Goal: Task Accomplishment & Management: Manage account settings

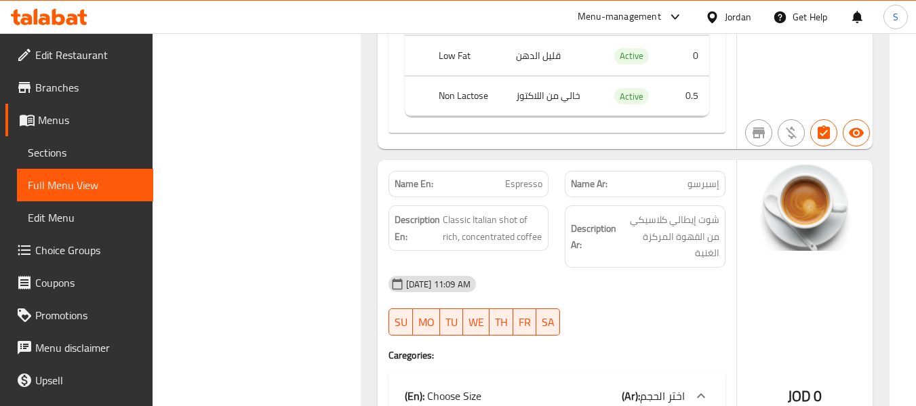
scroll to position [13874, 0]
click at [732, 12] on div "Jordan" at bounding box center [738, 16] width 26 height 15
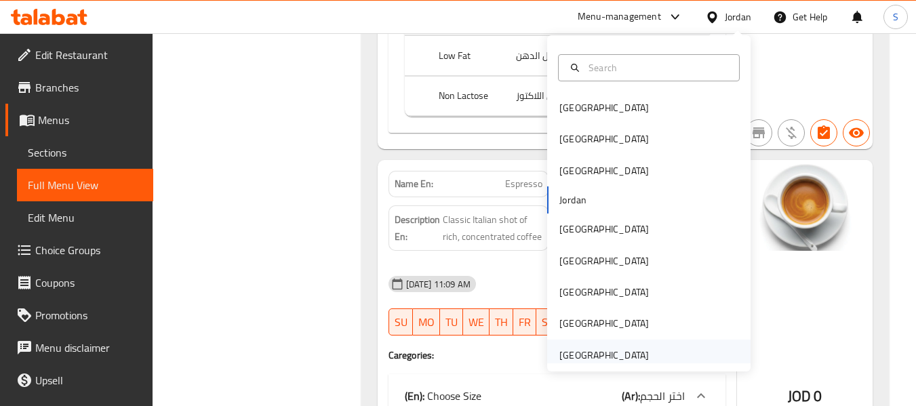
click at [607, 352] on div "[GEOGRAPHIC_DATA]" at bounding box center [603, 355] width 89 height 15
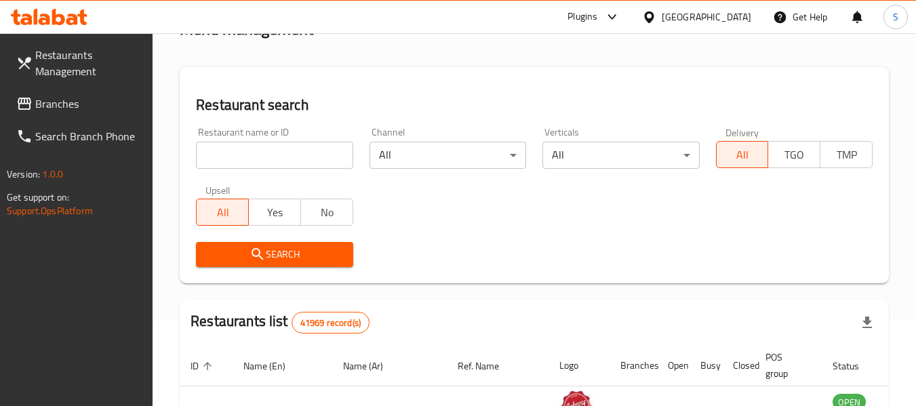
scroll to position [78, 0]
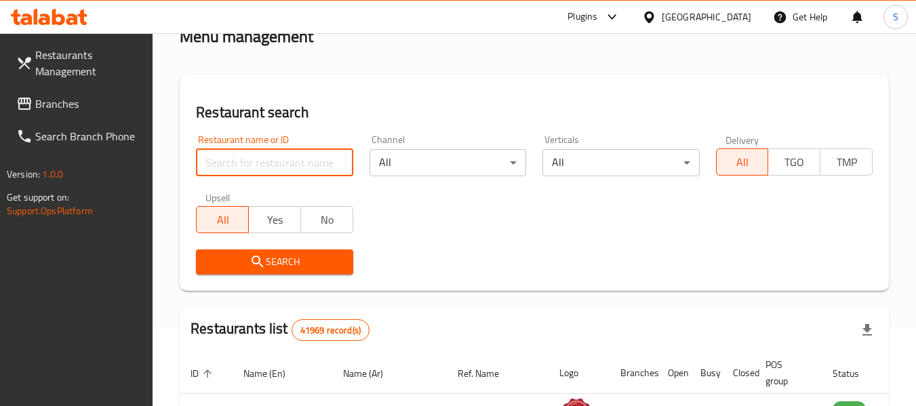
paste input "707804"
type input "707804"
click button "Search" at bounding box center [274, 262] width 157 height 25
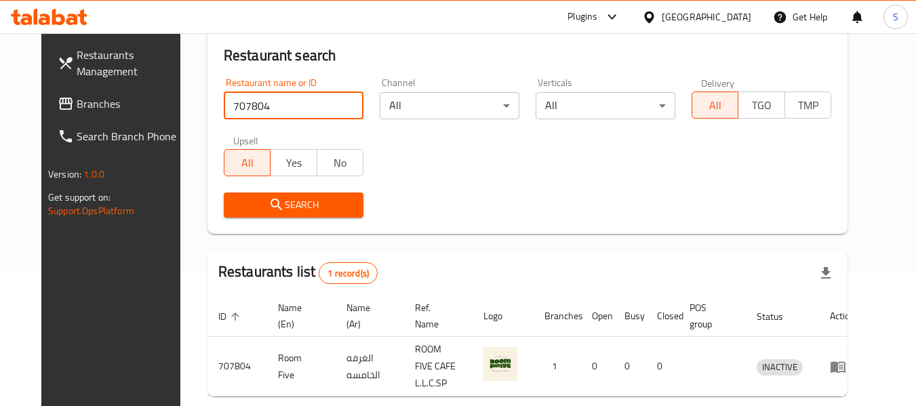
scroll to position [187, 0]
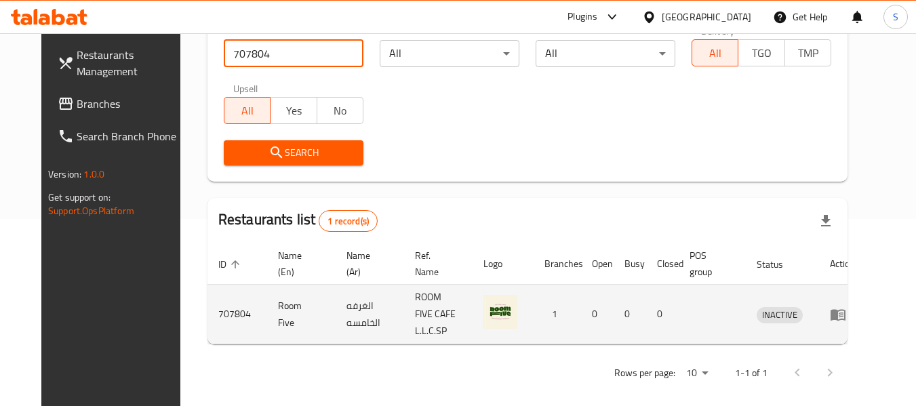
click at [843, 313] on icon "enhanced table" at bounding box center [841, 315] width 5 height 5
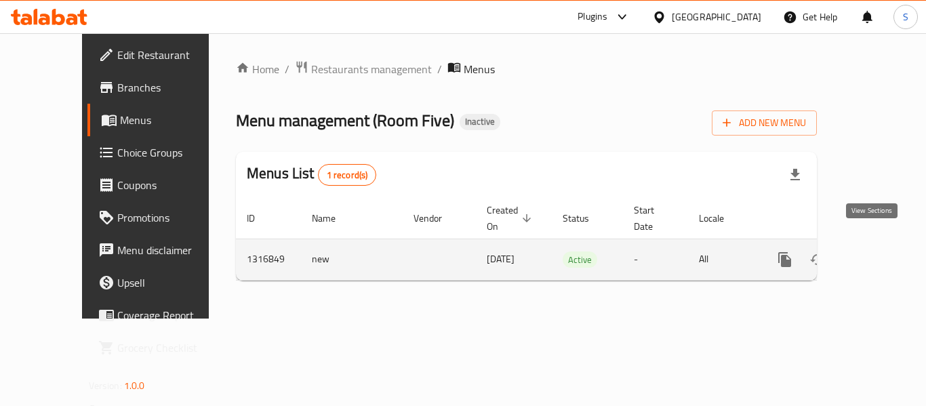
click at [875, 252] on icon "enhanced table" at bounding box center [883, 260] width 16 height 16
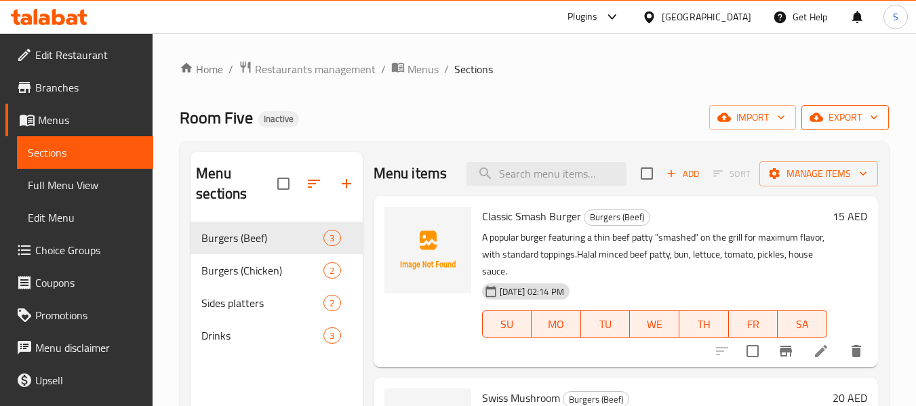
click at [845, 119] on span "export" at bounding box center [845, 117] width 66 height 17
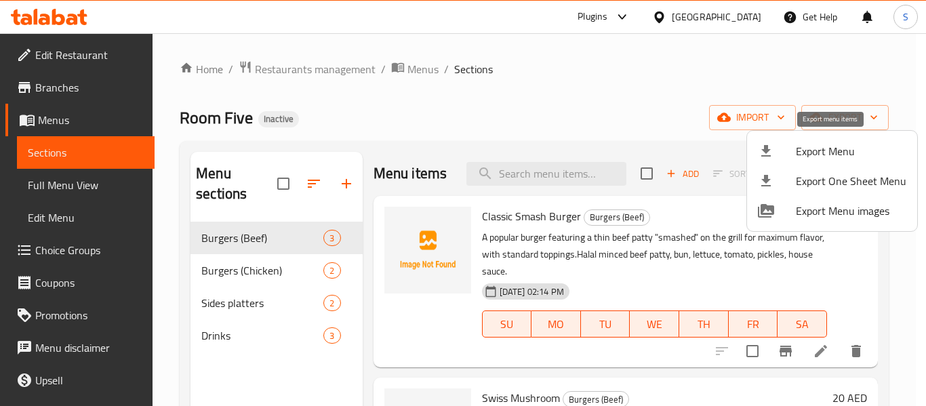
click at [835, 143] on span "Export Menu" at bounding box center [851, 151] width 111 height 16
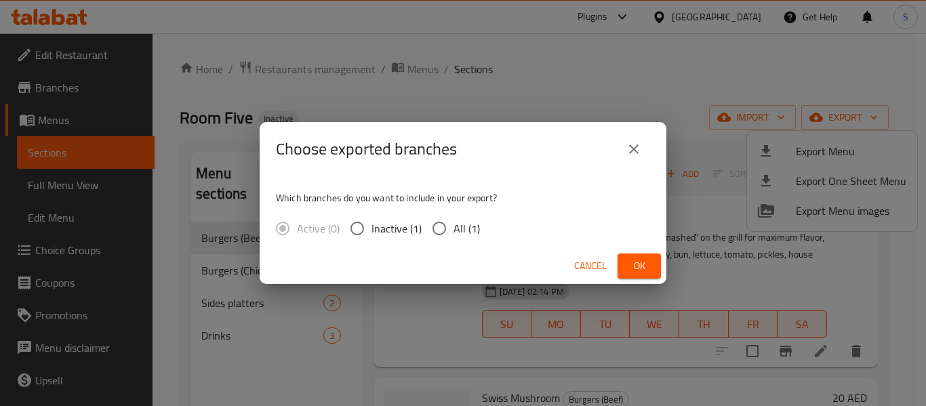
click at [461, 231] on span "All (1)" at bounding box center [467, 228] width 26 height 16
click at [454, 231] on input "All (1)" at bounding box center [439, 228] width 28 height 28
radio input "true"
click at [653, 268] on button "Ok" at bounding box center [639, 266] width 43 height 25
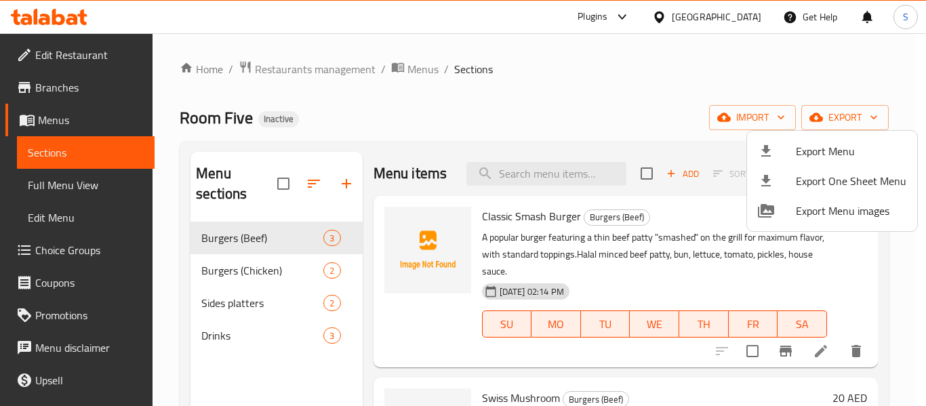
click at [491, 101] on div at bounding box center [463, 203] width 926 height 406
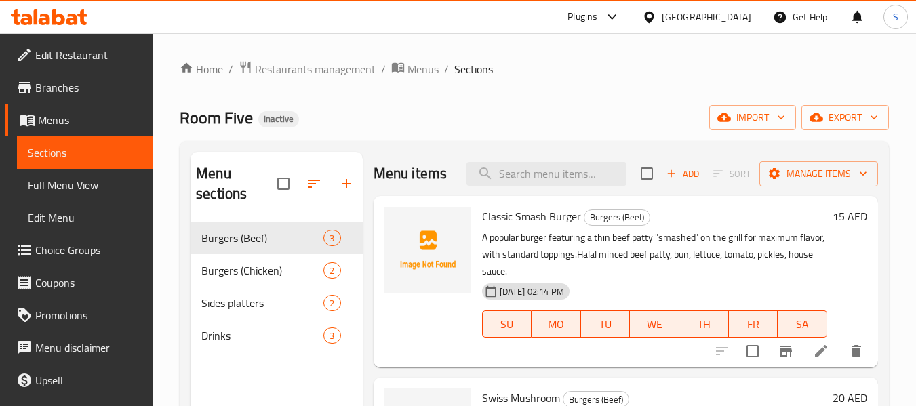
scroll to position [123, 0]
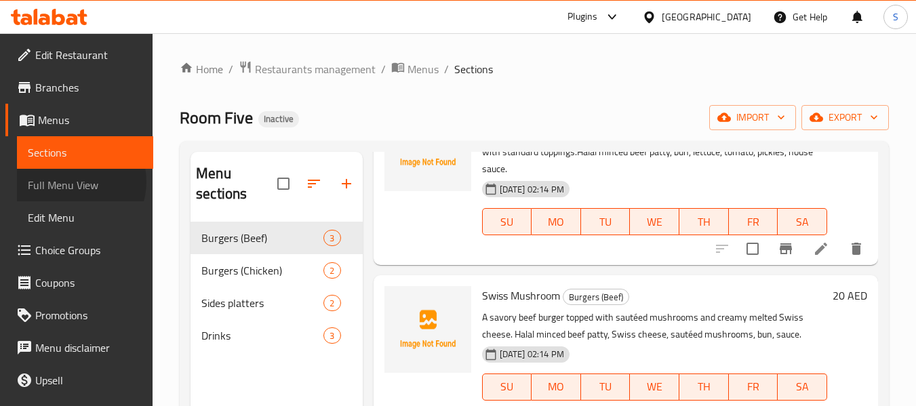
click at [73, 182] on span "Full Menu View" at bounding box center [85, 185] width 115 height 16
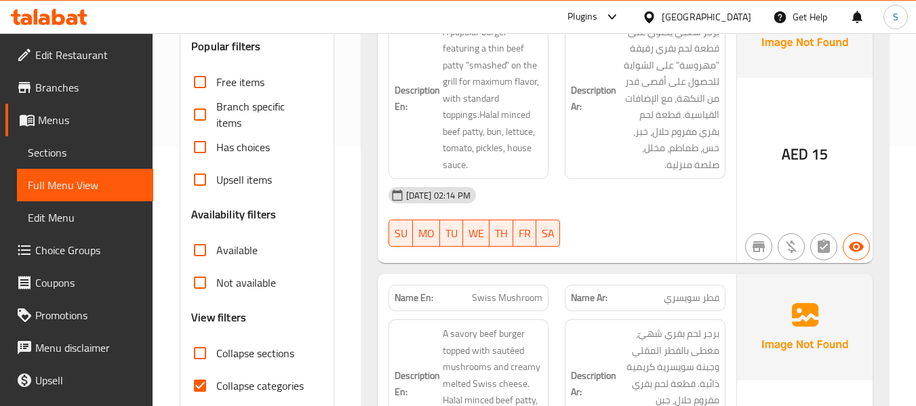
scroll to position [407, 0]
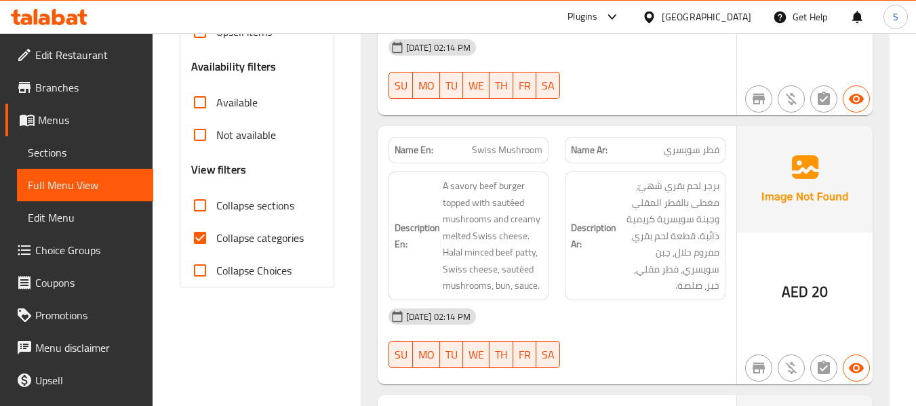
click at [279, 245] on span "Collapse categories" at bounding box center [259, 238] width 87 height 16
click at [216, 245] on input "Collapse categories" at bounding box center [200, 238] width 33 height 33
checkbox input "false"
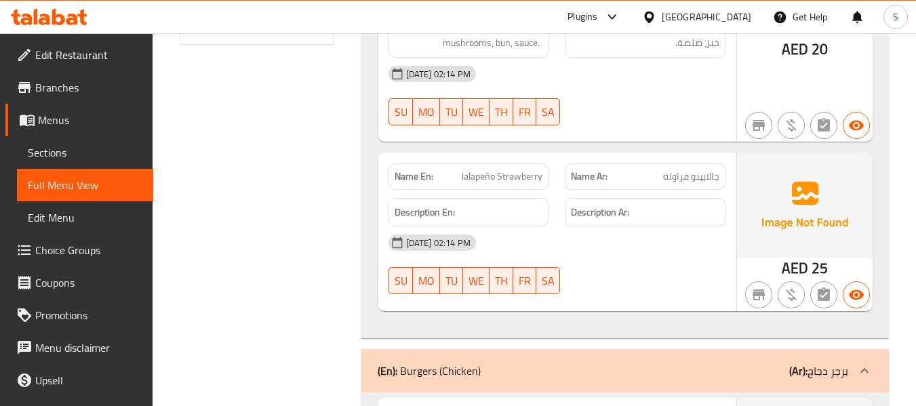
scroll to position [678, 0]
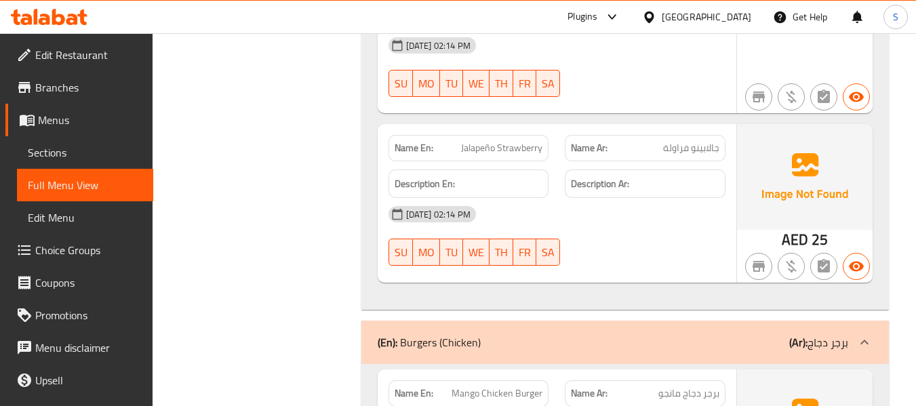
click at [501, 155] on span "Jalapeño Strawberry" at bounding box center [501, 148] width 81 height 14
copy span "Jalapeño Strawberry"
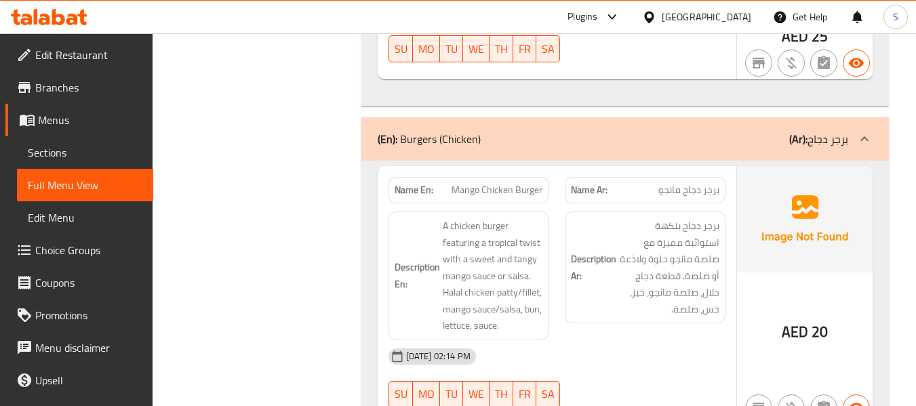
scroll to position [949, 0]
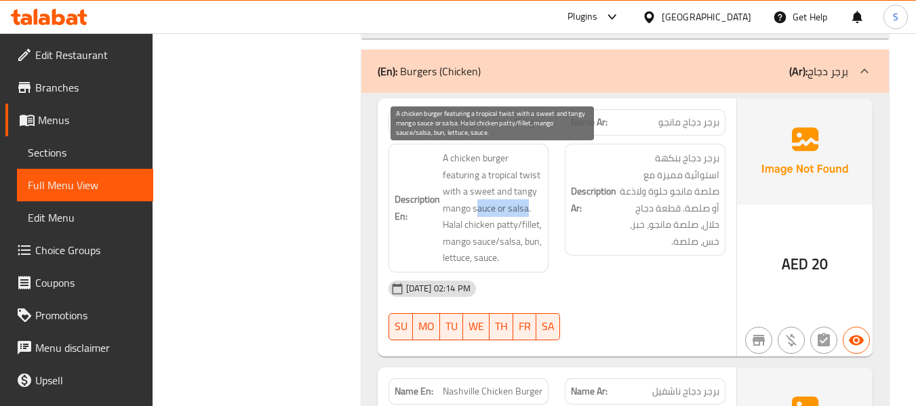
drag, startPoint x: 475, startPoint y: 213, endPoint x: 527, endPoint y: 210, distance: 51.6
click at [527, 210] on span "A chicken burger featuring a tropical twist with a sweet and tangy mango sauce …" at bounding box center [493, 208] width 100 height 117
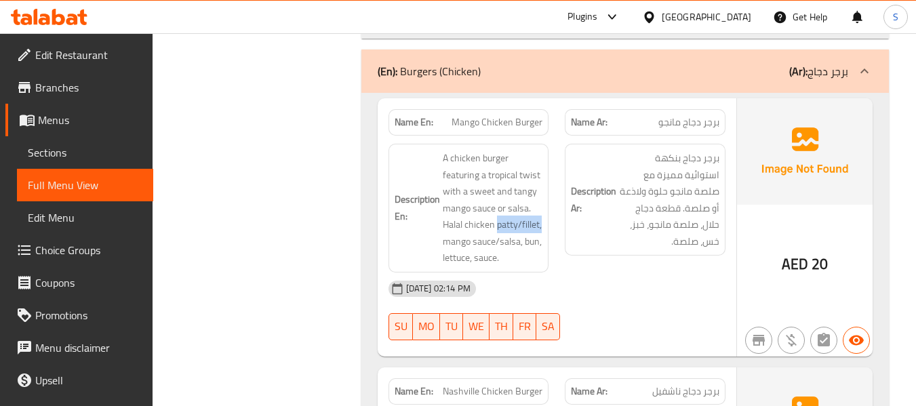
drag, startPoint x: 496, startPoint y: 231, endPoint x: 546, endPoint y: 224, distance: 50.5
click at [546, 224] on div "Description En: A chicken burger featuring a tropical twist with a sweet and ta…" at bounding box center [468, 208] width 161 height 129
click at [525, 123] on span "Mango Chicken Burger" at bounding box center [497, 122] width 91 height 14
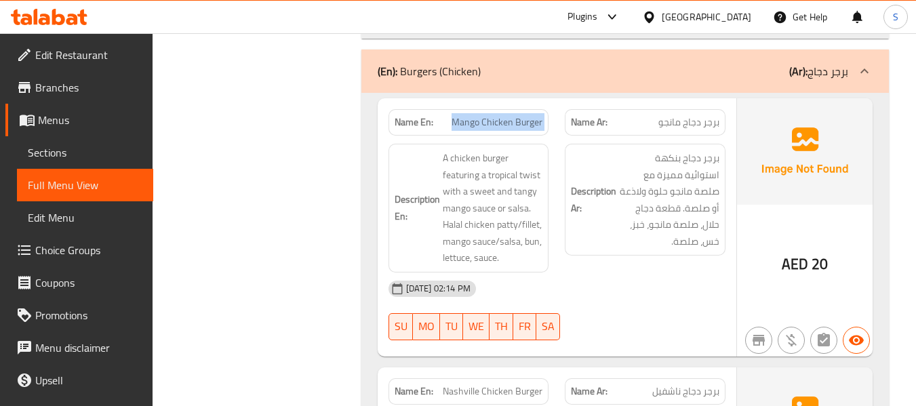
copy span "Mango Chicken Burger"
click at [492, 121] on span "Mango Chicken Burger" at bounding box center [497, 122] width 91 height 14
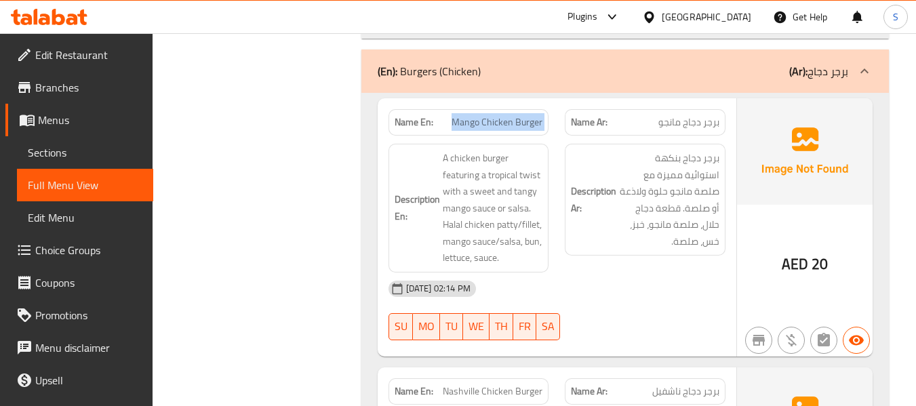
copy span "Mango Chicken Burger"
click at [509, 119] on span "Mango Chicken Burger" at bounding box center [497, 122] width 91 height 14
click at [483, 126] on span "Mango Chicken Burger" at bounding box center [497, 122] width 91 height 14
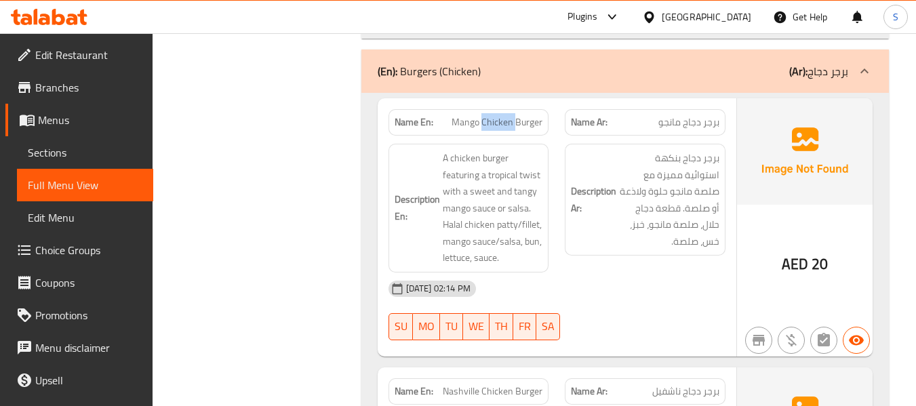
click at [483, 126] on span "Mango Chicken Burger" at bounding box center [497, 122] width 91 height 14
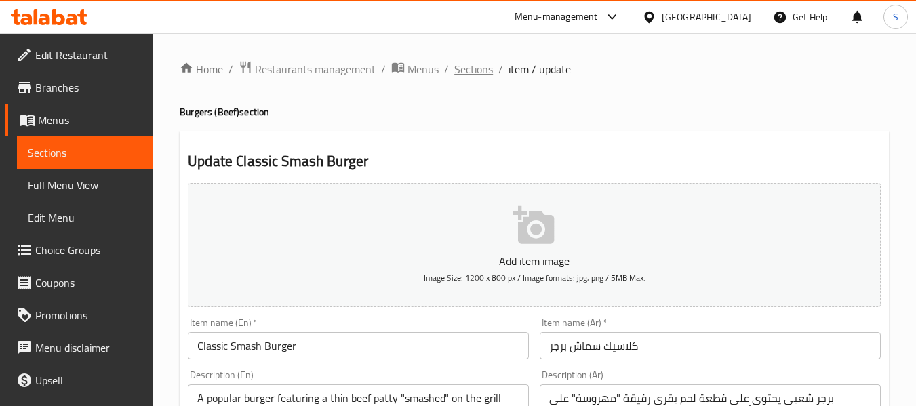
click at [481, 68] on span "Sections" at bounding box center [473, 69] width 39 height 16
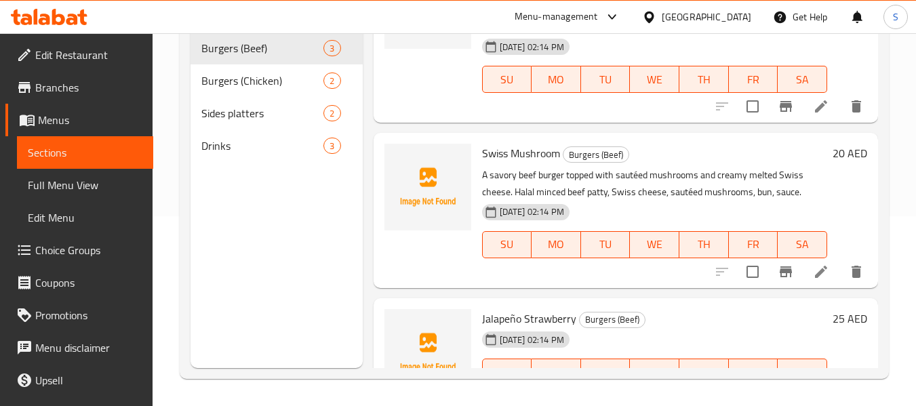
scroll to position [123, 0]
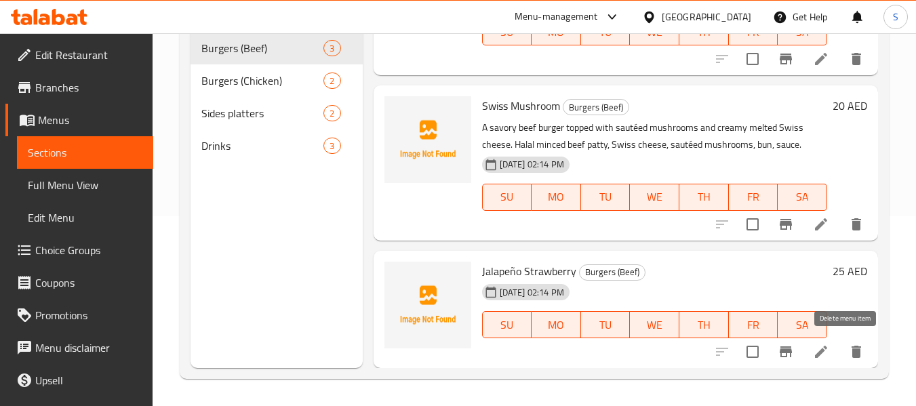
click at [852, 353] on icon "delete" at bounding box center [856, 352] width 16 height 16
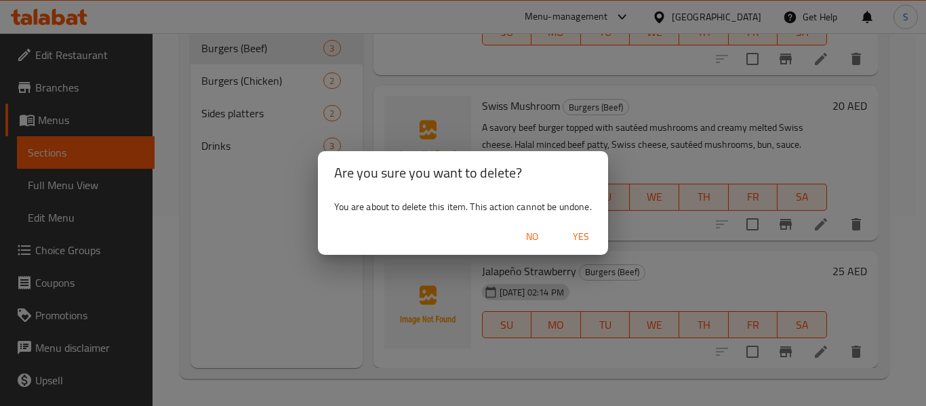
click at [586, 238] on span "Yes" at bounding box center [581, 236] width 33 height 17
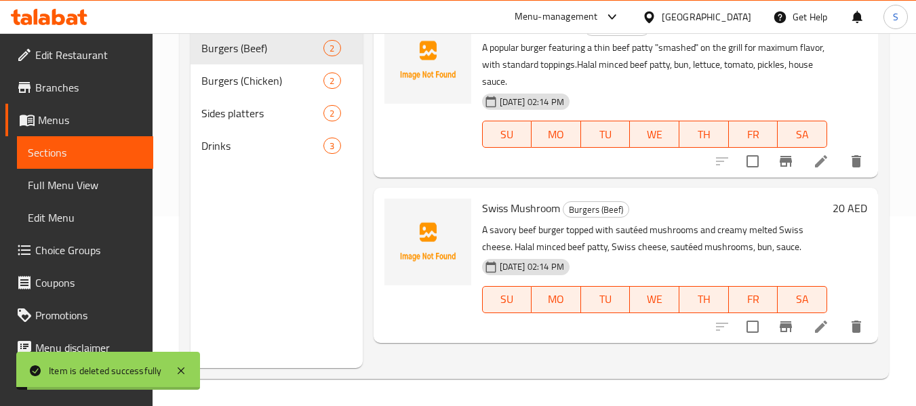
scroll to position [0, 0]
drag, startPoint x: 215, startPoint y: 88, endPoint x: 359, endPoint y: 113, distance: 146.6
click at [215, 88] on span "Burgers (Chicken)" at bounding box center [243, 81] width 84 height 16
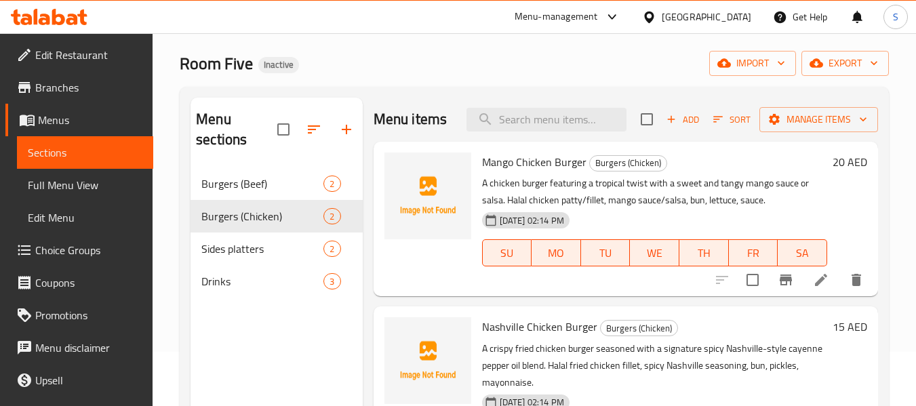
scroll to position [122, 0]
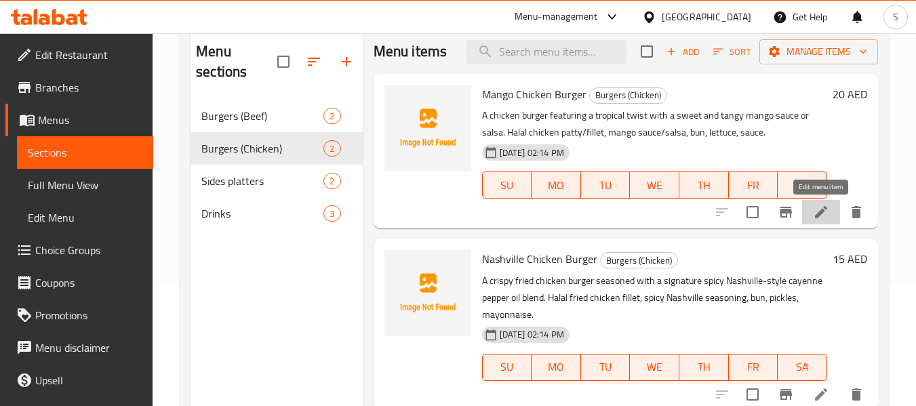
click at [826, 212] on icon at bounding box center [821, 212] width 16 height 16
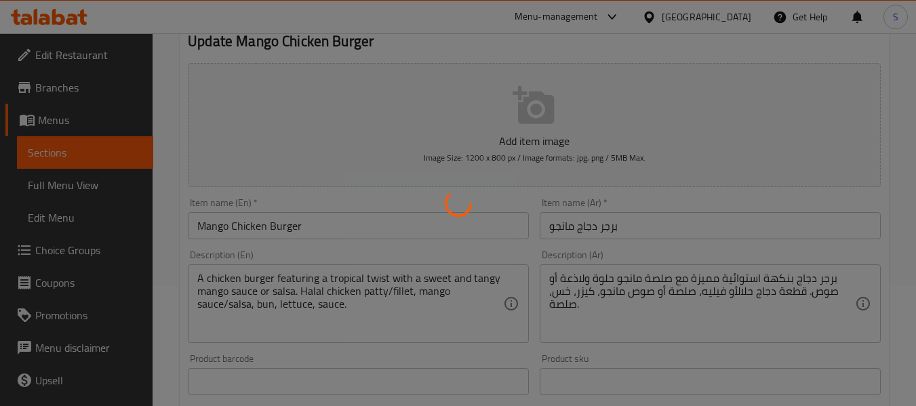
scroll to position [136, 0]
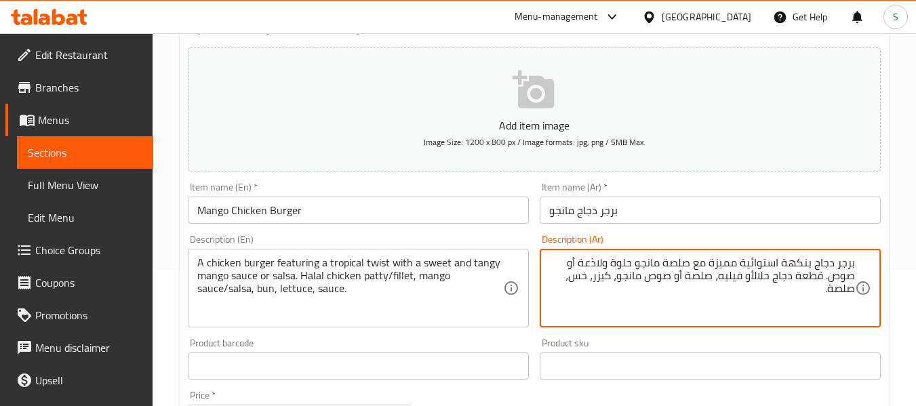
click at [753, 279] on textarea "برجر دجاج بنكهة استوائية مميزة مع صلصة مانجو حلوة ولاذعة أو صوص. قطعة دجاج حلال…" at bounding box center [702, 288] width 306 height 64
click at [812, 277] on textarea "برجر دجاج بنكهة استوائية مميزة مع صلصة مانجو حلوة ولاذعة أو صوص. قطعة دجاج حلال…" at bounding box center [702, 288] width 306 height 64
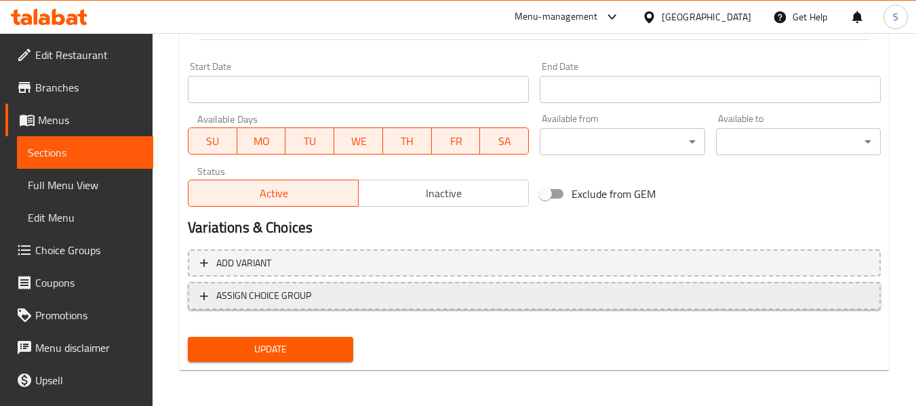
scroll to position [552, 0]
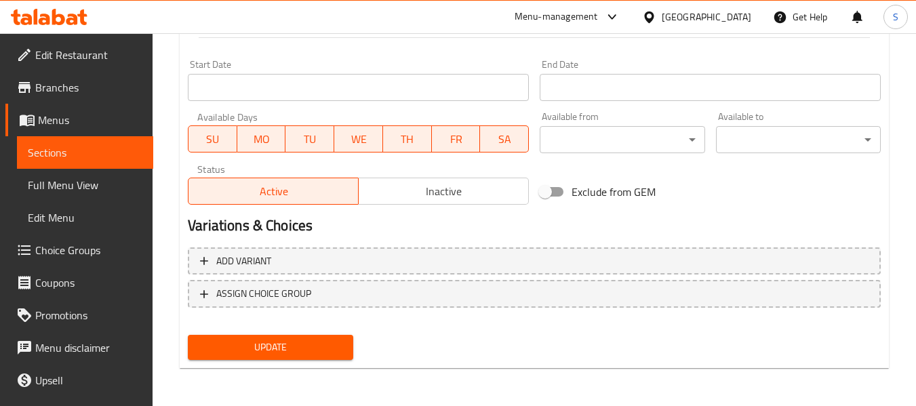
type textarea "برجر دجاج بنكهة استوائية مميزة مع صلصة مانجو حلوة ولاذعة أو صوص. شريحة دجاج حلا…"
click at [289, 343] on span "Update" at bounding box center [270, 347] width 143 height 17
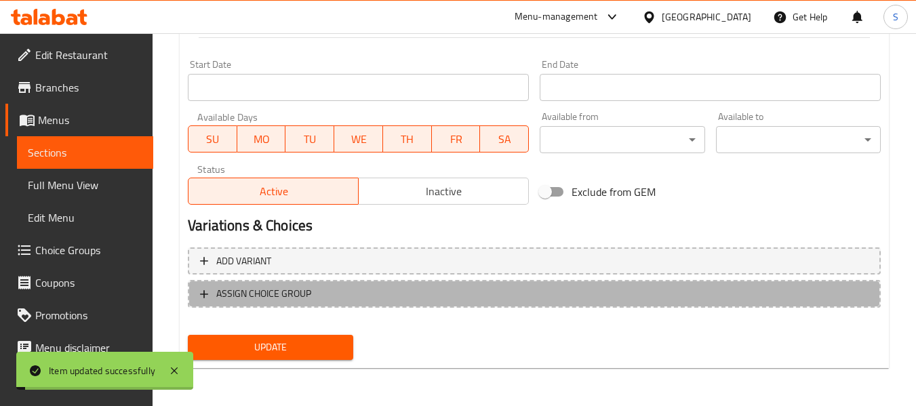
click at [363, 296] on span "ASSIGN CHOICE GROUP" at bounding box center [534, 293] width 669 height 17
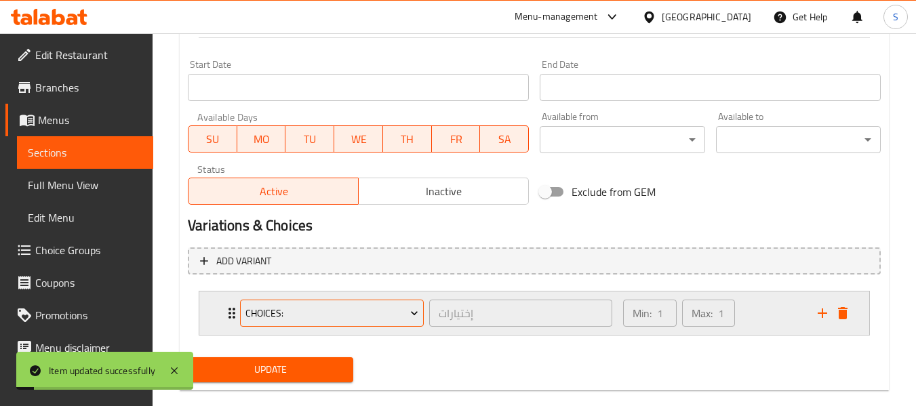
scroll to position [574, 0]
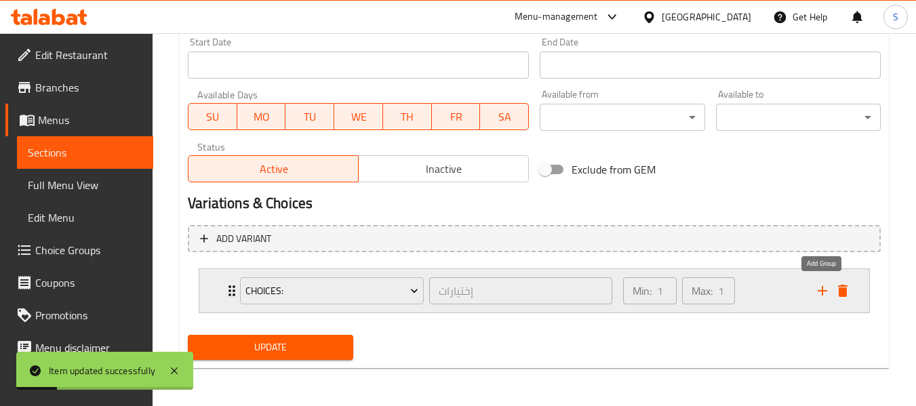
click at [820, 293] on icon "add" at bounding box center [822, 291] width 16 height 16
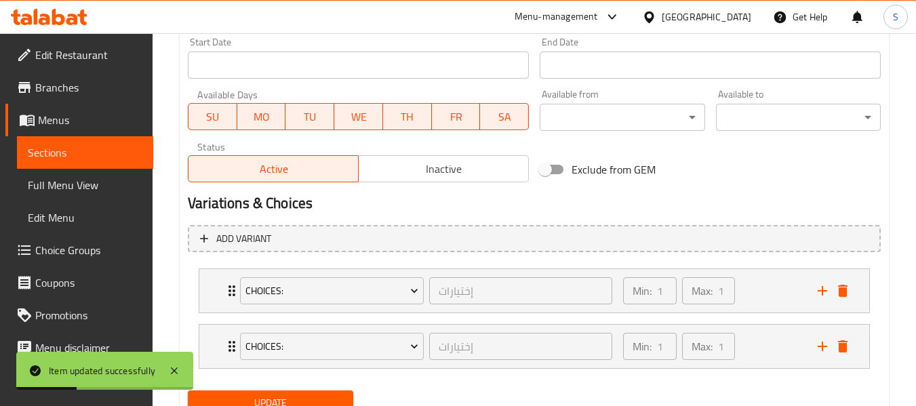
scroll to position [630, 0]
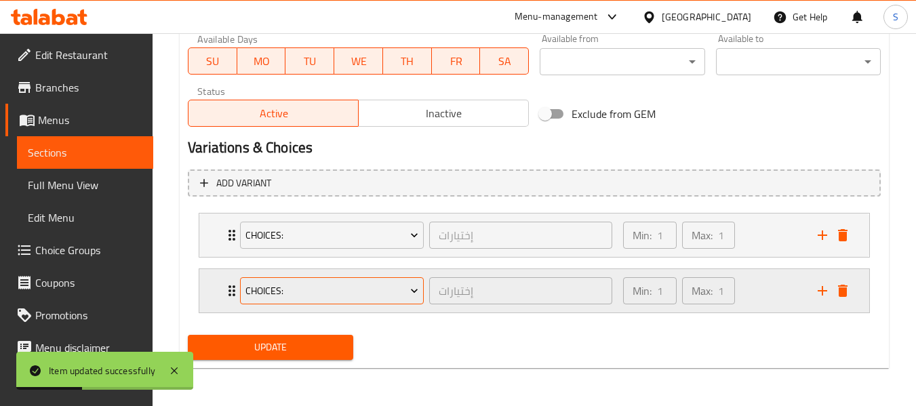
click at [335, 302] on button "choices:" at bounding box center [332, 290] width 184 height 27
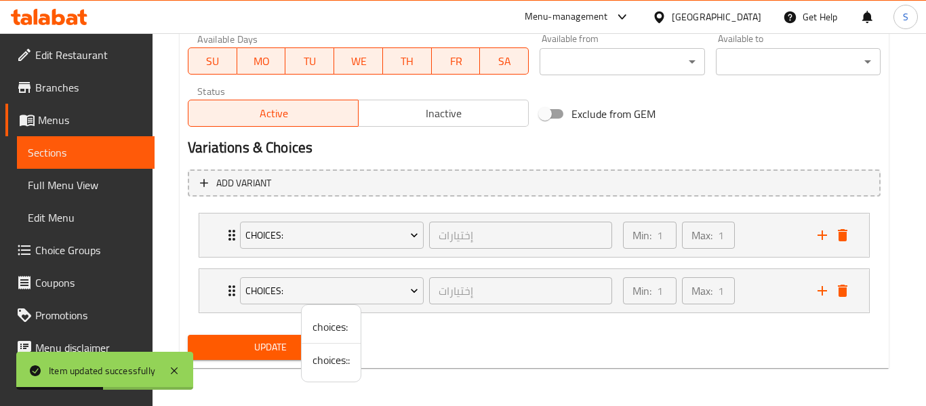
click at [327, 363] on span "choices::" at bounding box center [331, 360] width 37 height 16
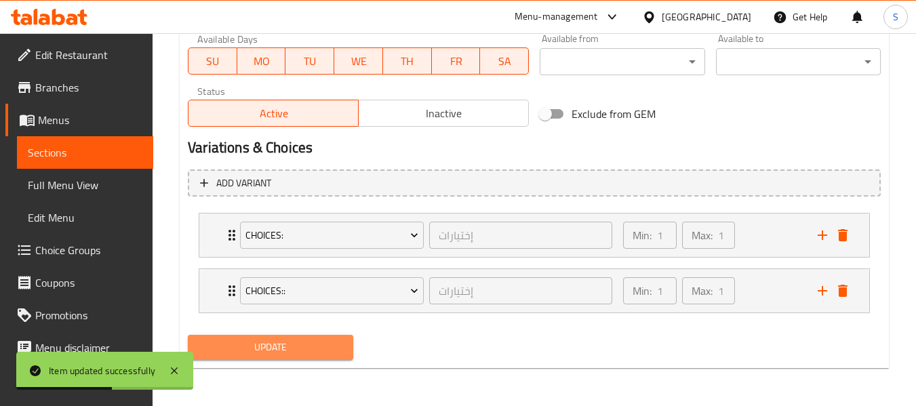
click at [271, 351] on span "Update" at bounding box center [270, 347] width 143 height 17
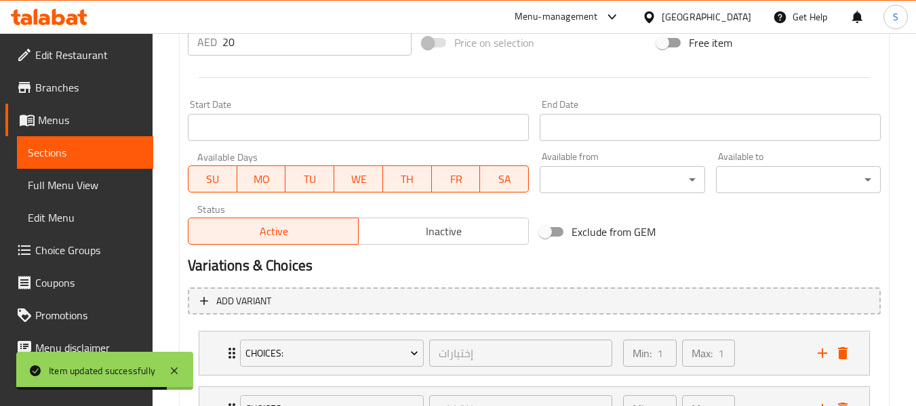
scroll to position [359, 0]
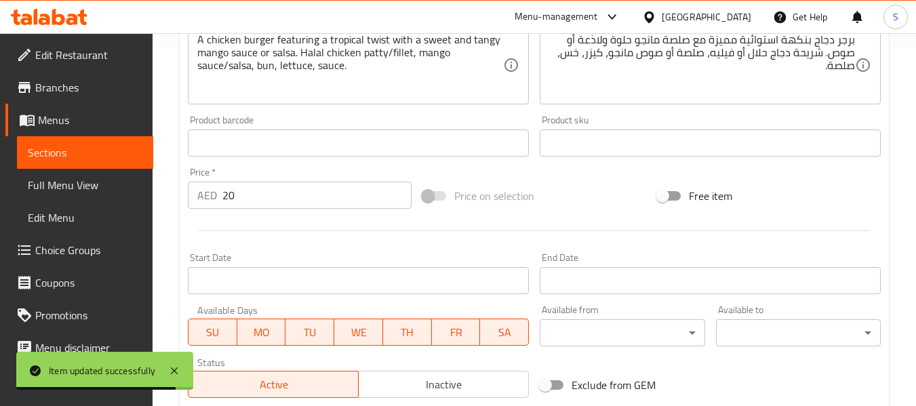
click at [95, 153] on span "Sections" at bounding box center [85, 152] width 115 height 16
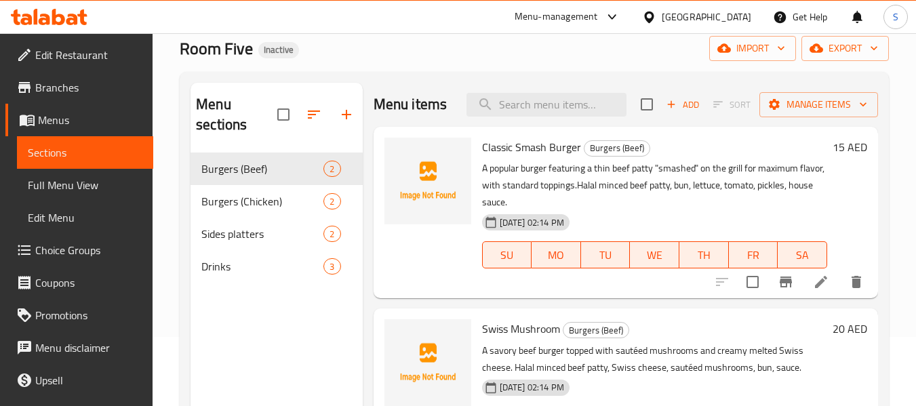
scroll to position [54, 0]
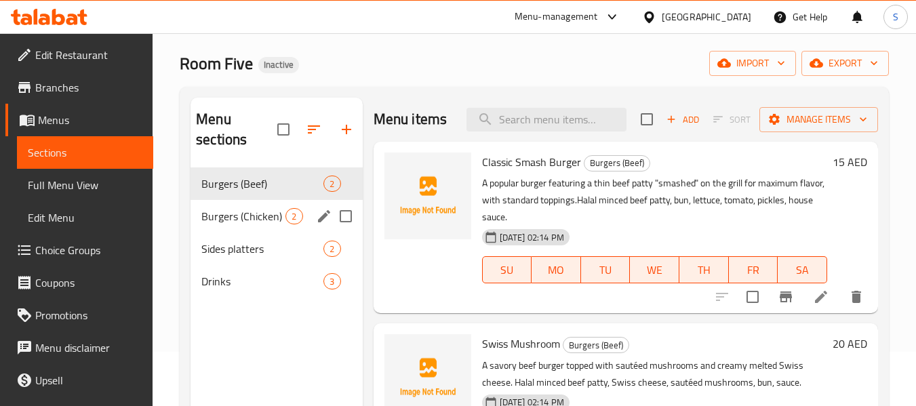
click at [245, 224] on div "Burgers (Chicken) 2" at bounding box center [277, 216] width 172 height 33
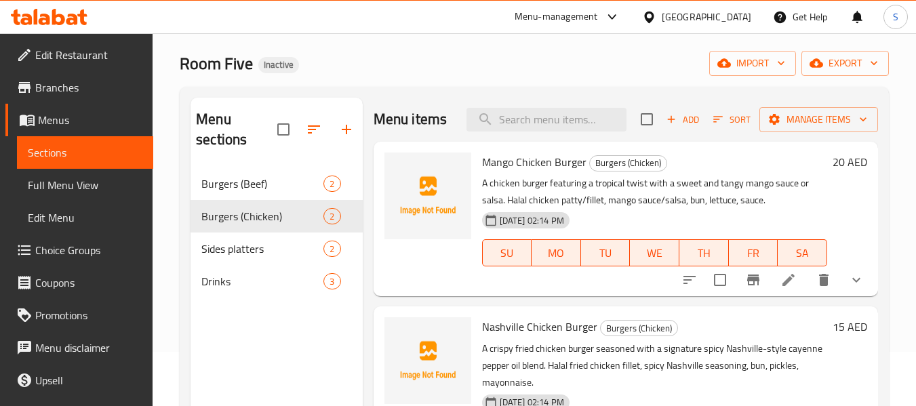
scroll to position [190, 0]
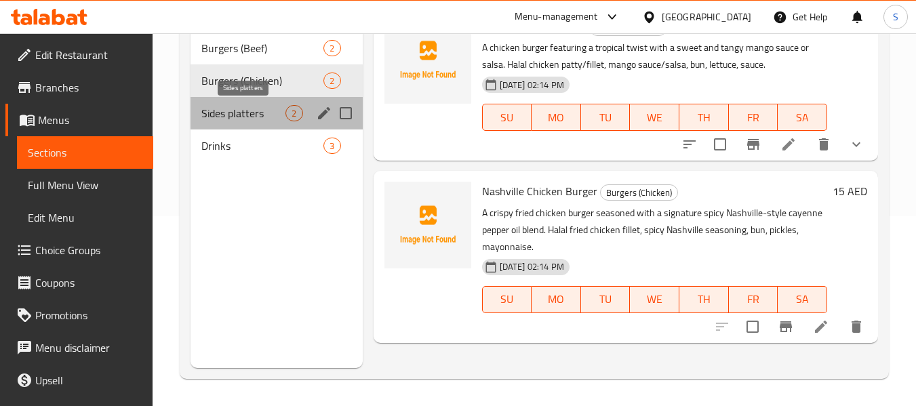
click at [244, 115] on span "Sides platters" at bounding box center [243, 113] width 84 height 16
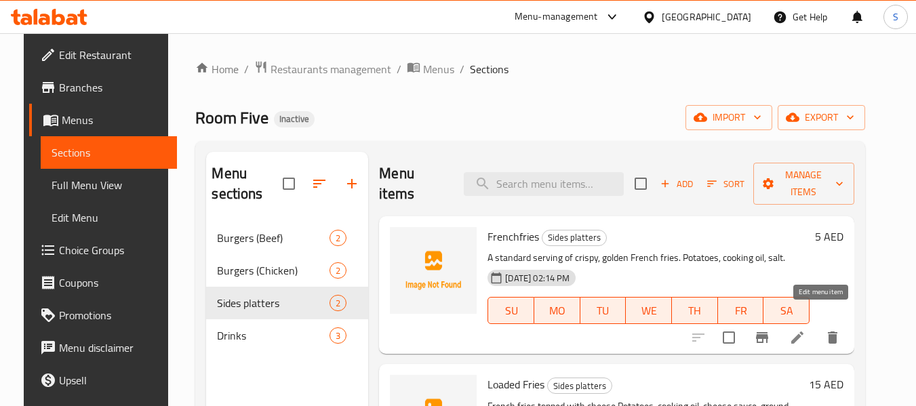
drag, startPoint x: 826, startPoint y: 316, endPoint x: 830, endPoint y: 330, distance: 14.0
click at [549, 121] on div "Room Five Inactive import export" at bounding box center [530, 117] width 670 height 25
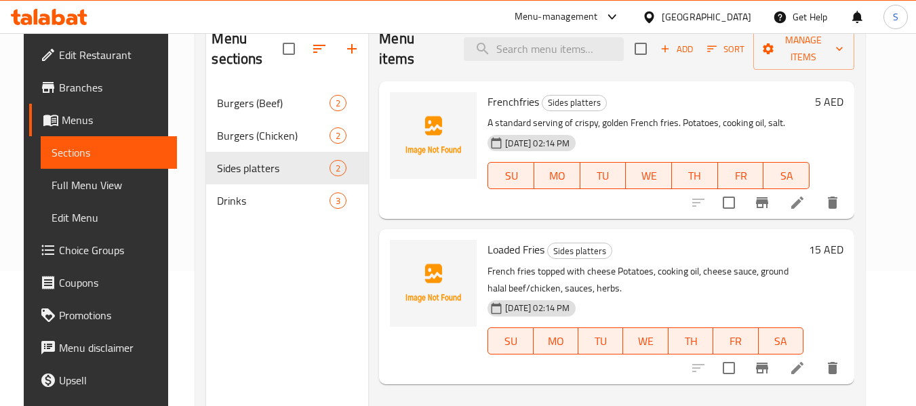
scroll to position [136, 0]
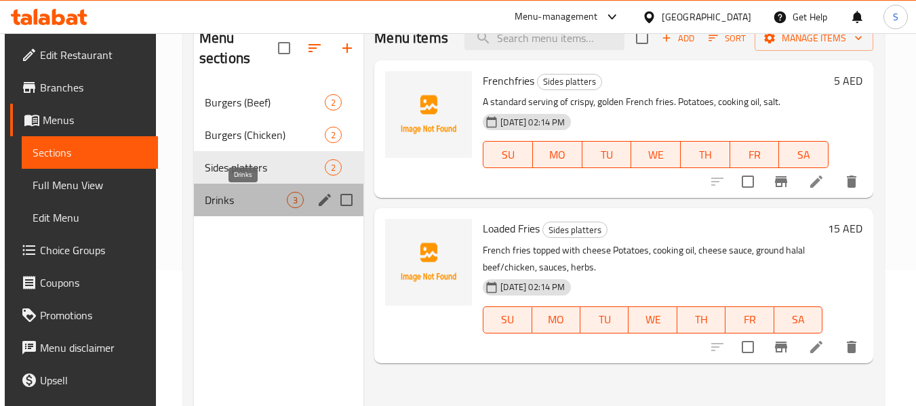
click at [256, 205] on span "Drinks" at bounding box center [246, 200] width 82 height 16
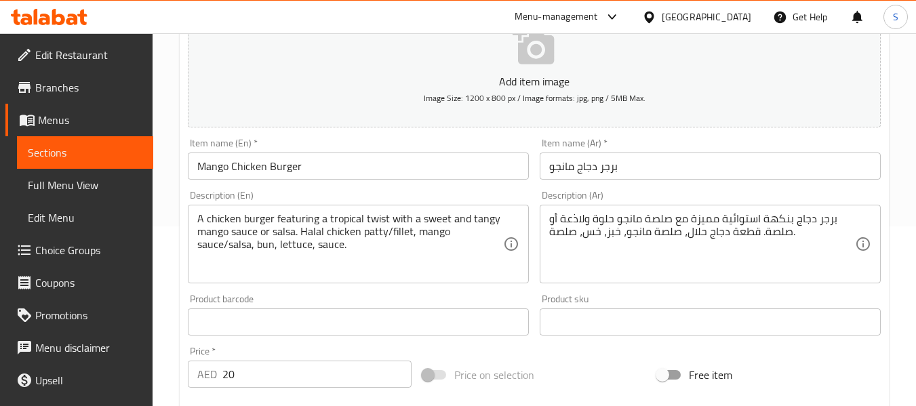
scroll to position [203, 0]
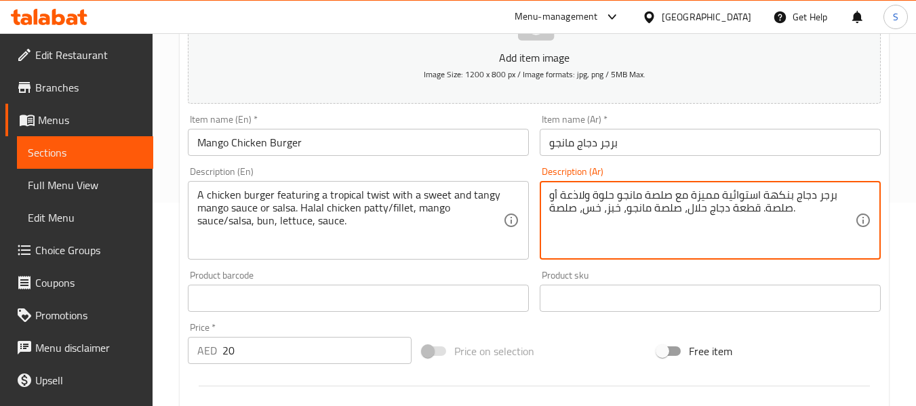
drag, startPoint x: 764, startPoint y: 208, endPoint x: 789, endPoint y: 210, distance: 25.2
drag, startPoint x: 689, startPoint y: 211, endPoint x: 697, endPoint y: 226, distance: 17.6
click at [689, 211] on textarea "برجر دجاج بنكهة استوائية مميزة مع صلصة مانجو حلوة ولاذعة أو صوص. قطعة دجاج حلال…" at bounding box center [702, 220] width 306 height 64
click at [687, 212] on textarea "برجر دجاج بنكهة استوائية مميزة مع صلصة مانجو حلوة ولاذعة أو صوص. قطعة دجاج حلال…" at bounding box center [702, 220] width 306 height 64
click at [650, 207] on textarea "برجر دجاج بنكهة استوائية مميزة مع صلصة مانجو حلوة ولاذعة أو صوص. قطعة دجاج حلال…" at bounding box center [702, 220] width 306 height 64
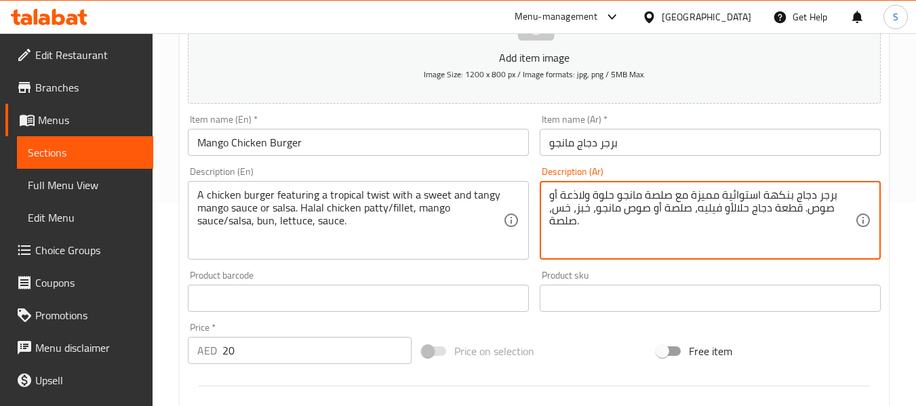
click at [582, 209] on textarea "برجر دجاج بنكهة استوائية مميزة مع صلصة مانجو حلوة ولاذعة أو صوص. قطعة دجاج حلال…" at bounding box center [702, 220] width 306 height 64
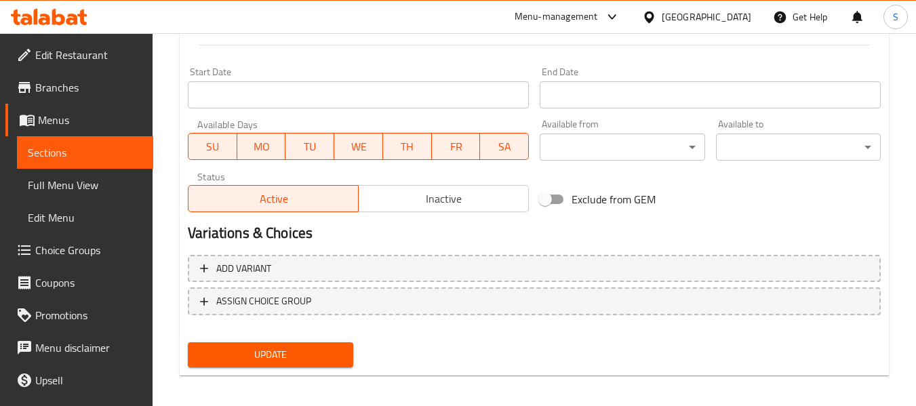
scroll to position [552, 0]
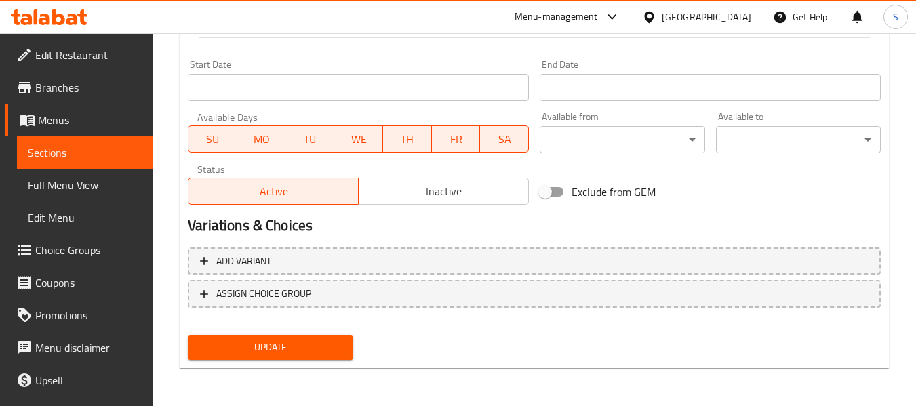
type textarea "برجر دجاج بنكهة استوائية مميزة مع صلصة مانجو حلوة ولاذعة أو صوص. قطعة دجاج حلال…"
click at [300, 344] on span "Update" at bounding box center [270, 347] width 143 height 17
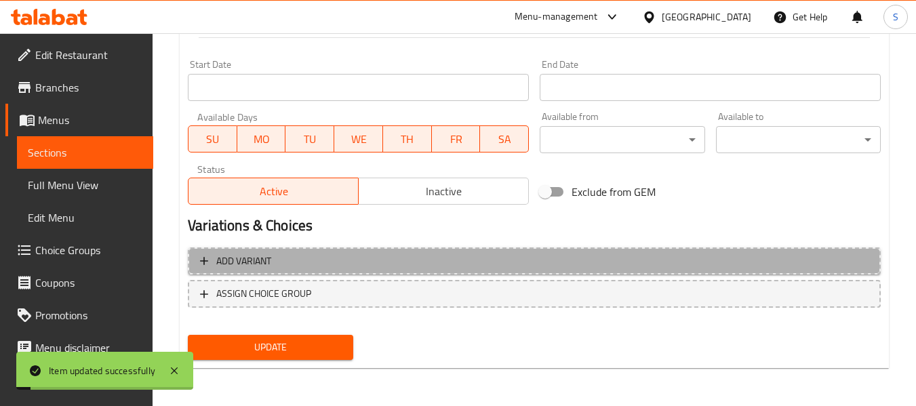
click at [493, 253] on span "Add variant" at bounding box center [534, 261] width 669 height 17
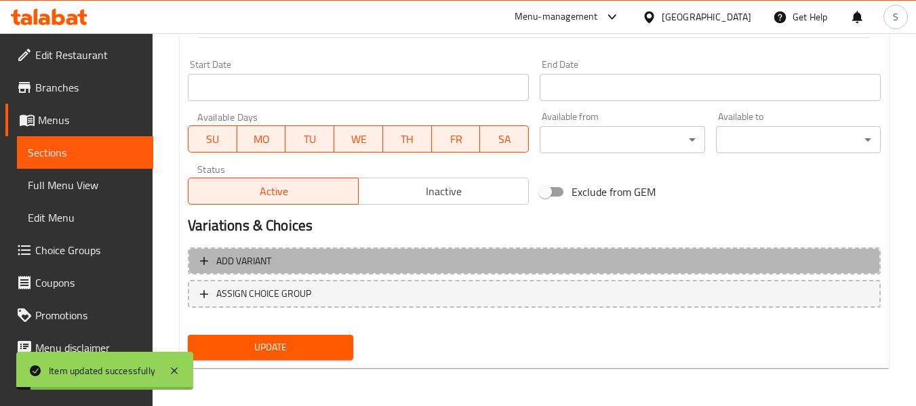
scroll to position [543, 0]
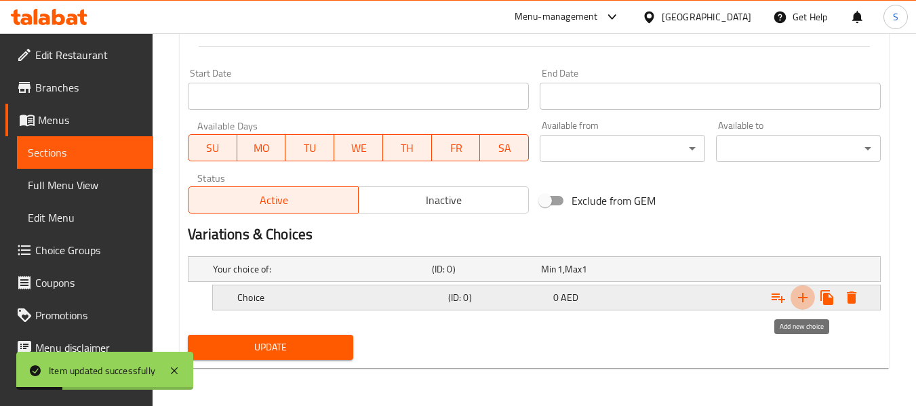
click at [801, 300] on icon "Expand" at bounding box center [803, 298] width 16 height 16
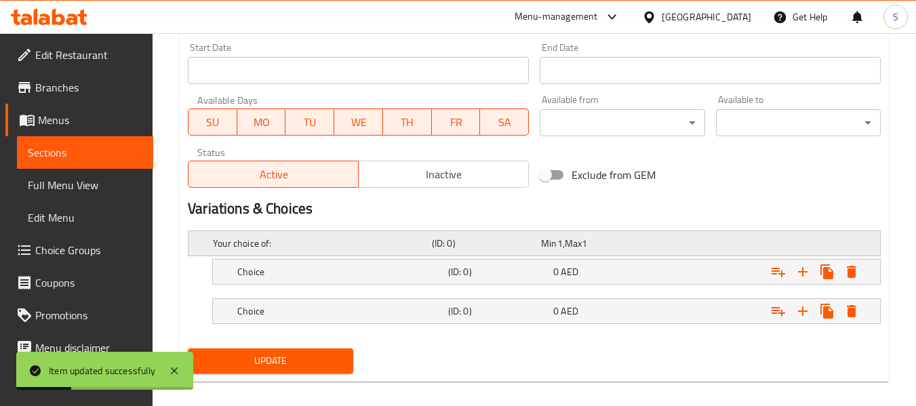
scroll to position [582, 0]
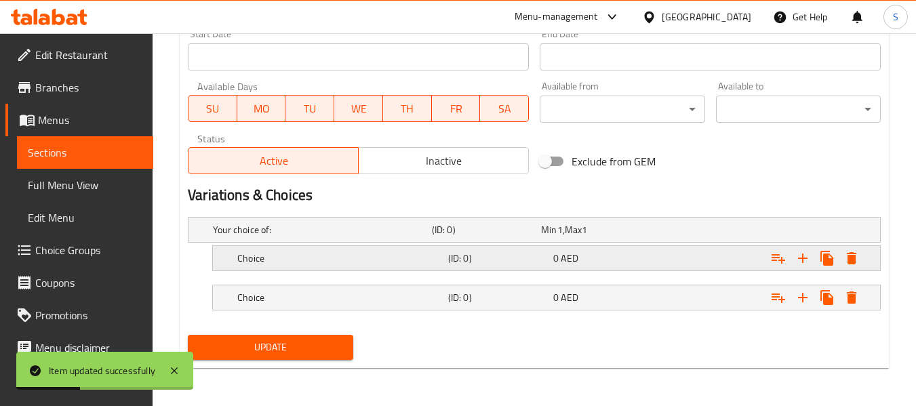
click at [527, 252] on h5 "(ID: 0)" at bounding box center [498, 259] width 100 height 14
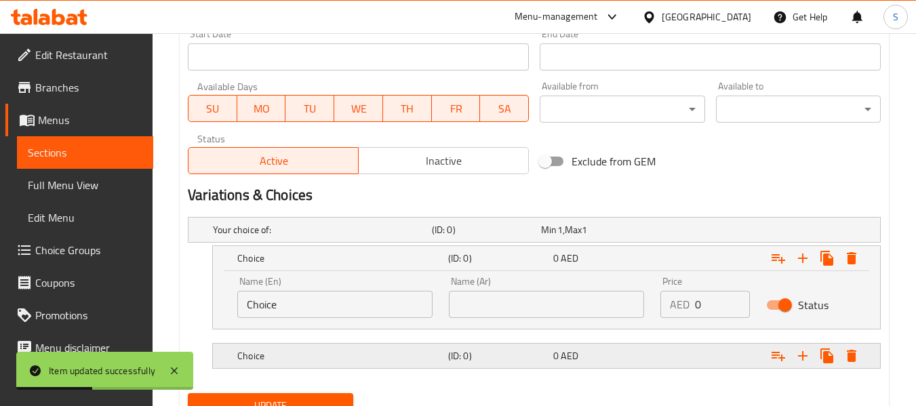
click at [435, 357] on h5 "Choice" at bounding box center [339, 356] width 205 height 14
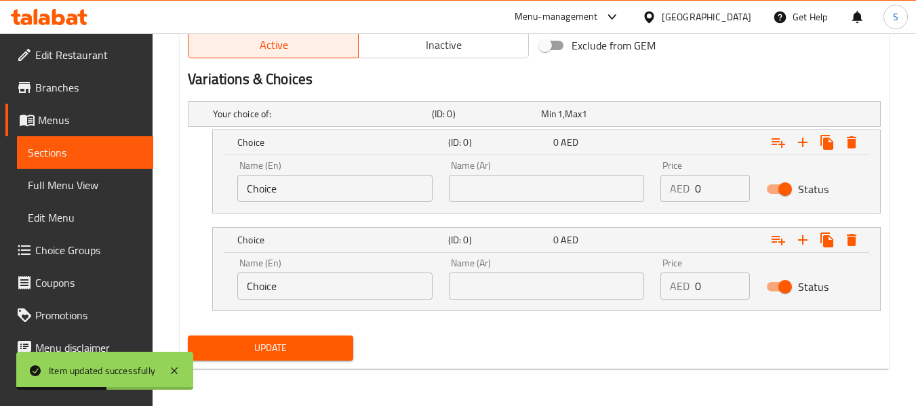
scroll to position [699, 0]
click at [537, 195] on input "text" at bounding box center [546, 187] width 195 height 27
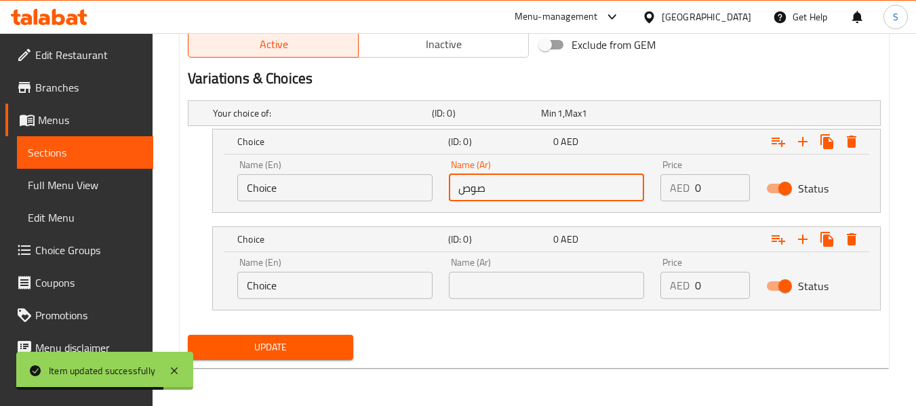
type input "صوص"
click at [544, 287] on input "text" at bounding box center [546, 285] width 195 height 27
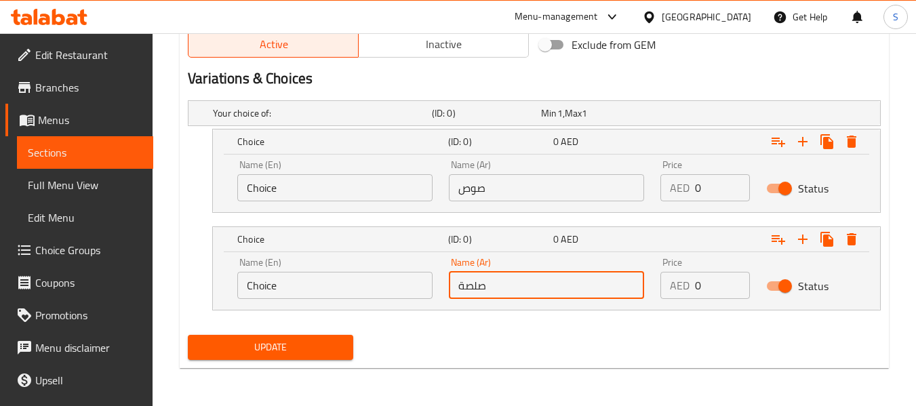
type input "صلصة"
click at [322, 161] on div "Name (En) Choice Name (En)" at bounding box center [334, 180] width 195 height 41
click at [320, 177] on input "Choice" at bounding box center [334, 187] width 195 height 27
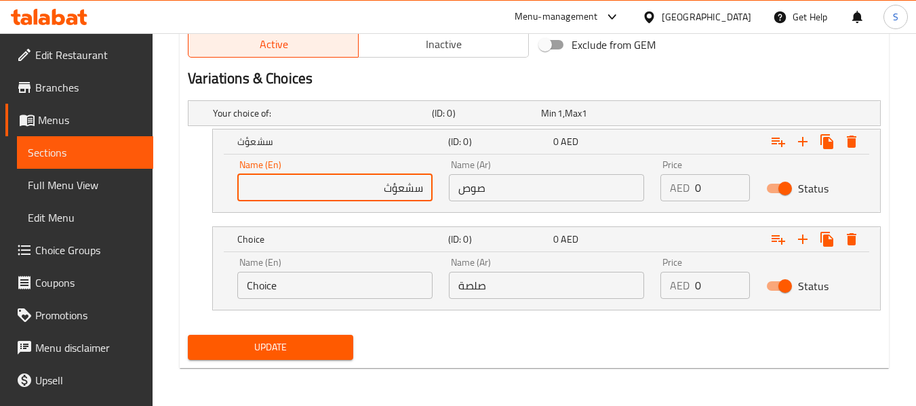
click at [361, 189] on input "سشعؤث" at bounding box center [334, 187] width 195 height 27
type input "sauce"
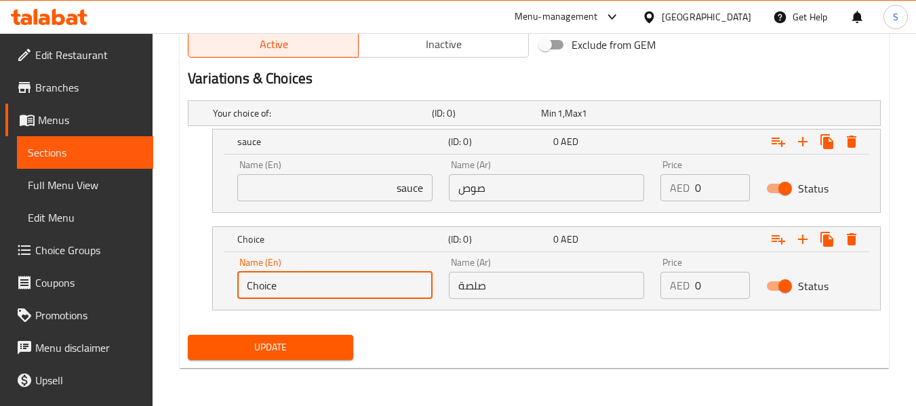
click at [394, 285] on input "Choice" at bounding box center [334, 285] width 195 height 27
type input "salsa"
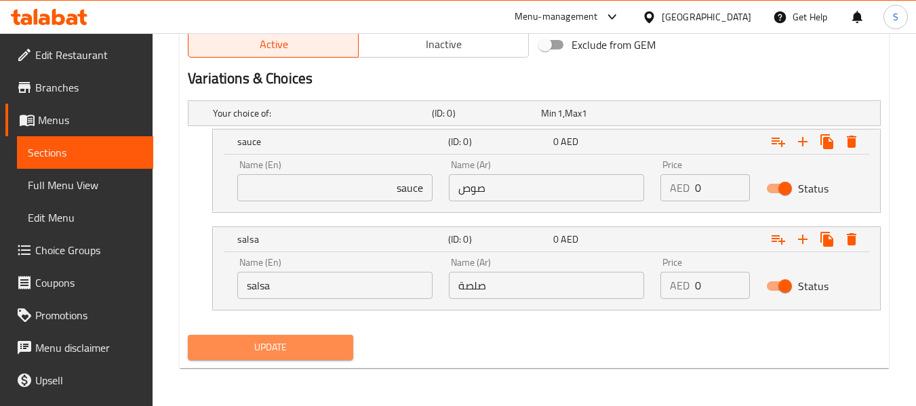
click at [302, 352] on span "Update" at bounding box center [270, 347] width 143 height 17
click at [275, 343] on span "Update" at bounding box center [270, 347] width 143 height 17
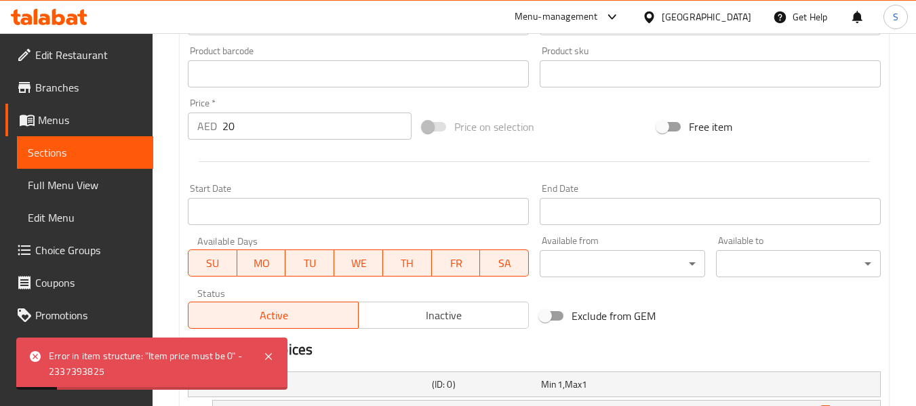
scroll to position [224, 0]
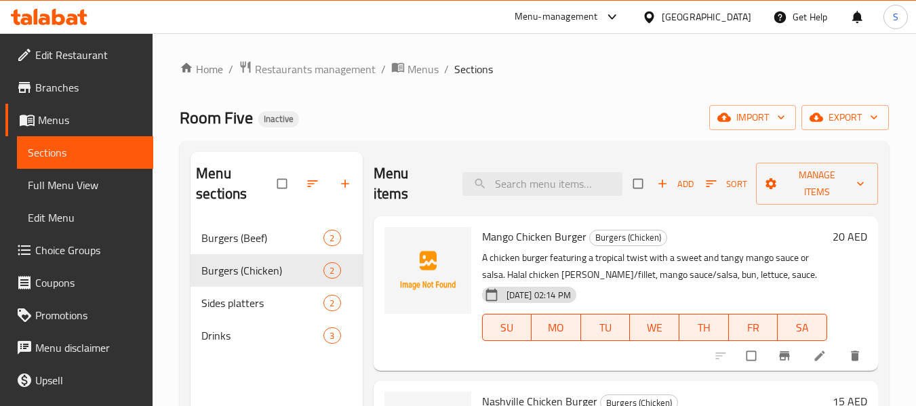
click at [37, 246] on span "Choice Groups" at bounding box center [88, 250] width 107 height 16
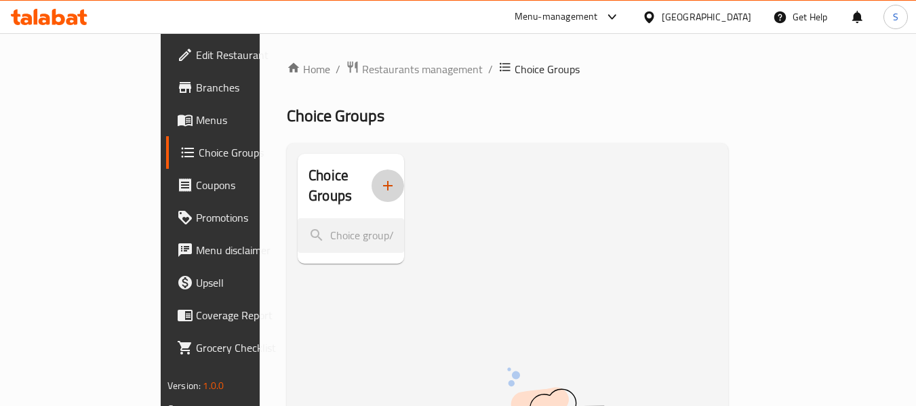
click at [383, 181] on icon "button" at bounding box center [387, 185] width 9 height 9
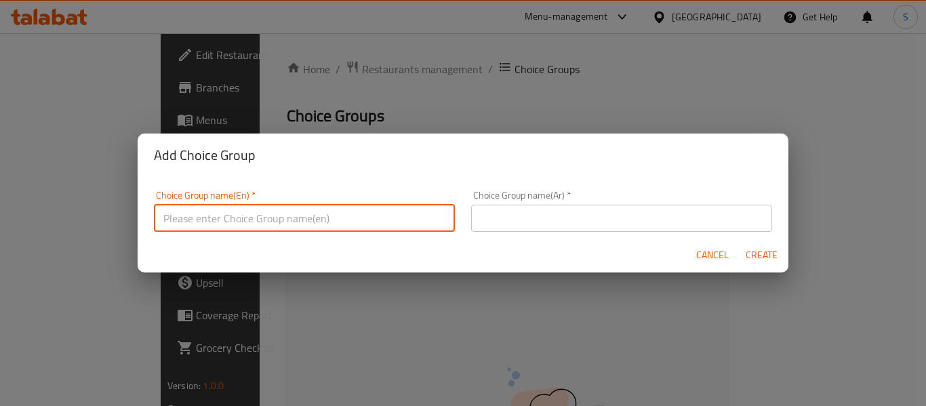
click at [284, 210] on input "text" at bounding box center [304, 218] width 301 height 27
type input "choices:"
click at [492, 212] on input "text" at bounding box center [621, 218] width 301 height 27
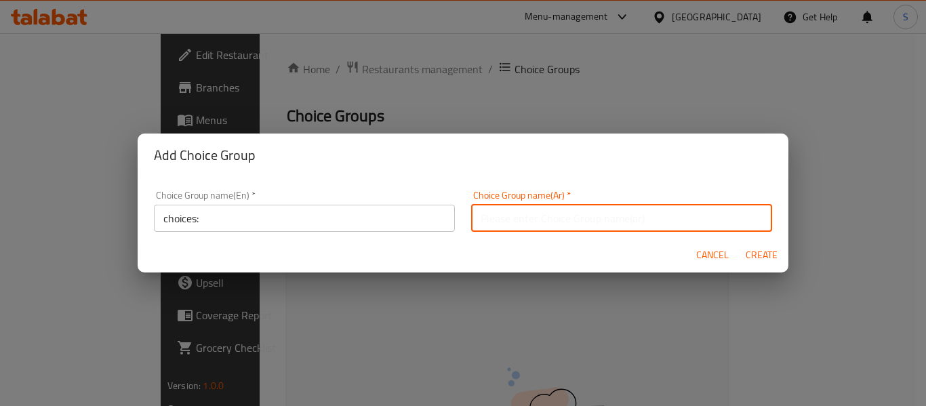
type input "إختيارات"
click at [761, 256] on span "Create" at bounding box center [761, 255] width 33 height 17
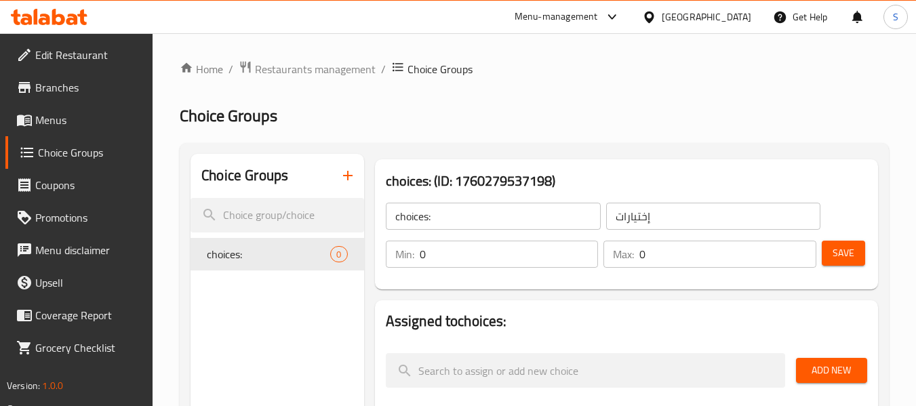
click at [469, 263] on input "0" at bounding box center [509, 254] width 179 height 27
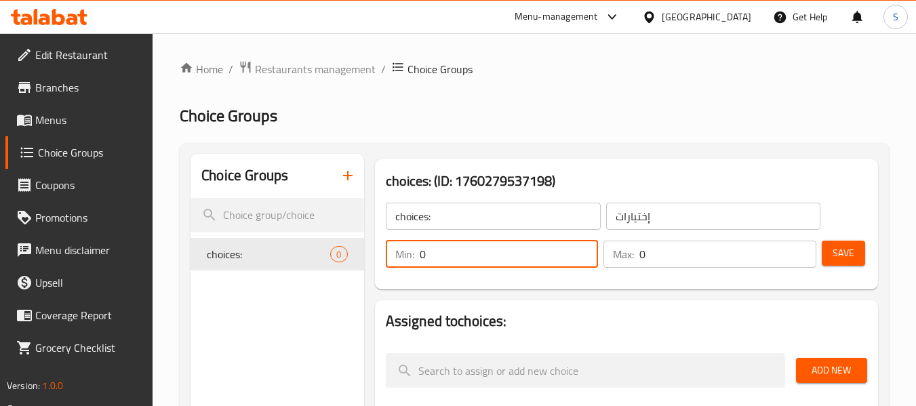
click at [468, 264] on input "0" at bounding box center [509, 254] width 179 height 27
type input "1"
click at [677, 258] on input "0" at bounding box center [727, 254] width 177 height 27
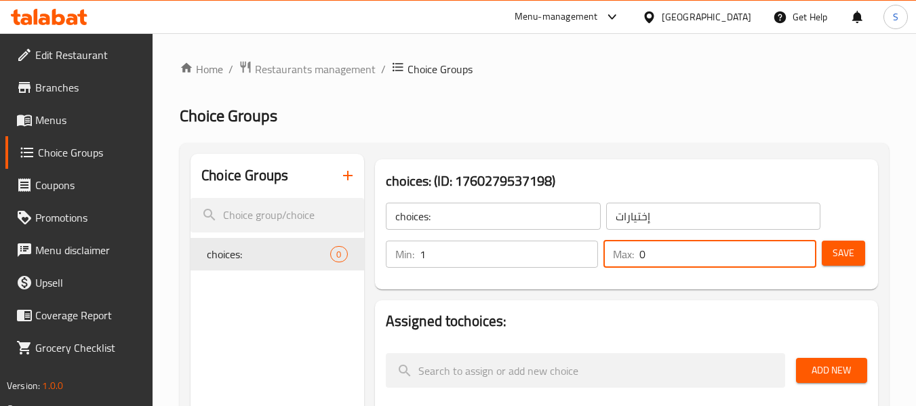
click at [677, 258] on input "0" at bounding box center [727, 254] width 177 height 27
click at [677, 258] on input "1" at bounding box center [727, 254] width 177 height 27
type input "1"
click at [833, 254] on span "Save" at bounding box center [844, 253] width 22 height 17
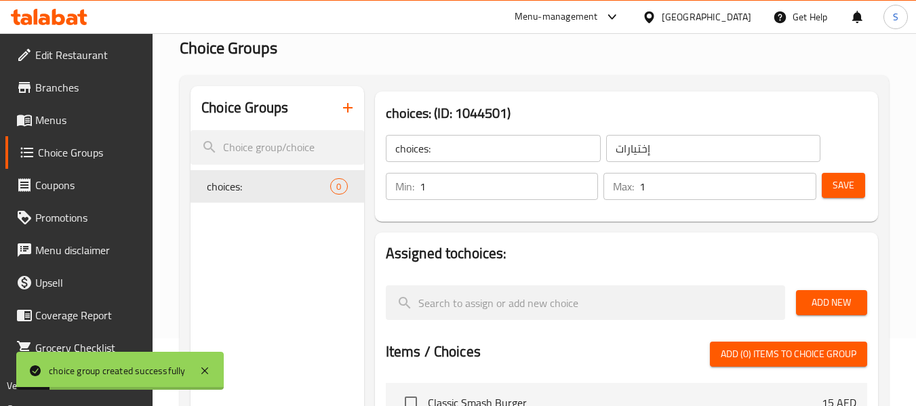
scroll to position [203, 0]
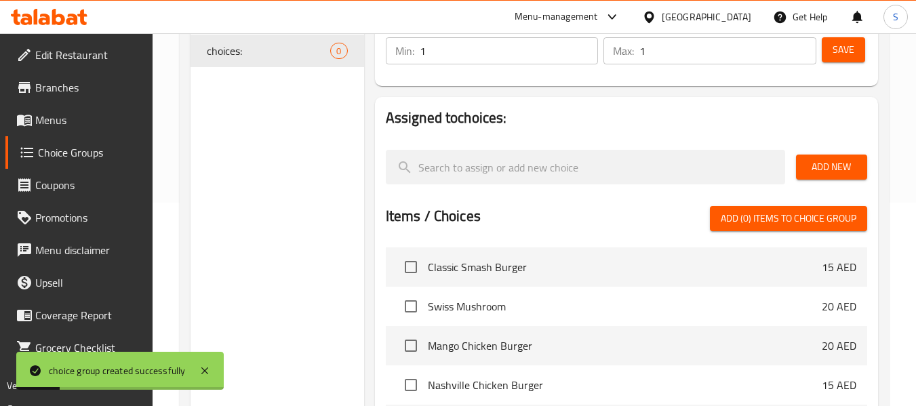
click at [852, 162] on span "Add New" at bounding box center [831, 167] width 49 height 17
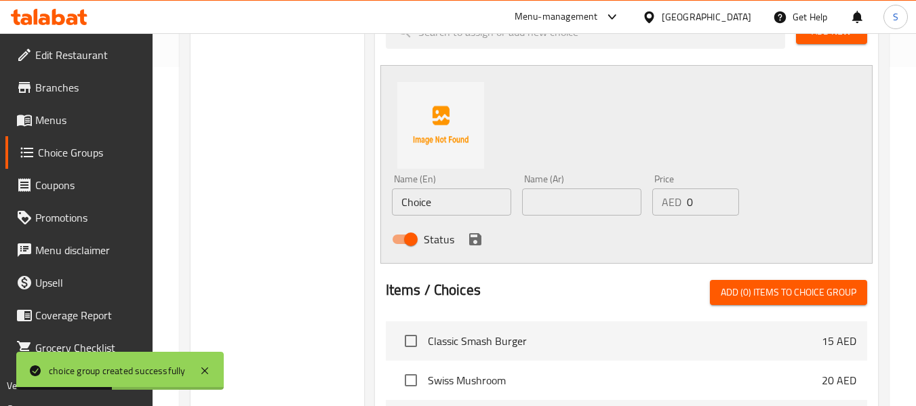
scroll to position [271, 0]
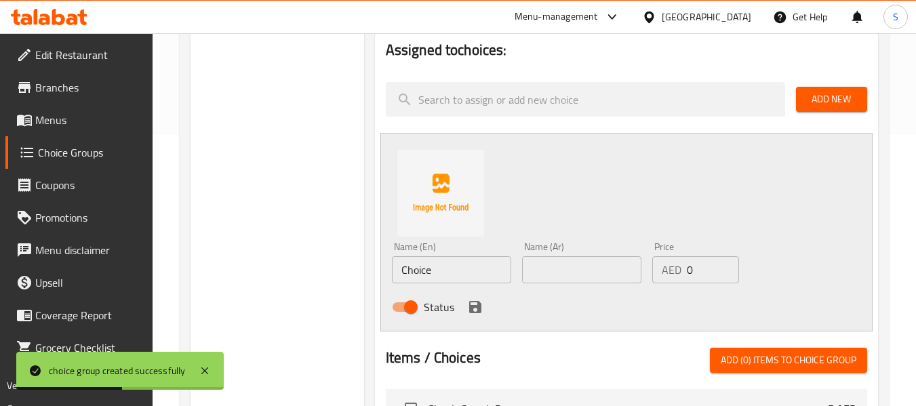
click at [840, 99] on span "Add New" at bounding box center [831, 99] width 49 height 17
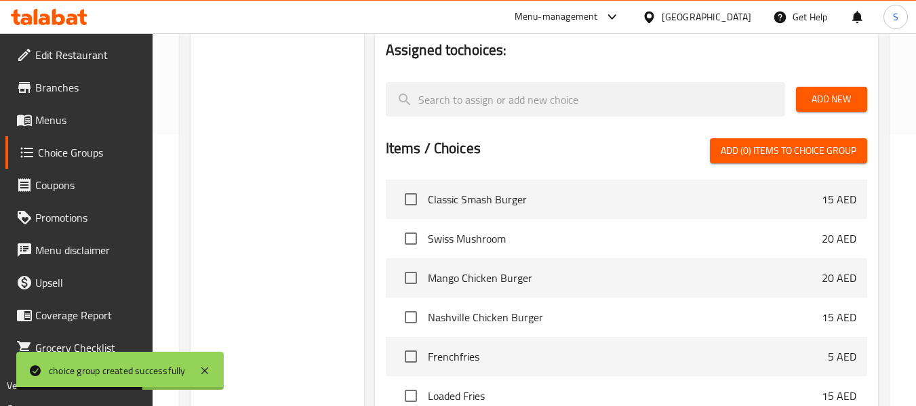
scroll to position [136, 0]
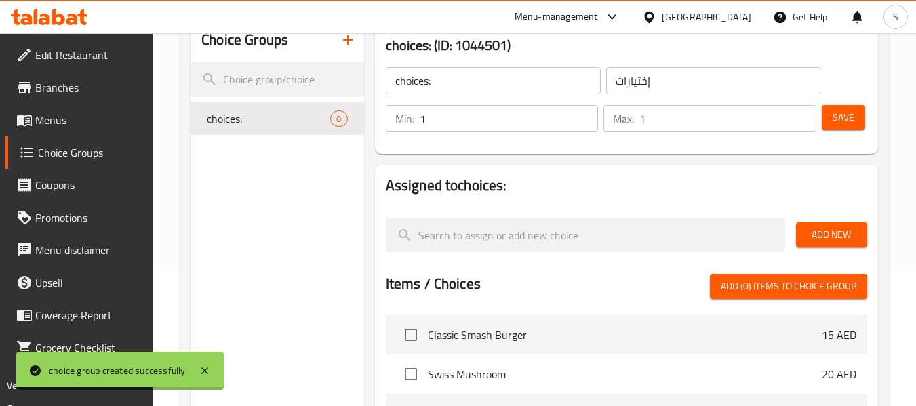
click at [851, 243] on span "Add New" at bounding box center [831, 234] width 49 height 17
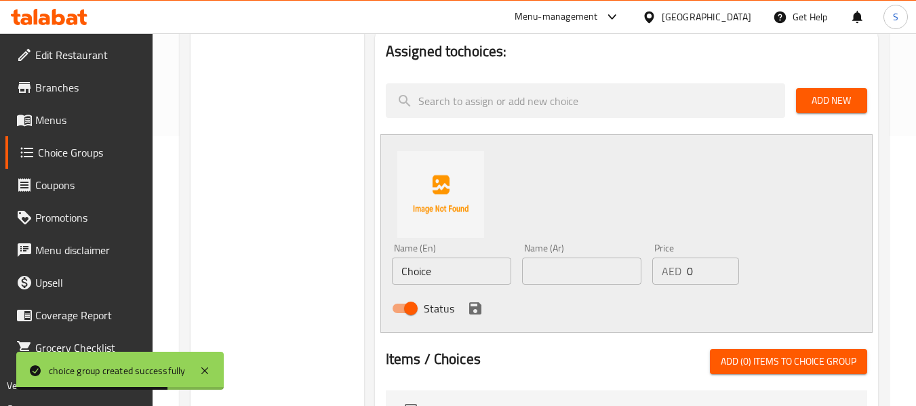
scroll to position [271, 0]
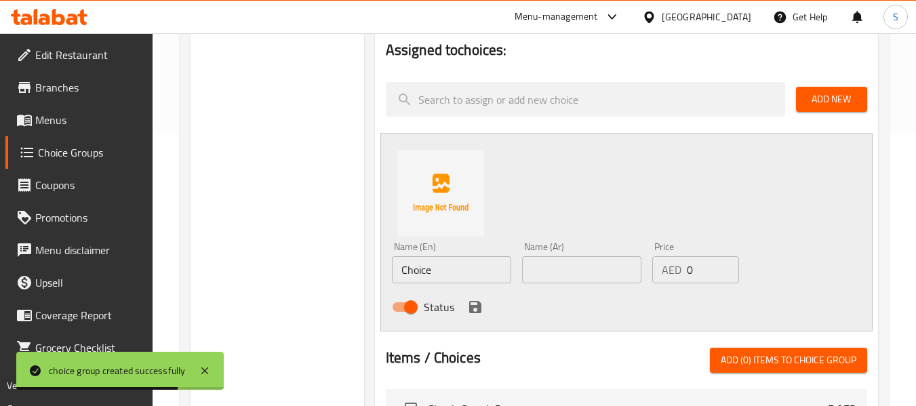
click at [470, 273] on input "Choice" at bounding box center [451, 269] width 119 height 27
type input "salsa"
click at [600, 268] on input "text" at bounding box center [581, 269] width 119 height 27
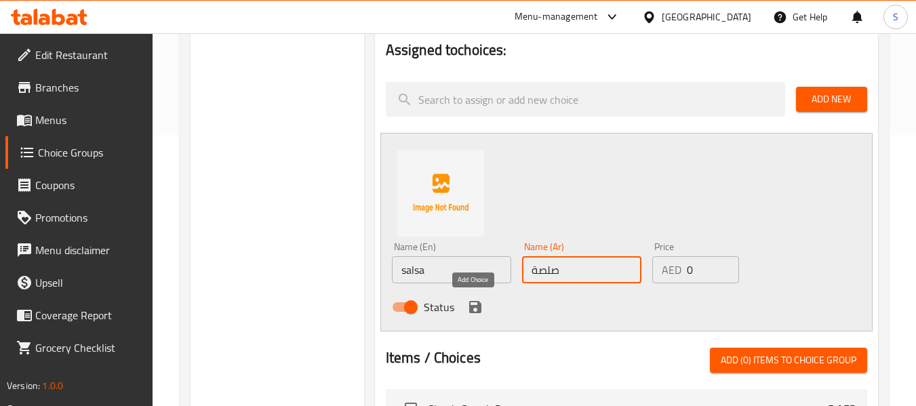
type input "صلصة"
click at [476, 306] on icon "save" at bounding box center [475, 307] width 12 height 12
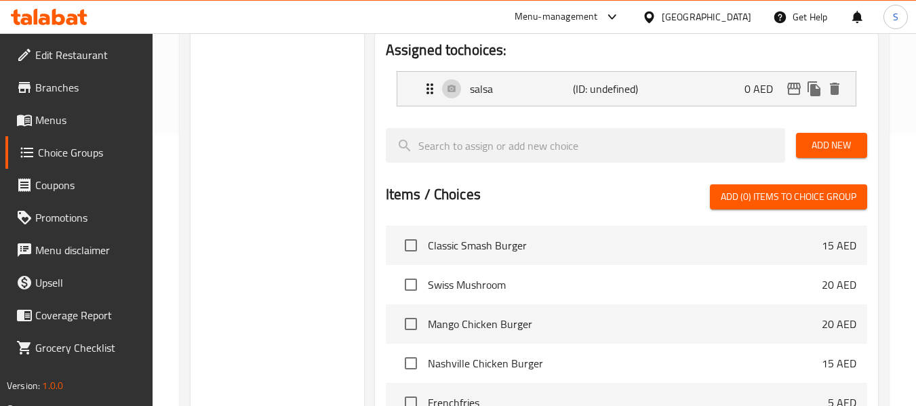
click at [839, 140] on span "Add New" at bounding box center [831, 145] width 49 height 17
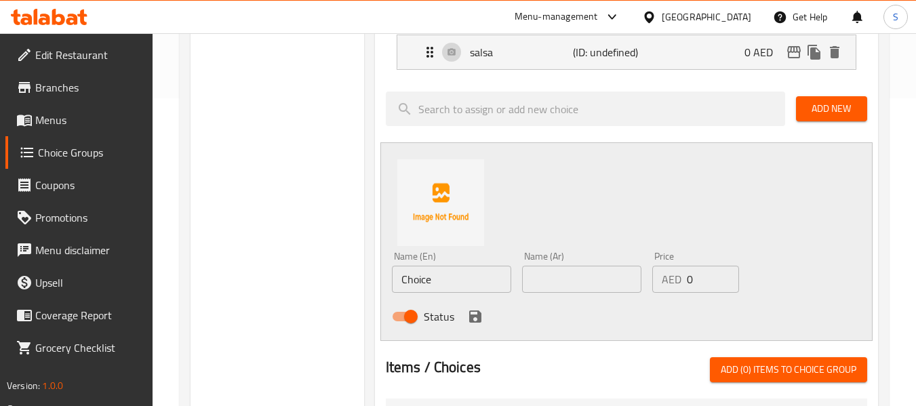
scroll to position [339, 0]
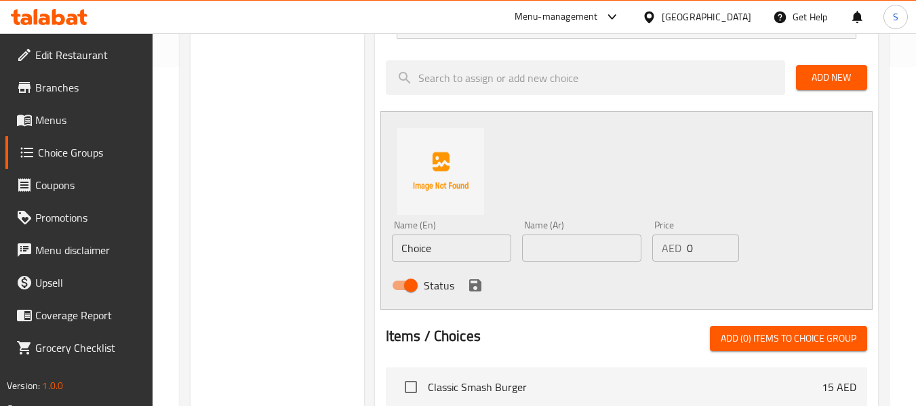
click at [565, 257] on input "text" at bounding box center [581, 248] width 119 height 27
type input "صوص"
click at [457, 259] on input "Choice" at bounding box center [451, 248] width 119 height 27
type input "sauce"
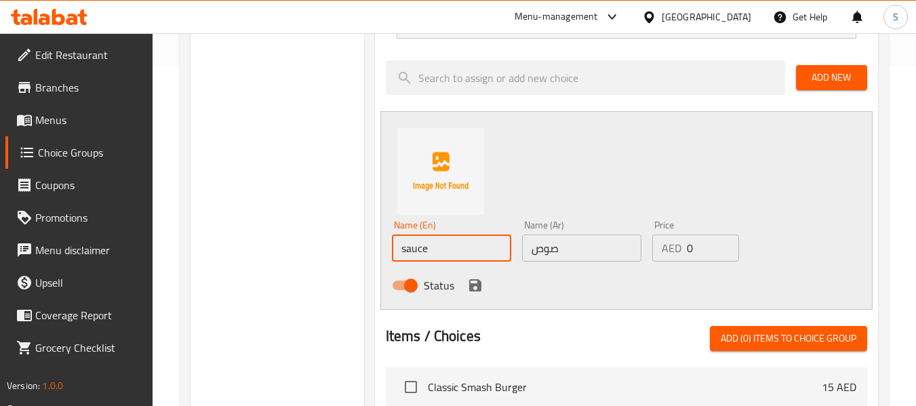
click at [457, 312] on div at bounding box center [626, 309] width 481 height 11
click at [478, 285] on icon "save" at bounding box center [475, 285] width 12 height 12
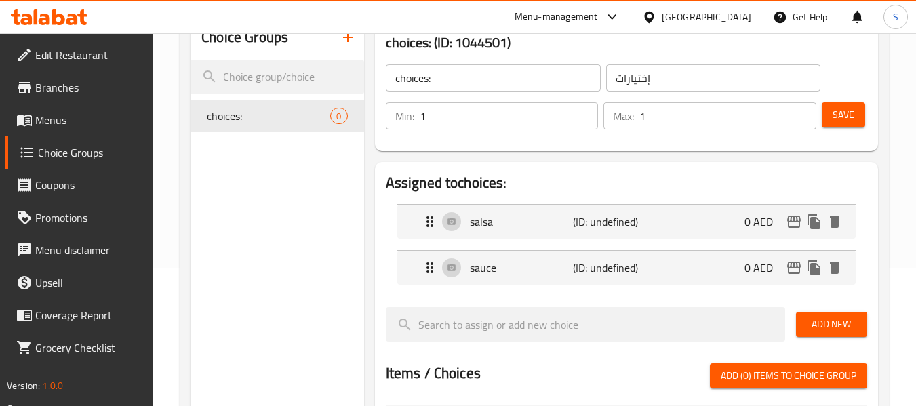
scroll to position [136, 0]
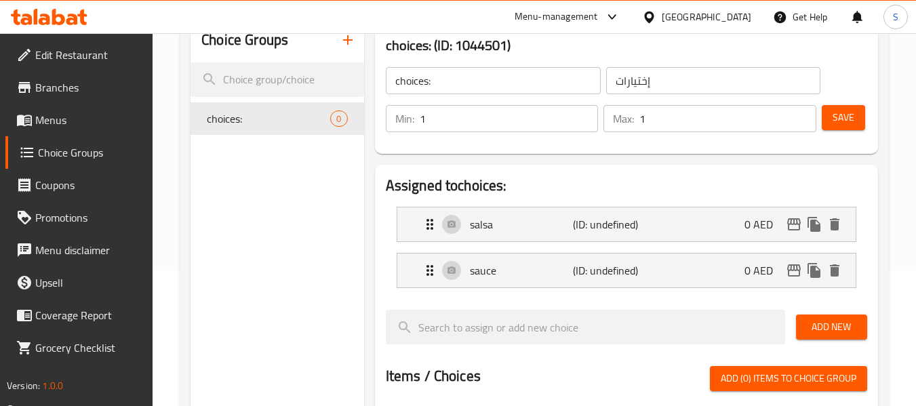
click at [839, 117] on span "Save" at bounding box center [844, 117] width 22 height 17
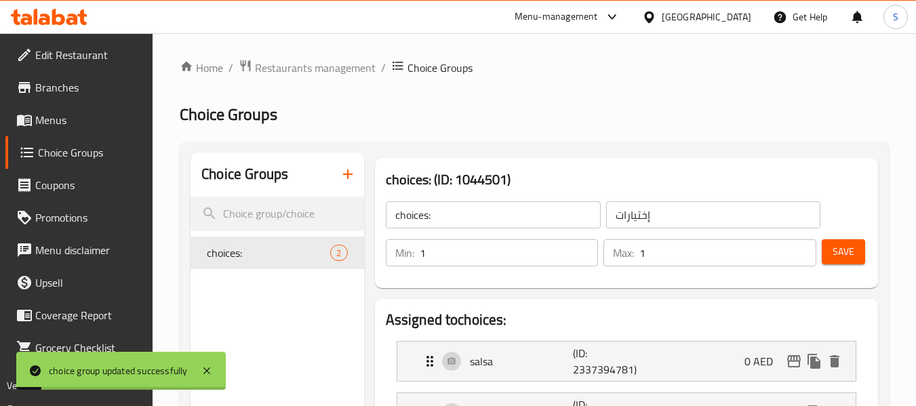
scroll to position [0, 0]
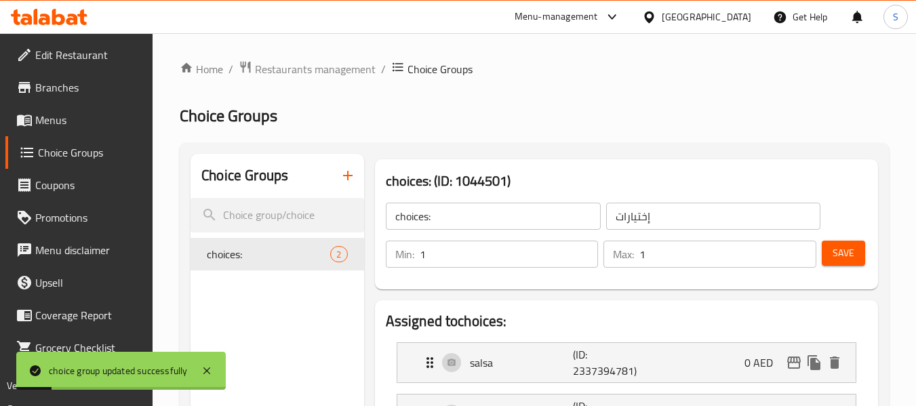
click at [348, 176] on icon "button" at bounding box center [347, 175] width 9 height 9
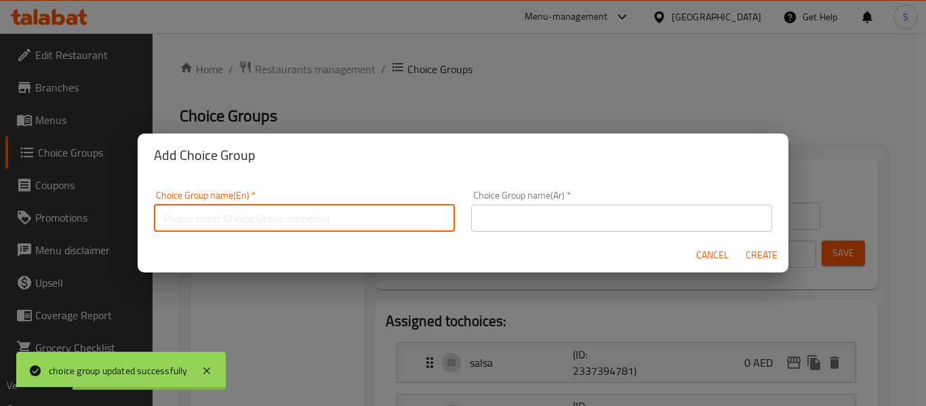
click at [334, 218] on input "text" at bounding box center [304, 218] width 301 height 27
type input "choices::"
click at [526, 225] on input "text" at bounding box center [621, 218] width 301 height 27
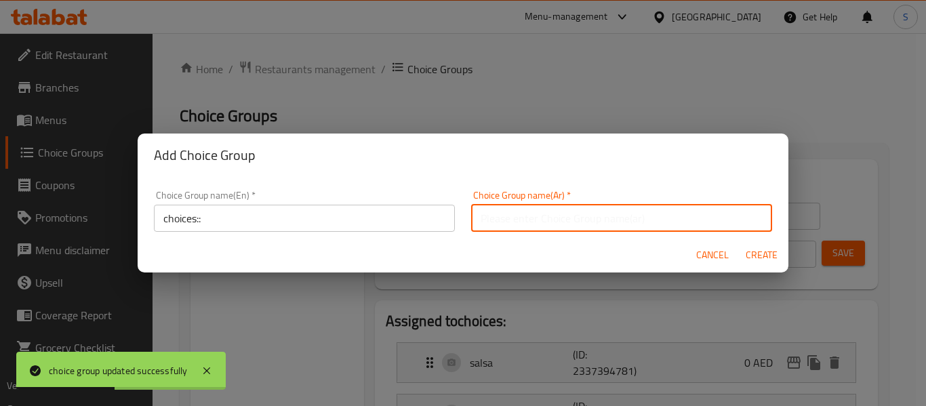
type input "إختيارات"
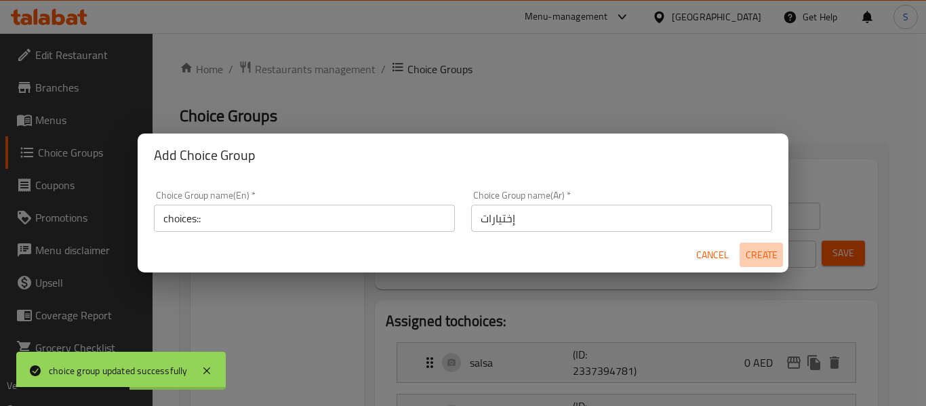
click at [758, 260] on span "Create" at bounding box center [761, 255] width 33 height 17
type input "choices::"
type input "0"
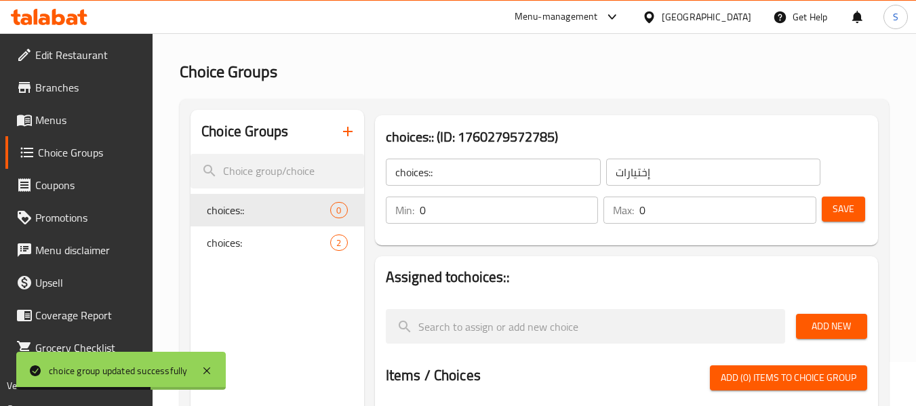
scroll to position [68, 0]
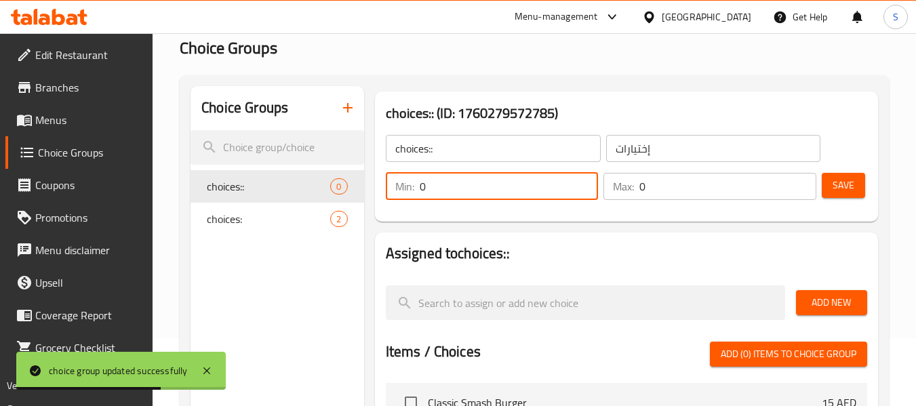
click at [483, 186] on input "0" at bounding box center [509, 186] width 179 height 27
type input "1"
click at [692, 178] on input "0" at bounding box center [727, 186] width 177 height 27
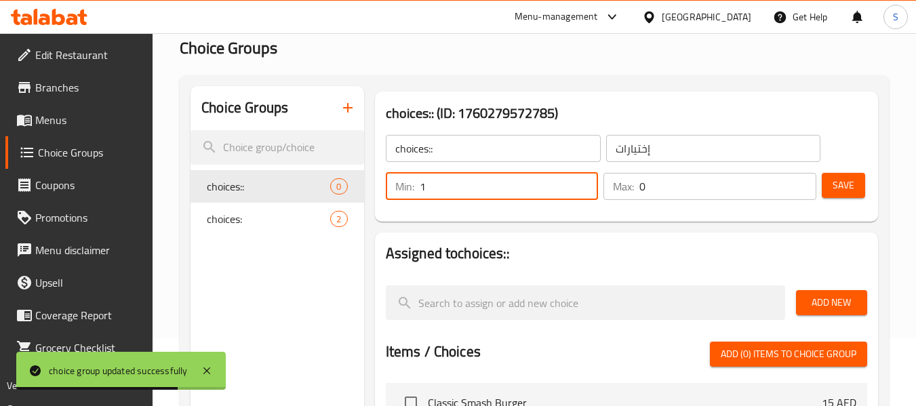
click at [692, 178] on input "0" at bounding box center [727, 186] width 177 height 27
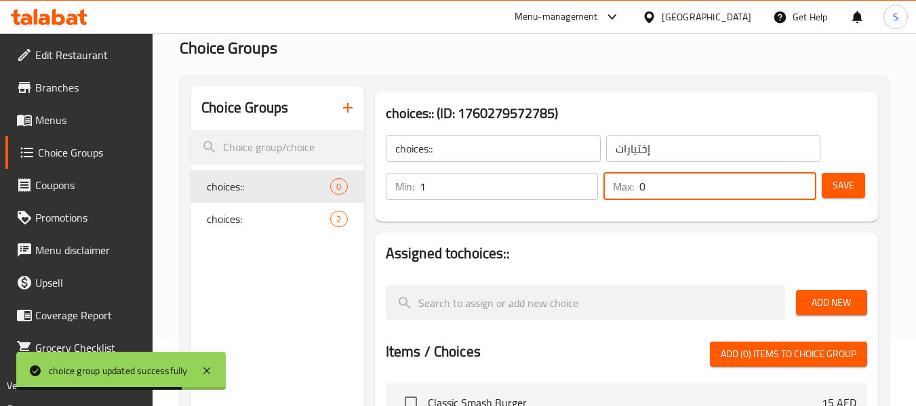
click at [692, 178] on input "0" at bounding box center [727, 186] width 177 height 27
type input "1"
click at [837, 185] on span "Save" at bounding box center [844, 185] width 22 height 17
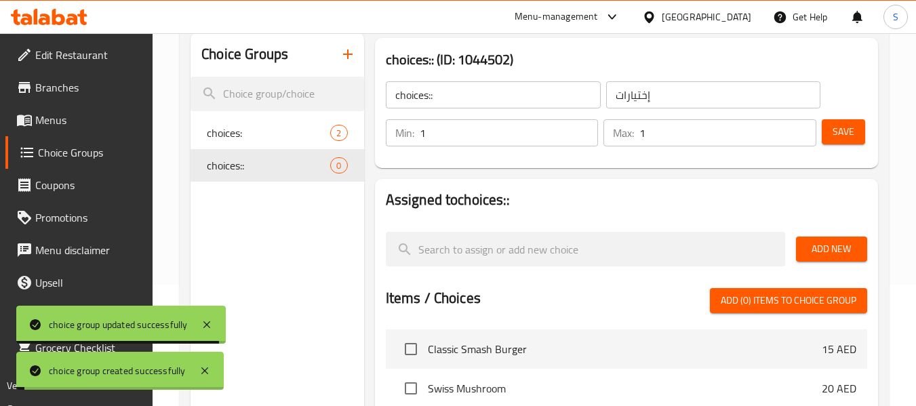
scroll to position [203, 0]
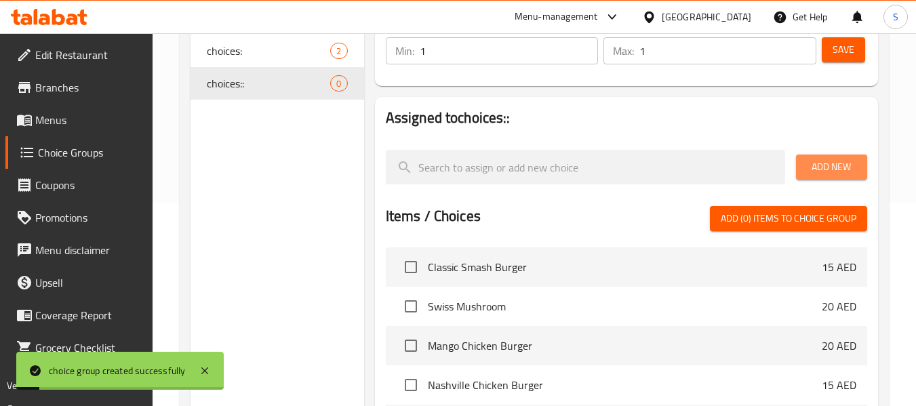
click at [837, 167] on span "Add New" at bounding box center [831, 167] width 49 height 17
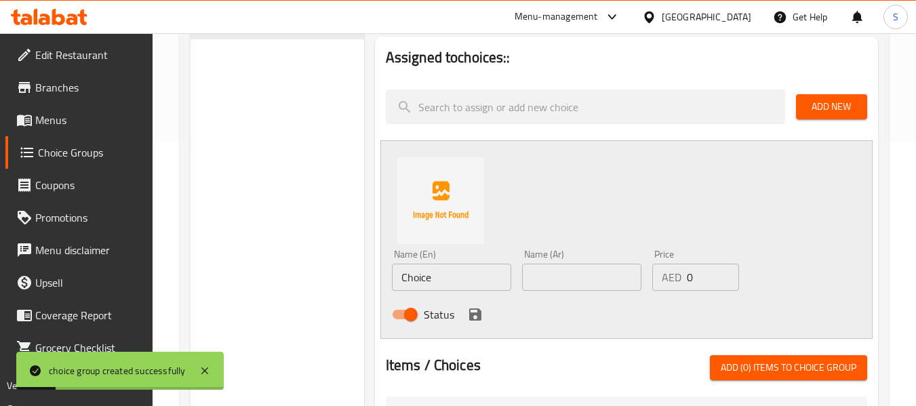
scroll to position [339, 0]
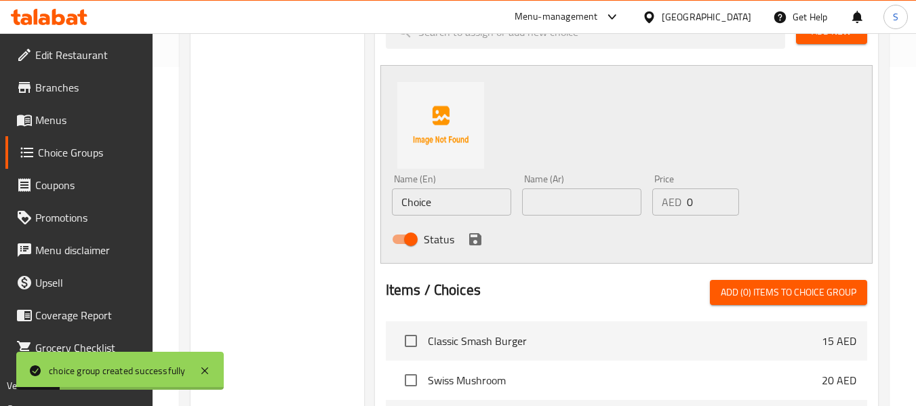
click at [450, 203] on input "Choice" at bounding box center [451, 201] width 119 height 27
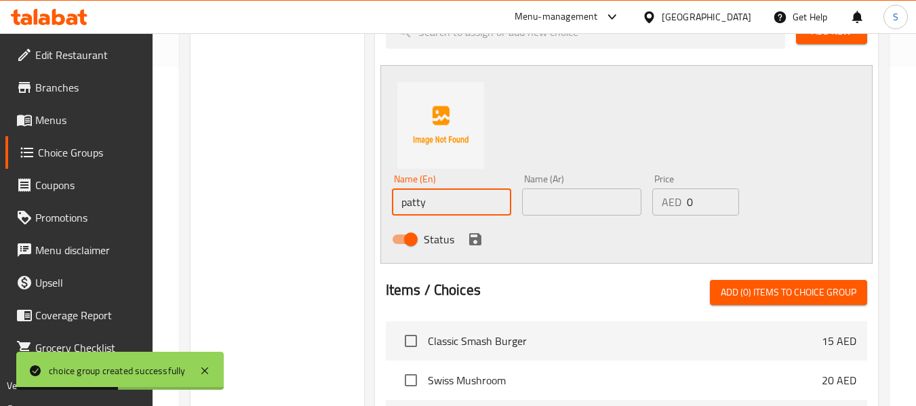
type input "patty"
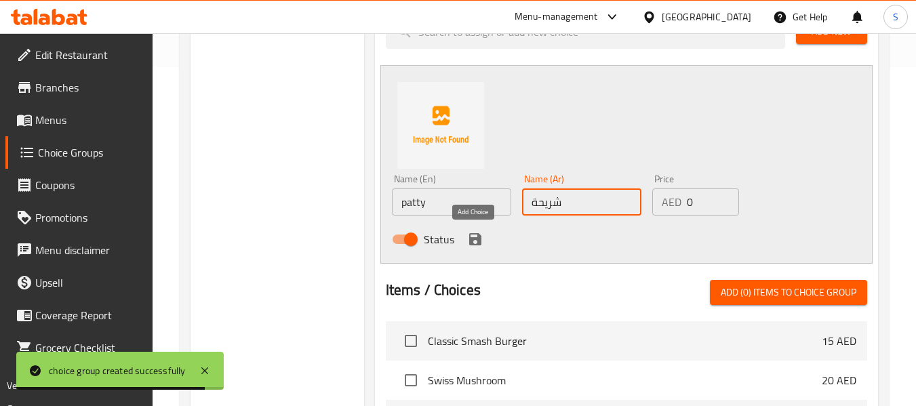
type input "شريحة"
drag, startPoint x: 478, startPoint y: 239, endPoint x: 508, endPoint y: 254, distance: 33.4
click at [478, 239] on icon "save" at bounding box center [475, 239] width 12 height 12
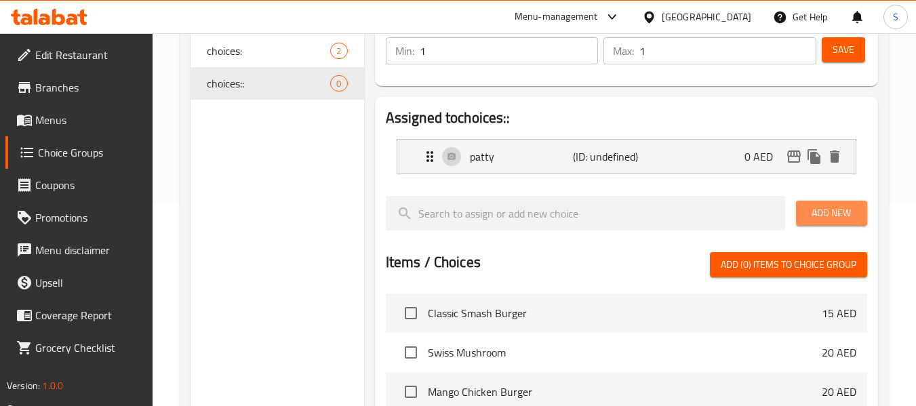
click at [848, 212] on span "Add New" at bounding box center [831, 213] width 49 height 17
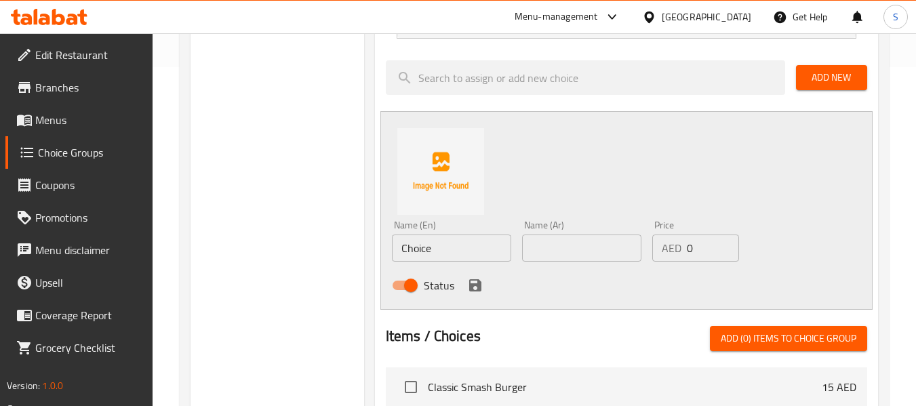
click at [583, 250] on input "text" at bounding box center [581, 248] width 119 height 27
type input "ق"
type input "فيليه"
click at [474, 255] on input "Choice" at bounding box center [451, 248] width 119 height 27
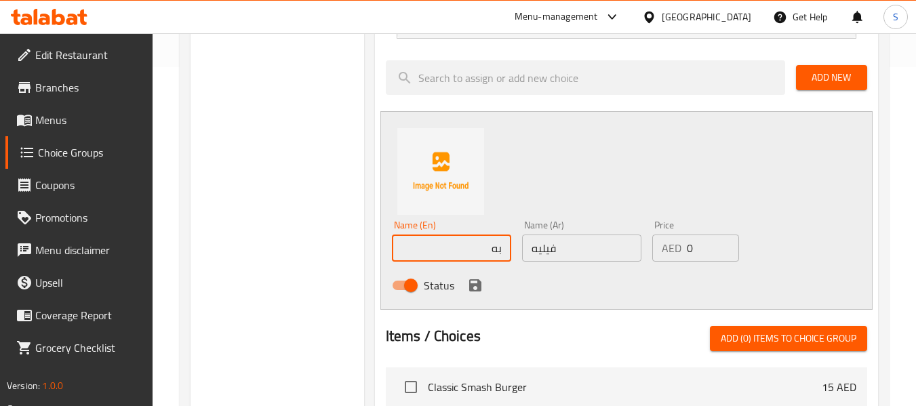
type input "ب"
type input "fillet"
drag, startPoint x: 477, startPoint y: 292, endPoint x: 618, endPoint y: 303, distance: 140.8
click at [477, 292] on icon "save" at bounding box center [475, 285] width 12 height 12
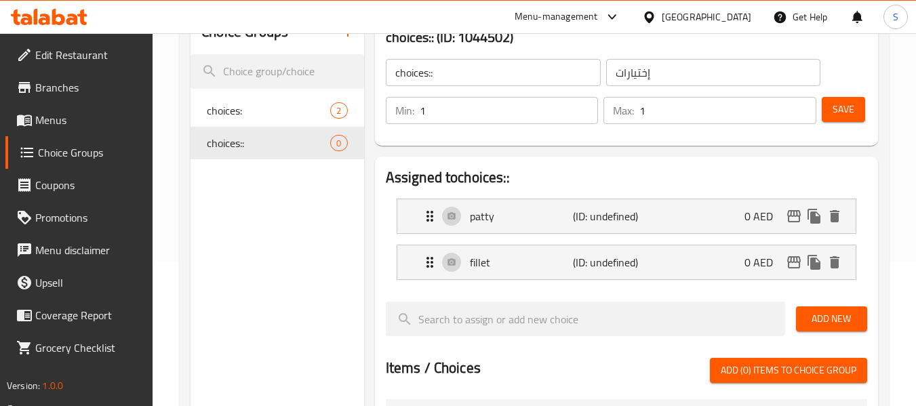
scroll to position [136, 0]
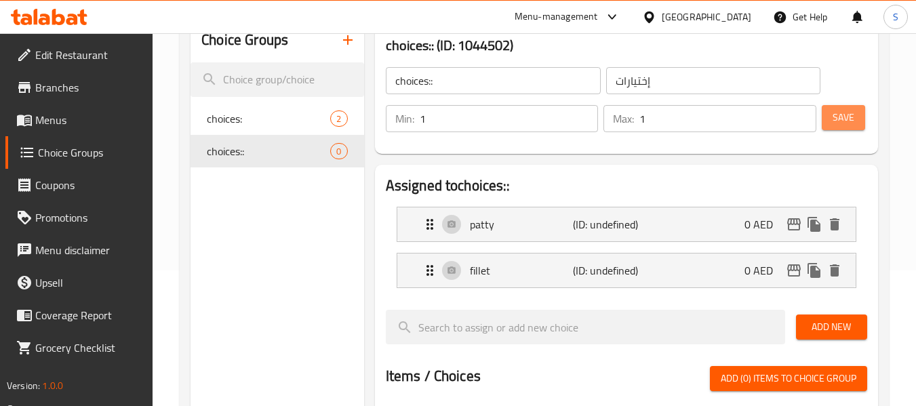
click at [844, 126] on button "Save" at bounding box center [843, 117] width 43 height 25
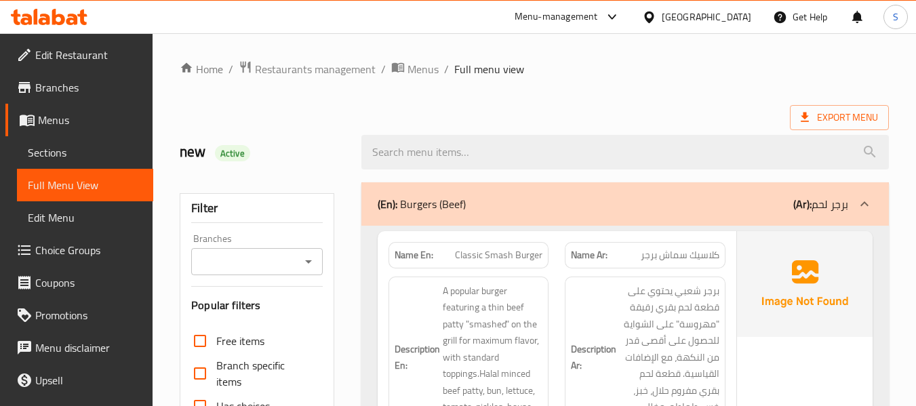
click at [306, 127] on div "new Active" at bounding box center [262, 152] width 181 height 60
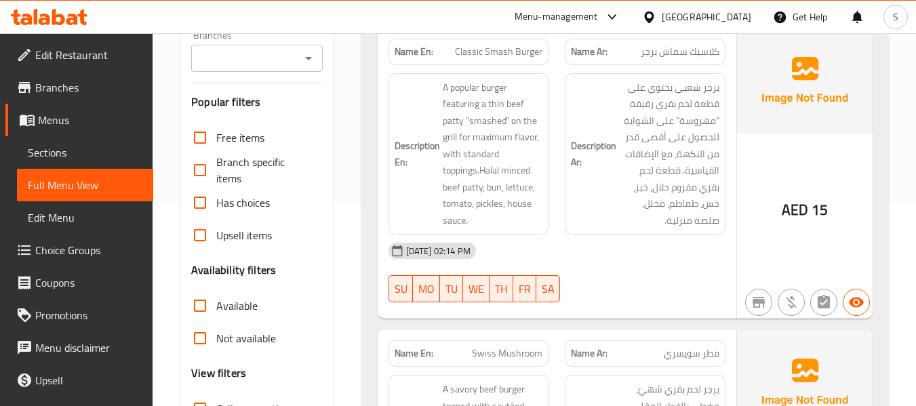
scroll to position [271, 0]
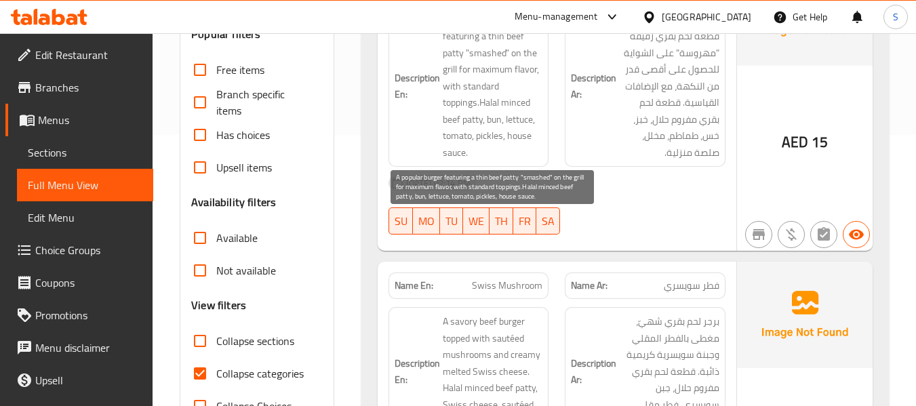
click at [489, 123] on span "A popular burger featuring a thin beef patty "smashed" on the grill for maximum…" at bounding box center [493, 87] width 100 height 150
copy span "bun"
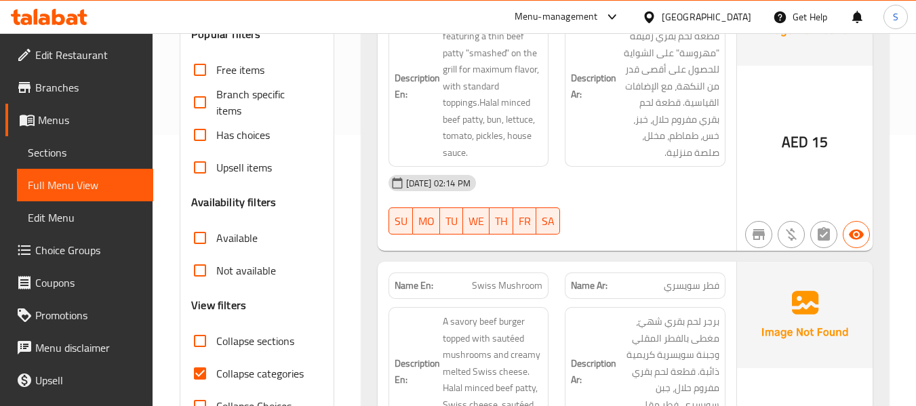
click at [259, 376] on span "Collapse categories" at bounding box center [259, 373] width 87 height 16
click at [216, 376] on input "Collapse categories" at bounding box center [200, 373] width 33 height 33
checkbox input "false"
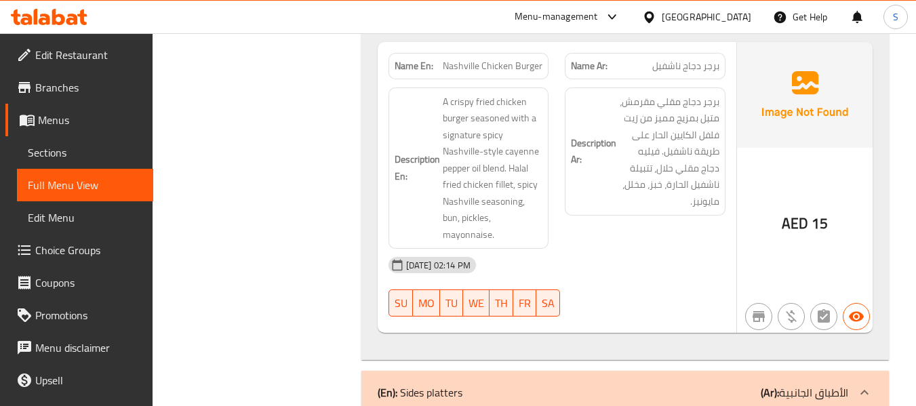
scroll to position [1492, 0]
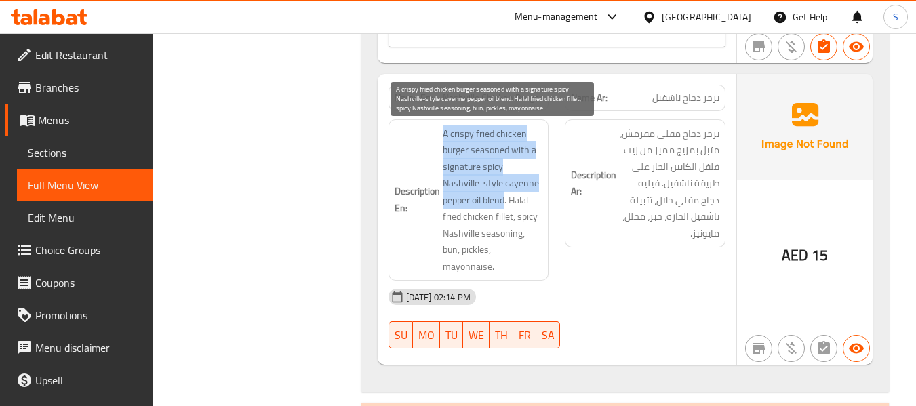
drag, startPoint x: 443, startPoint y: 132, endPoint x: 506, endPoint y: 199, distance: 92.6
click at [506, 199] on span "A crispy fried chicken burger seasoned with a signature spicy Nashville-style c…" at bounding box center [493, 200] width 100 height 150
copy span "A crispy fried chicken burger seasoned with a signature spicy Nashville-style c…"
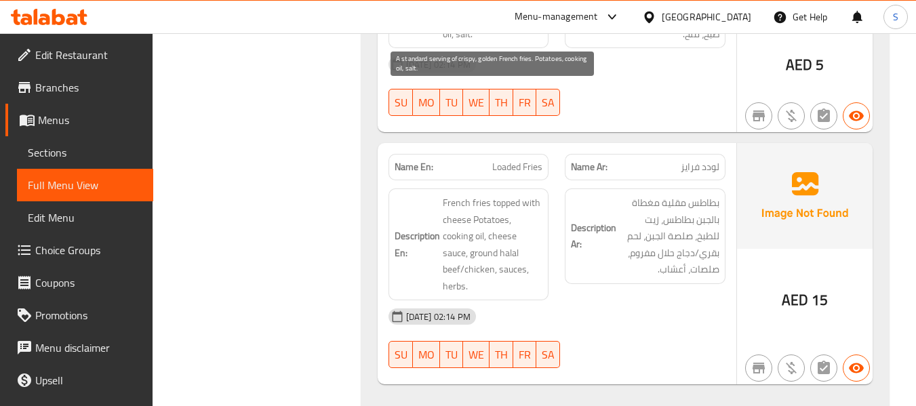
scroll to position [2034, 0]
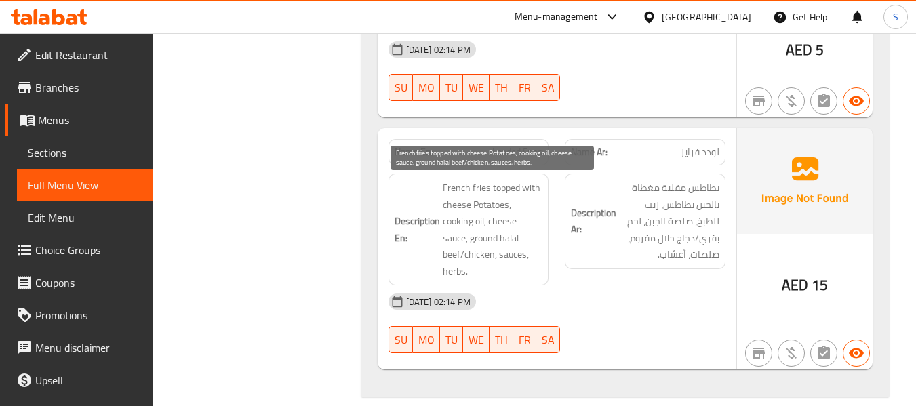
click at [454, 274] on span "French fries topped with cheese Potatoes, cooking oil, cheese sauce, ground hal…" at bounding box center [493, 230] width 100 height 100
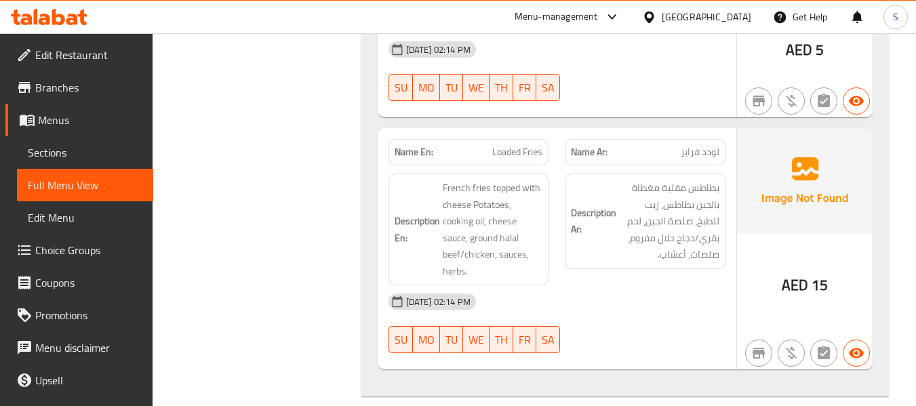
click at [515, 146] on span "Loaded Fries" at bounding box center [517, 152] width 50 height 14
copy span "Loaded Fries"
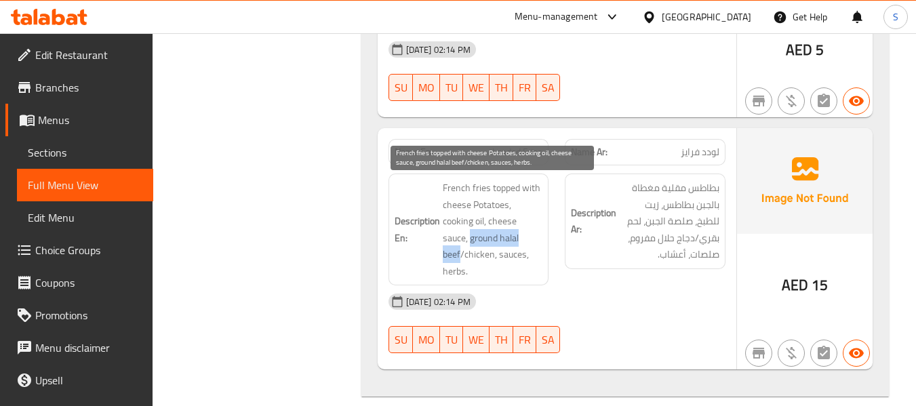
drag, startPoint x: 470, startPoint y: 237, endPoint x: 461, endPoint y: 252, distance: 17.3
click at [461, 252] on span "French fries topped with cheese Potatoes, cooking oil, cheese sauce, ground hal…" at bounding box center [493, 230] width 100 height 100
copy span "ground halal beef"
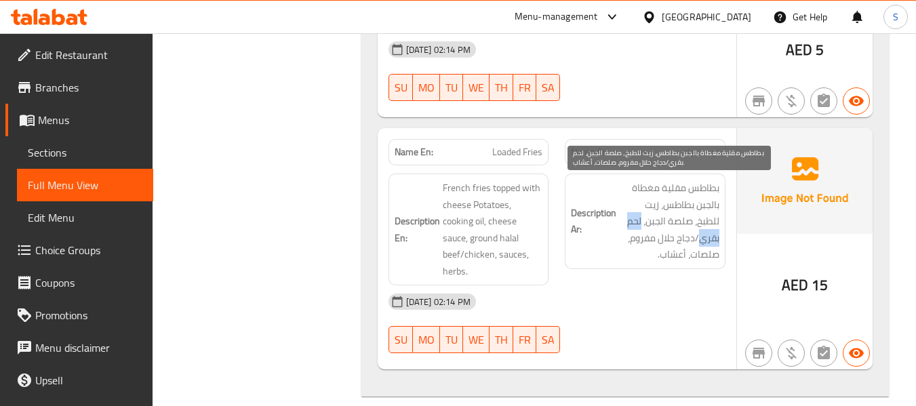
drag, startPoint x: 641, startPoint y: 223, endPoint x: 698, endPoint y: 242, distance: 60.7
click at [698, 242] on span "بطاطس مقلية مغطاة بالجبن بطاطس، زيت للطبخ، صلصة الجبن، لحم بقري/دجاج حلال مفروم…" at bounding box center [669, 221] width 100 height 83
copy span "لحم بقري"
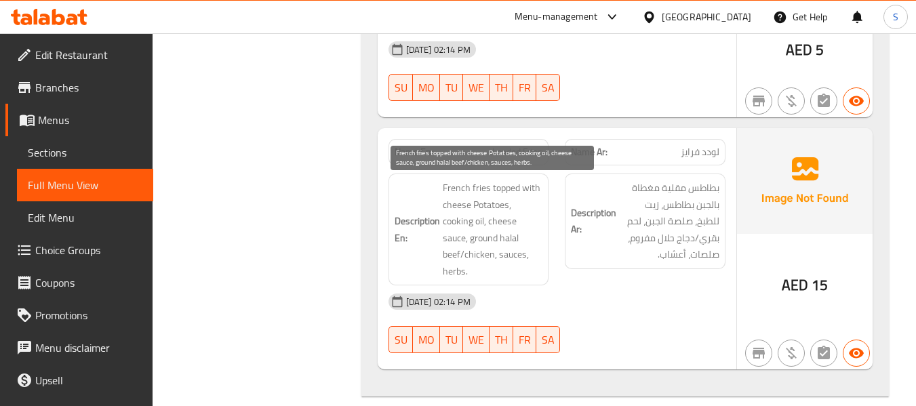
click at [479, 254] on span "French fries topped with cheese Potatoes, cooking oil, cheese sauce, ground hal…" at bounding box center [493, 230] width 100 height 100
copy span "chicken"
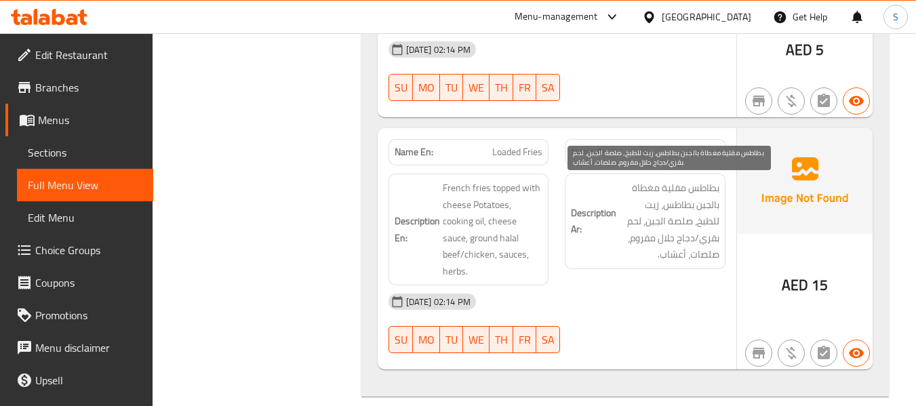
click at [683, 239] on span "بطاطس مقلية مغطاة بالجبن بطاطس، زيت للطبخ، صلصة الجبن، لحم بقري/دجاج حلال مفروم…" at bounding box center [669, 221] width 100 height 83
copy span "دجاج"
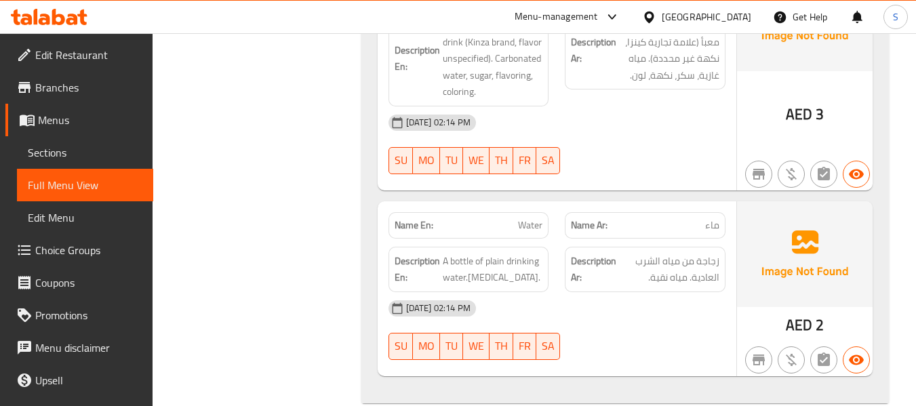
scroll to position [2768, 0]
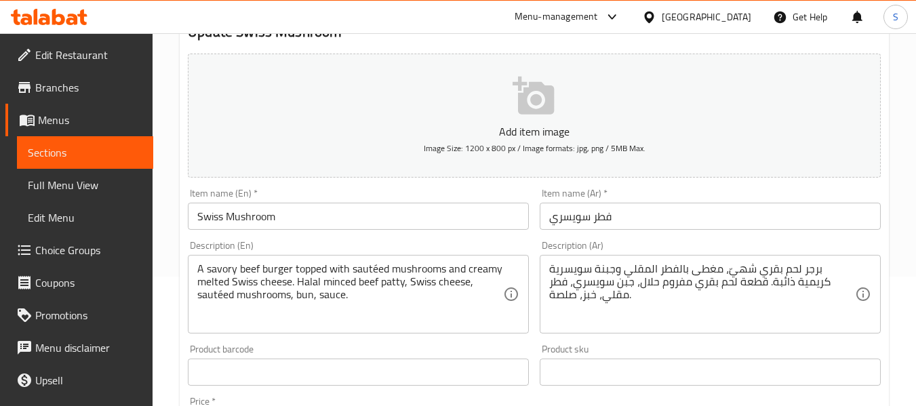
scroll to position [136, 0]
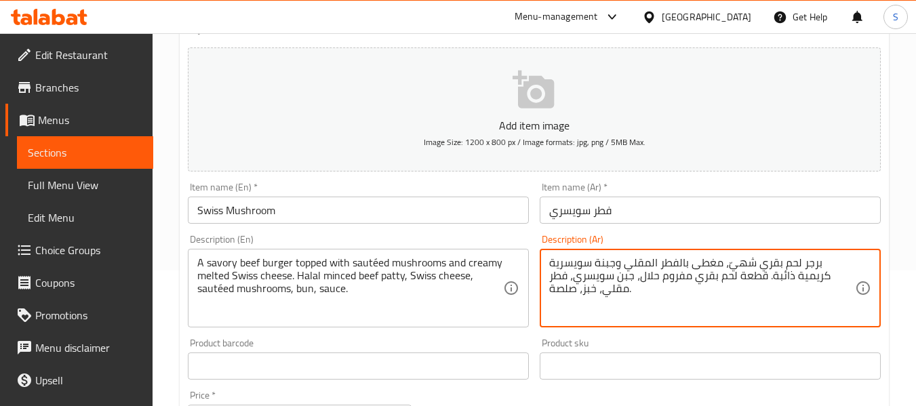
click at [560, 273] on textarea "برجر لحم بقري شهيّ، مغطى بالفطر المقلي وجبنة سويسرية كريمية ذائبة. قطعة لحم بقر…" at bounding box center [702, 288] width 306 height 64
paste textarea "كيزر"
type textarea "برجر لحم بقري شهيّ، مغطى بالفطر المقلي وجبنة سويسرية كريمية ذائبة. قطعة لحم بقر…"
click at [675, 222] on input "فطر سويسري" at bounding box center [710, 210] width 341 height 27
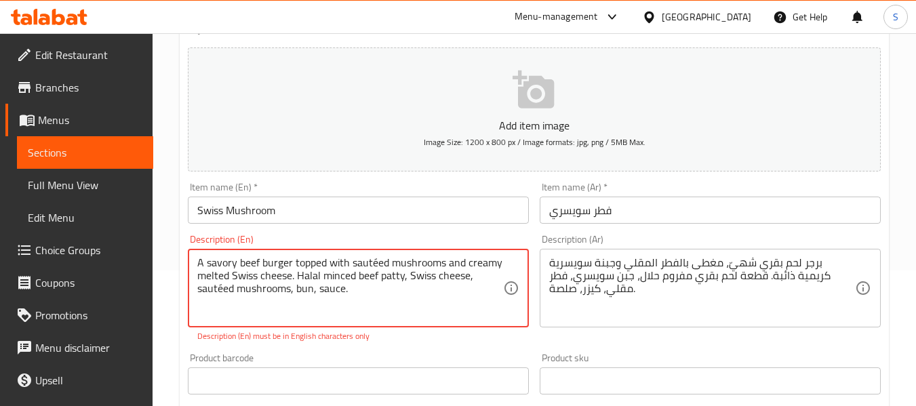
click at [220, 289] on textarea "A savory beef burger topped with sautéed mushrooms and creamy melted Swiss chee…" at bounding box center [350, 288] width 306 height 64
click at [332, 205] on input "Swiss Mushroom" at bounding box center [358, 210] width 341 height 27
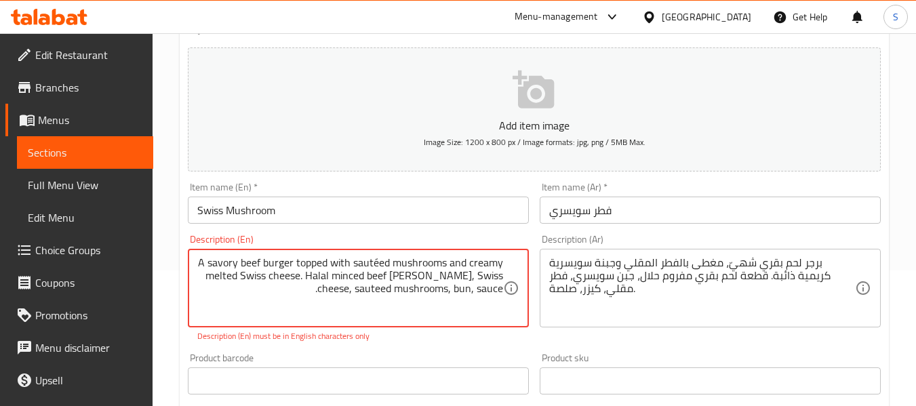
click at [374, 262] on textarea "A savory beef burger topped with sautéed mushrooms and creamy melted Swiss chee…" at bounding box center [350, 288] width 306 height 64
type textarea "A savory beef burger topped with sauteed mushrooms and creamy melted Swiss chee…"
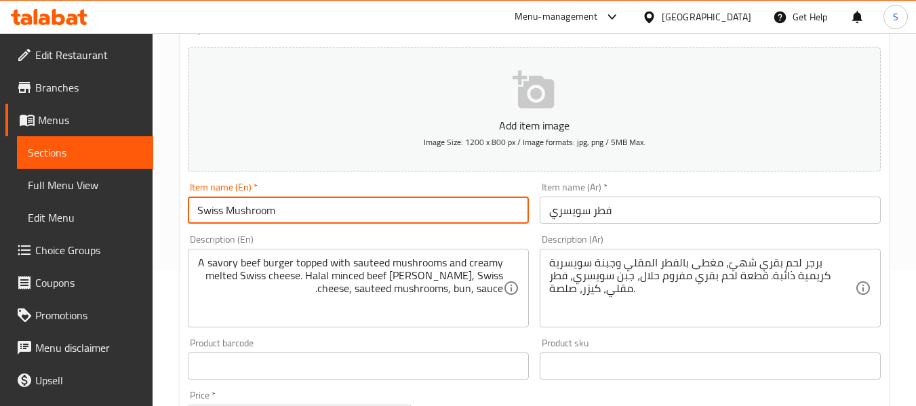
click at [363, 214] on input "Swiss Mushroom" at bounding box center [358, 210] width 341 height 27
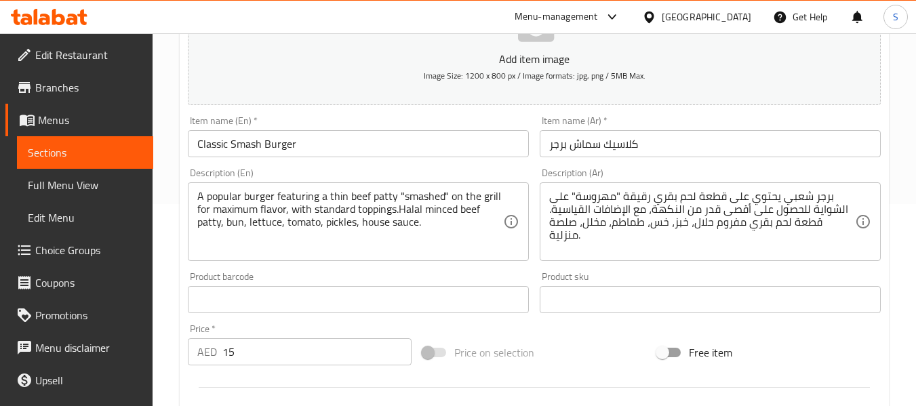
scroll to position [203, 0]
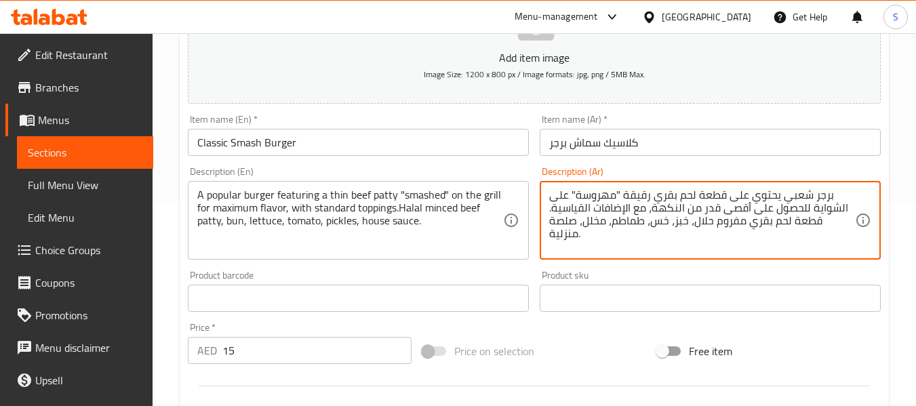
click at [711, 218] on textarea "برجر شعبي يحتوي على قطعة لحم بقري رقيقة "مهروسة" على الشواية للحصول على أقصى قد…" at bounding box center [702, 220] width 306 height 64
paste textarea "كيزر"
type textarea "برجر شعبي يحتوي على قطعة لحم بقري رقيقة "مهروسة" على الشواية للحصول على أقصى قد…"
click at [744, 150] on input "كلاسيك سماش برجر" at bounding box center [710, 142] width 341 height 27
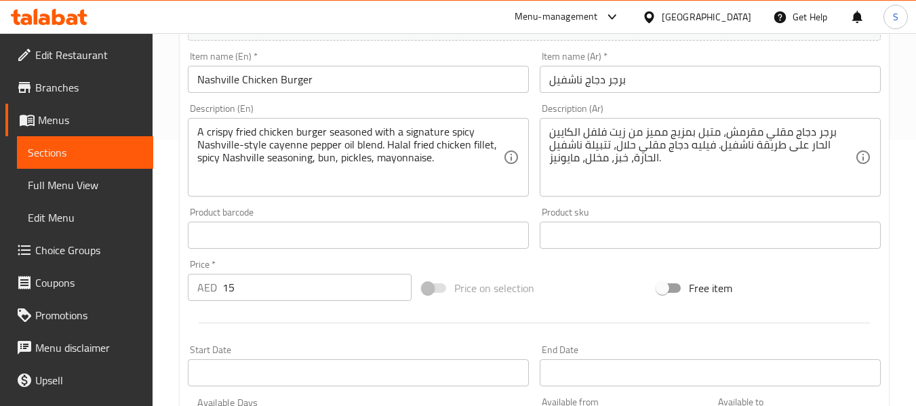
scroll to position [271, 0]
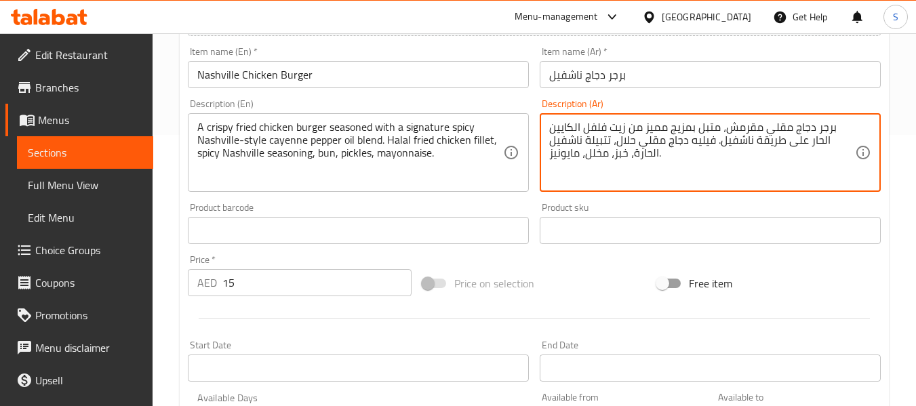
click at [563, 138] on textarea "برجر دجاج مقلي مقرمش، متبل بمزيج مميز من زيت فلفل الكايين الحار على طريقة ناشفي…" at bounding box center [702, 153] width 306 height 64
paste textarea "كيزر"
type textarea "برجر دجاج مقلي مقرمش، متبل بمزيج مميز من زيت فلفل الكايين الحار على طريقة ناشفي…"
click at [664, 75] on input "برجر دجاج ناشفيل" at bounding box center [710, 74] width 341 height 27
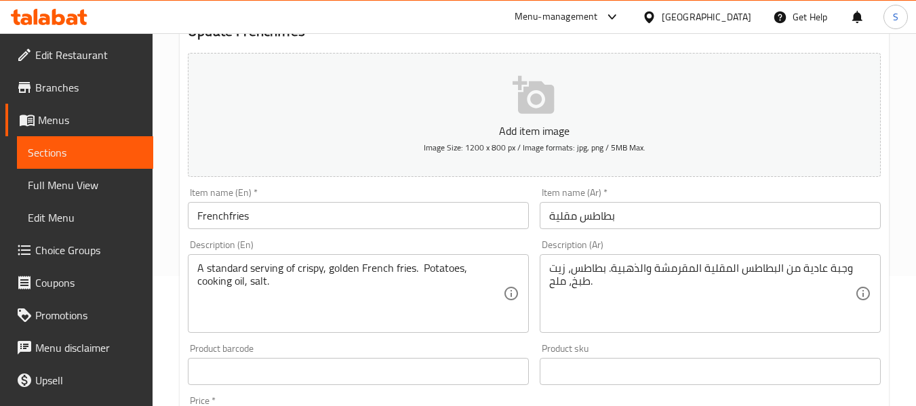
scroll to position [136, 0]
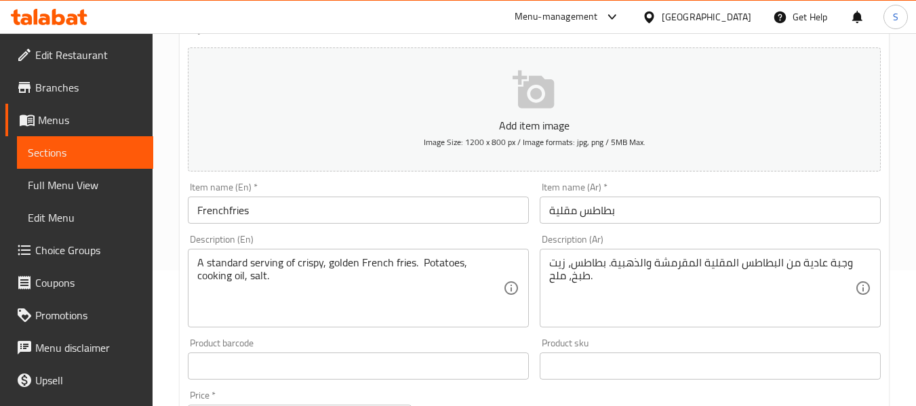
click at [215, 210] on input "Frenchfries" at bounding box center [358, 210] width 341 height 27
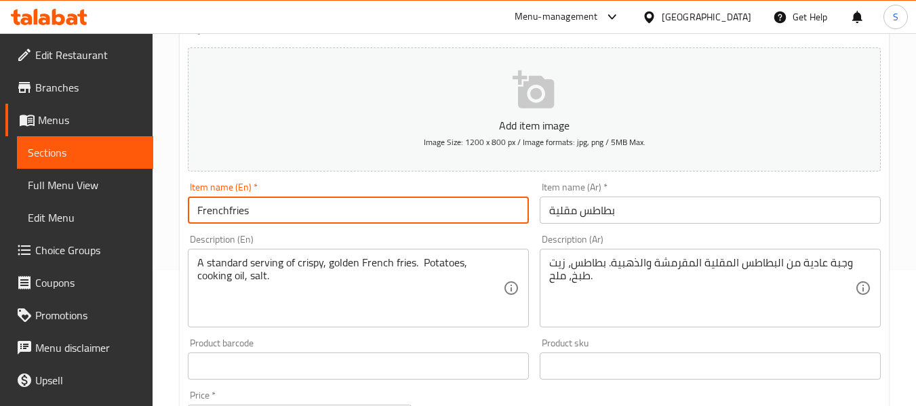
click at [222, 211] on input "Frenchfries" at bounding box center [358, 210] width 341 height 27
drag, startPoint x: 227, startPoint y: 212, endPoint x: 178, endPoint y: 216, distance: 49.0
click at [178, 216] on div "Home / Restaurants management / Menus / Sections / item / update Sides platters…" at bounding box center [534, 360] width 763 height 925
type input "fries"
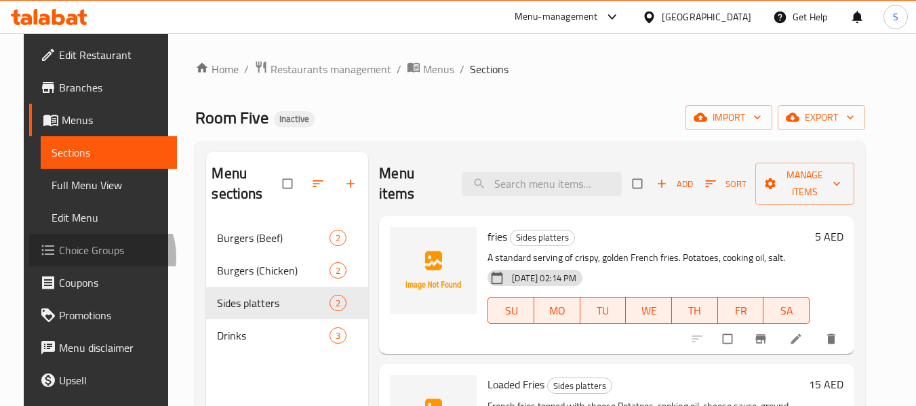
click at [77, 257] on span "Choice Groups" at bounding box center [112, 250] width 107 height 16
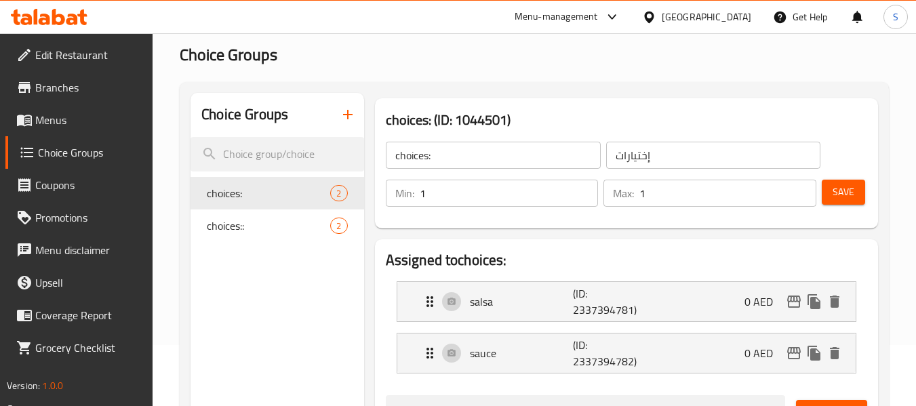
scroll to position [136, 0]
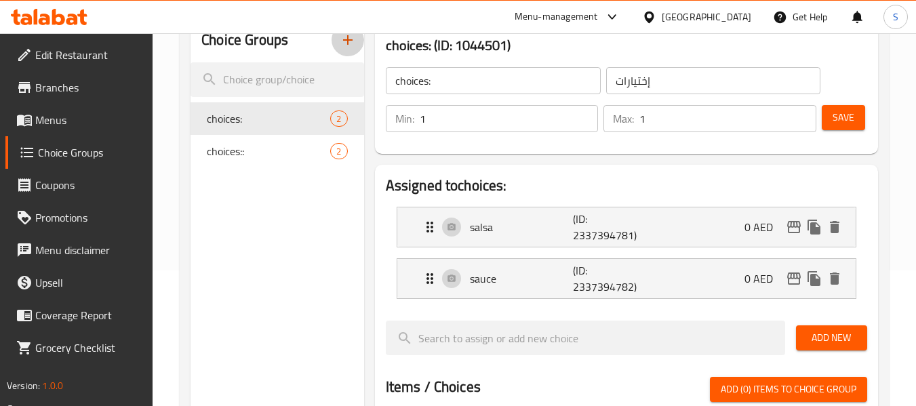
click at [350, 41] on icon "button" at bounding box center [347, 39] width 9 height 9
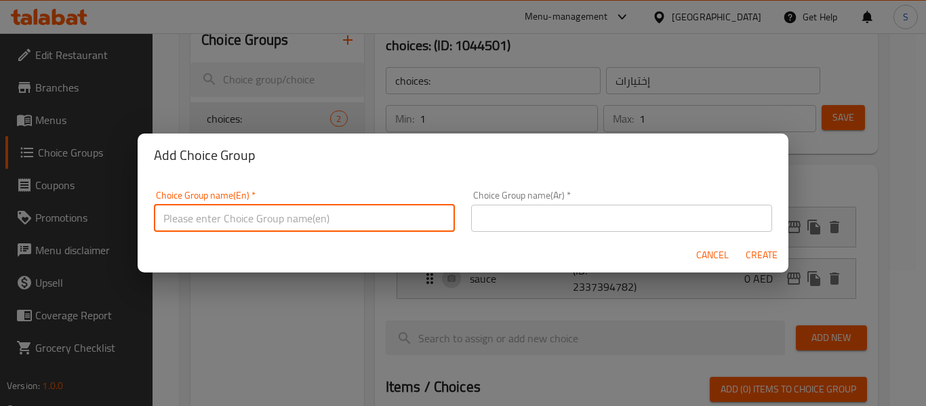
click at [296, 218] on input "text" at bounding box center [304, 218] width 301 height 27
type input "Your choice of"
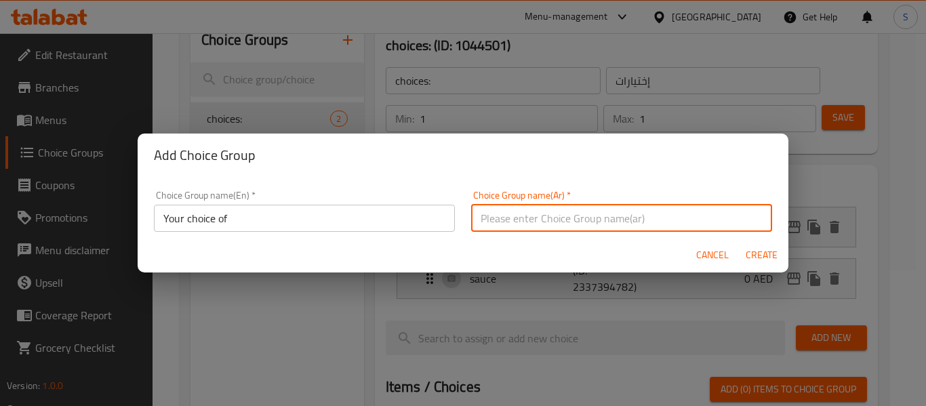
click at [508, 222] on input "text" at bounding box center [621, 218] width 301 height 27
type input "إختيارك من"
click at [758, 256] on span "Create" at bounding box center [761, 255] width 33 height 17
type input "Your choice of"
type input "إختيارك من"
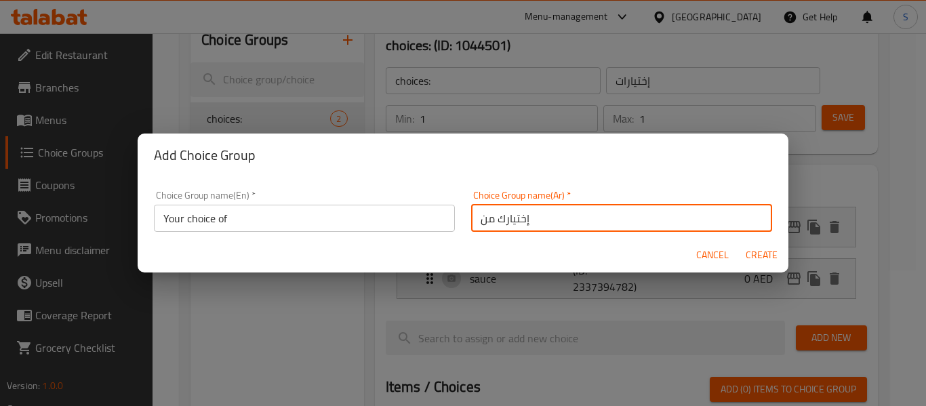
type input "0"
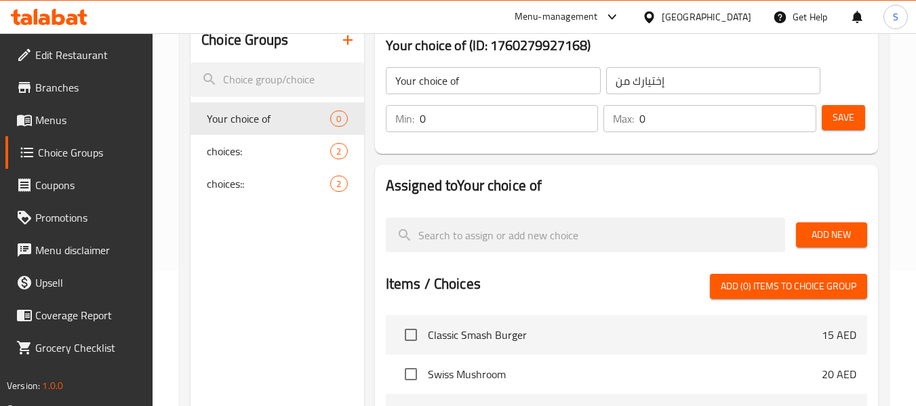
click at [456, 119] on input "0" at bounding box center [509, 118] width 179 height 27
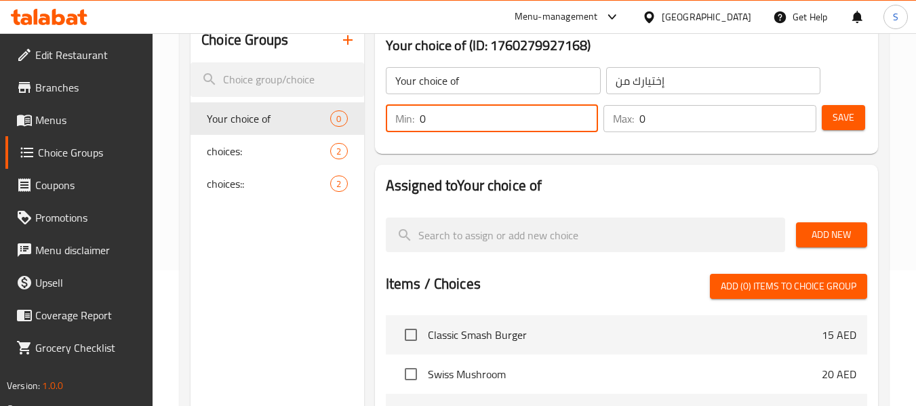
click at [456, 119] on input "0" at bounding box center [509, 118] width 179 height 27
click at [456, 118] on input "0" at bounding box center [509, 118] width 179 height 27
type input "1"
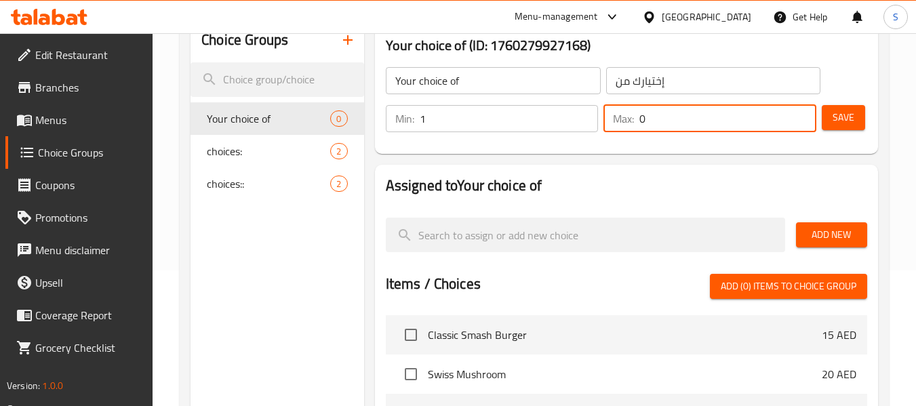
click at [701, 122] on input "0" at bounding box center [727, 118] width 177 height 27
type input "1"
click at [825, 116] on button "Save" at bounding box center [843, 117] width 43 height 25
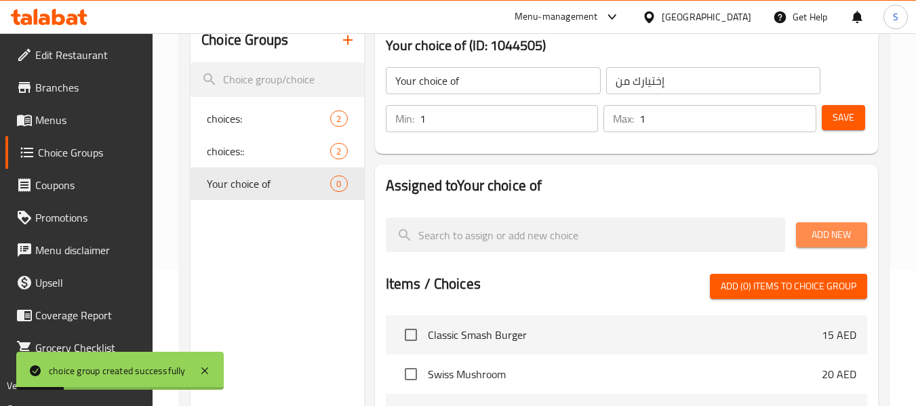
click at [837, 226] on span "Add New" at bounding box center [831, 234] width 49 height 17
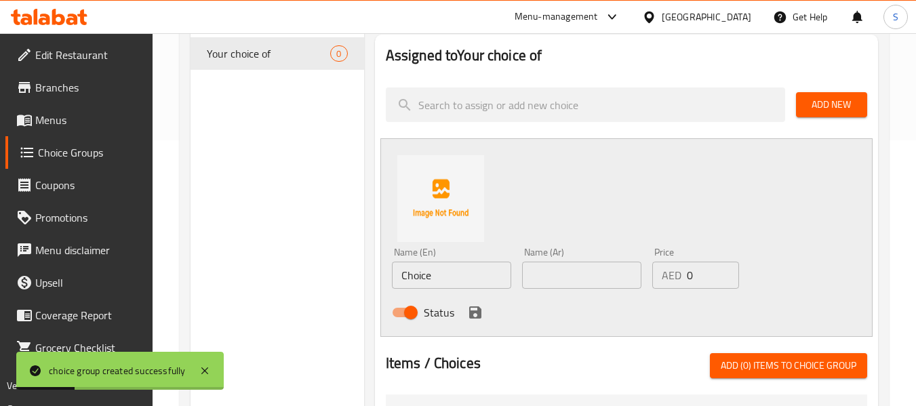
scroll to position [271, 0]
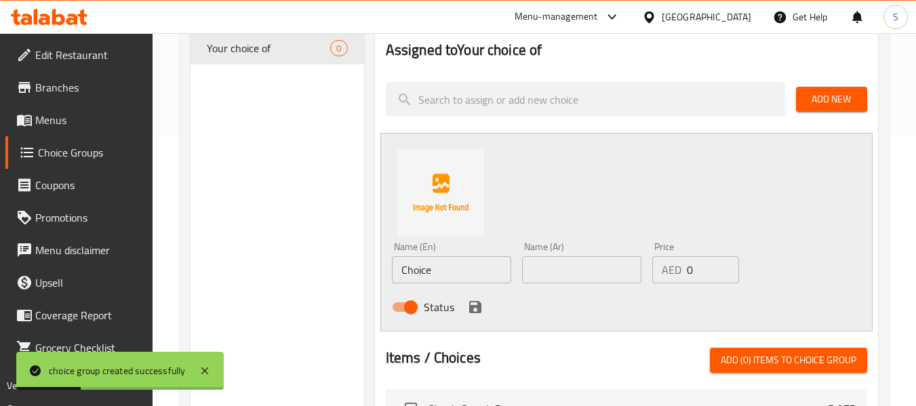
click at [433, 277] on input "Choice" at bounding box center [451, 269] width 119 height 27
paste input "ground [DEMOGRAPHIC_DATA] beef"
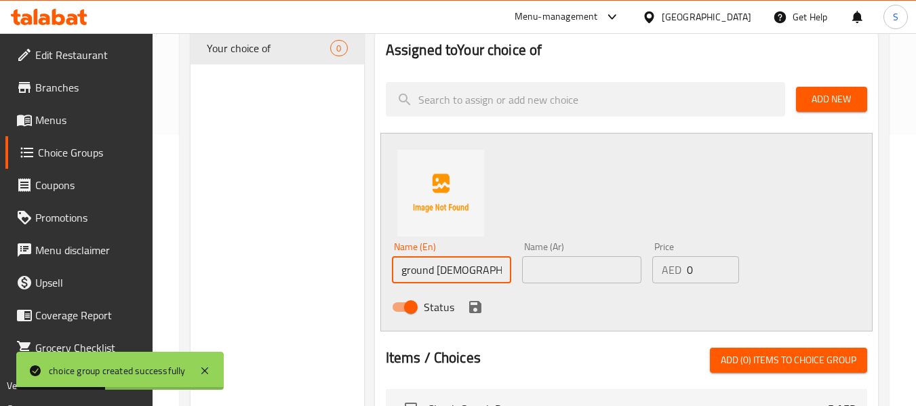
type input "ground [DEMOGRAPHIC_DATA] beef"
click at [593, 278] on input "text" at bounding box center [581, 269] width 119 height 27
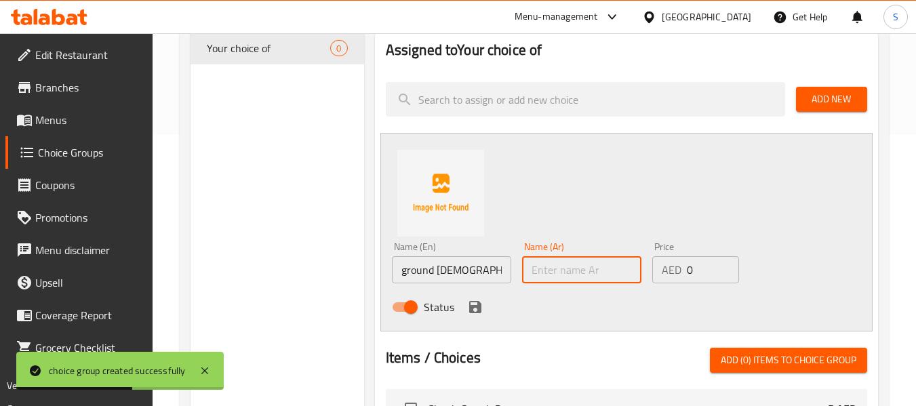
paste input "لحم بقري"
type input "لحم بقري حلال"
click at [467, 310] on icon "save" at bounding box center [475, 307] width 16 height 16
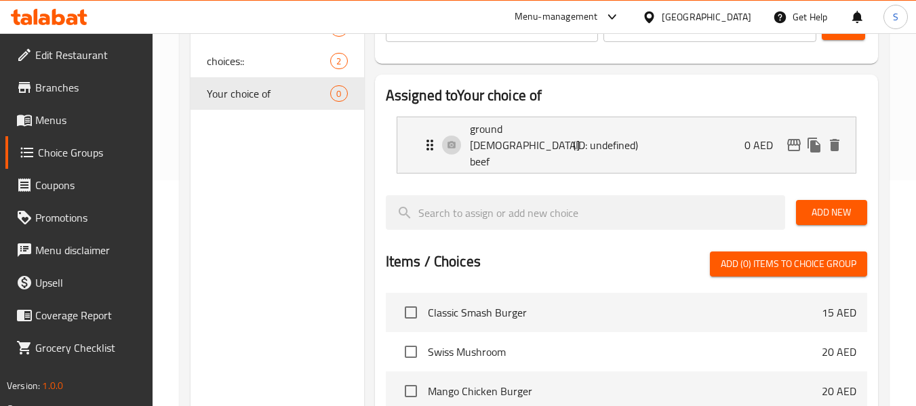
scroll to position [203, 0]
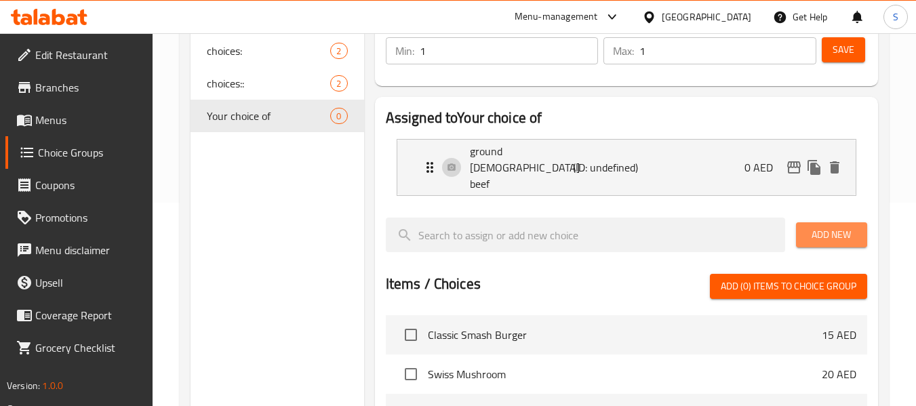
click at [835, 226] on span "Add New" at bounding box center [831, 234] width 49 height 17
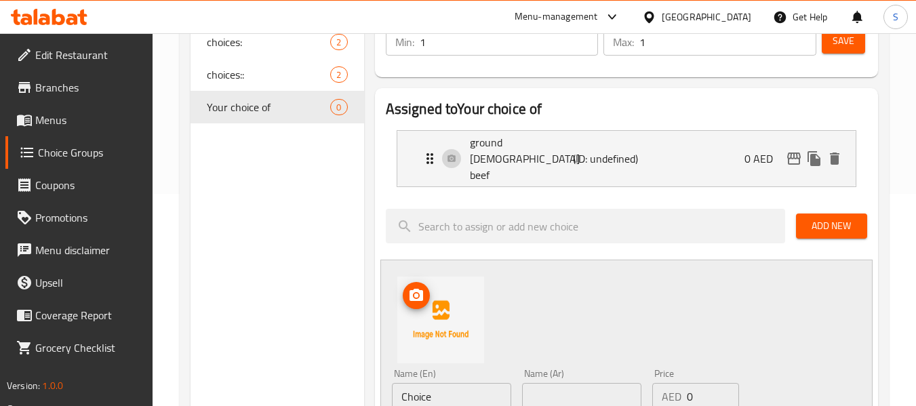
scroll to position [271, 0]
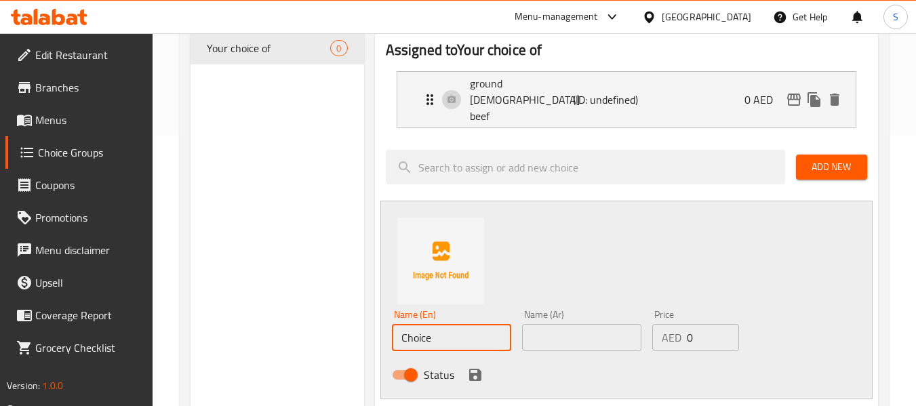
click at [439, 324] on input "Choice" at bounding box center [451, 337] width 119 height 27
paste input "chicken"
type input "chicken"
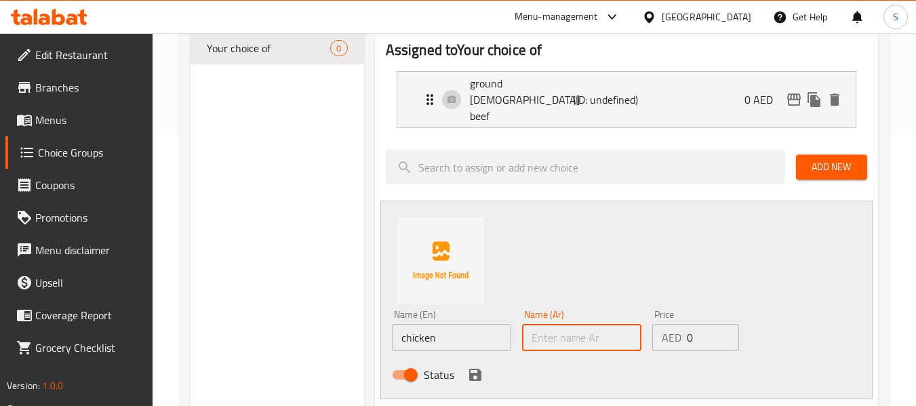
click at [604, 324] on input "text" at bounding box center [581, 337] width 119 height 27
paste input "دجاج"
type input "دجاج"
drag, startPoint x: 473, startPoint y: 356, endPoint x: 740, endPoint y: 405, distance: 272.2
click at [473, 367] on icon "save" at bounding box center [475, 375] width 16 height 16
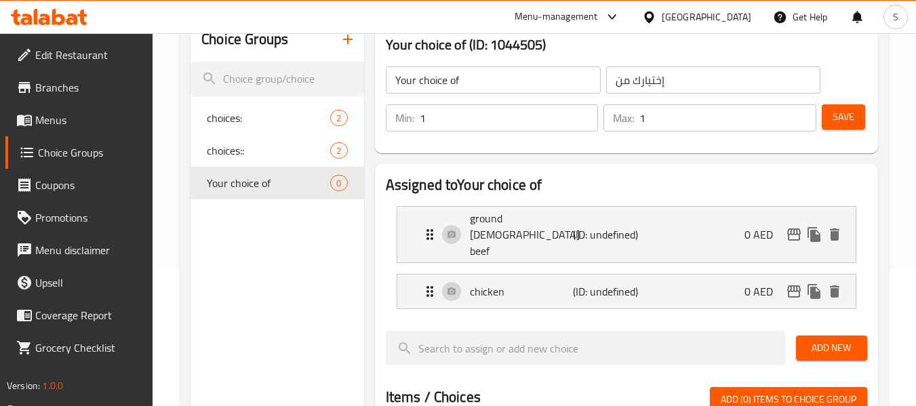
scroll to position [136, 0]
click at [858, 113] on button "Save" at bounding box center [843, 117] width 43 height 25
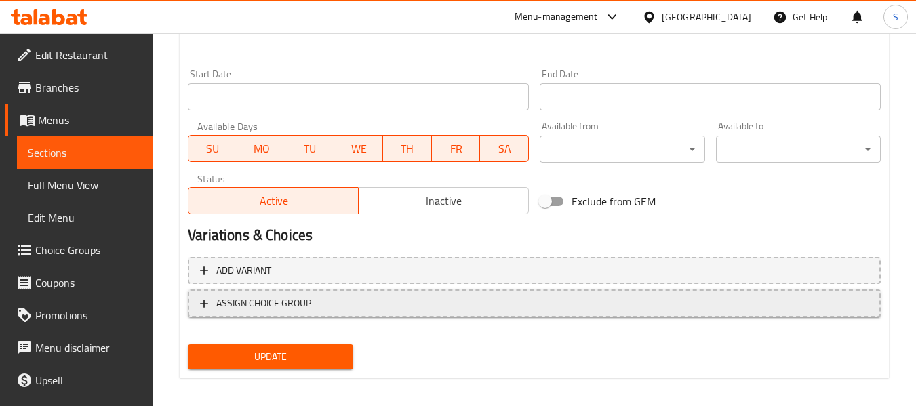
click at [294, 310] on span "ASSIGN CHOICE GROUP" at bounding box center [263, 303] width 95 height 17
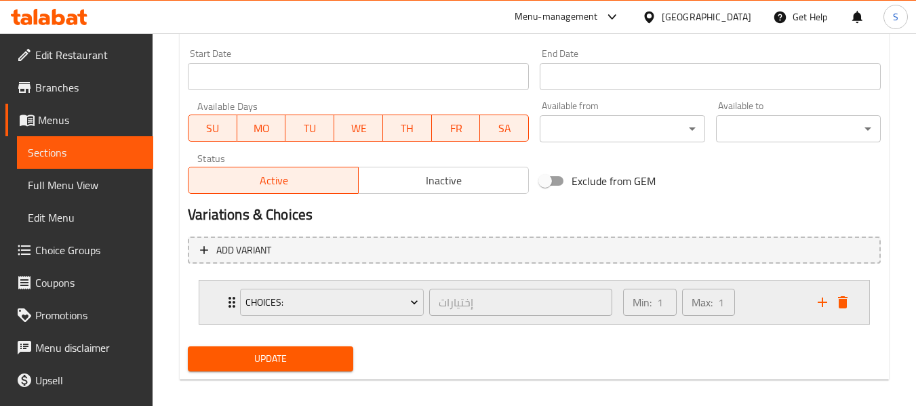
scroll to position [574, 0]
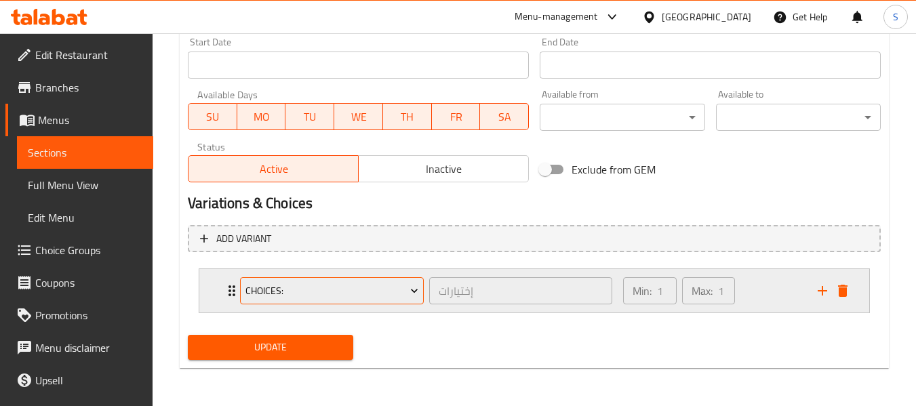
click at [309, 290] on span "choices:" at bounding box center [332, 291] width 174 height 17
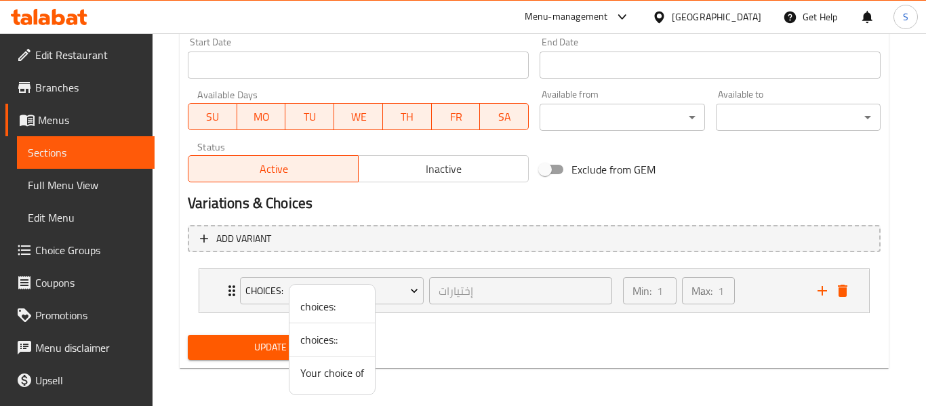
click at [322, 373] on span "Your choice of" at bounding box center [332, 373] width 64 height 16
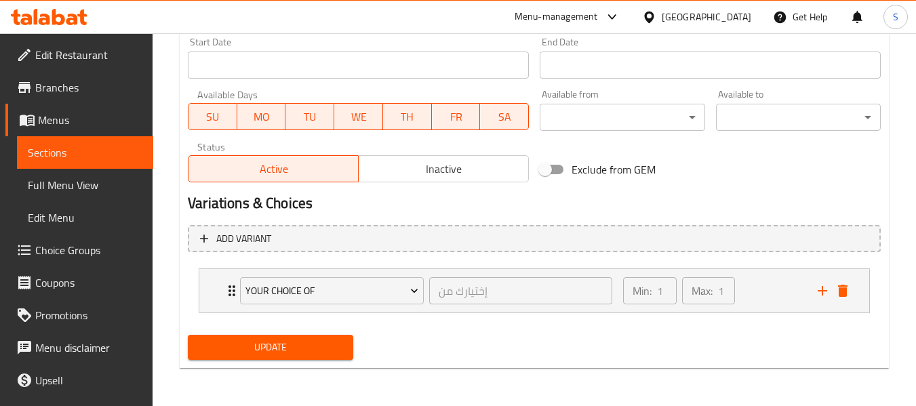
click at [263, 353] on span "Update" at bounding box center [270, 347] width 143 height 17
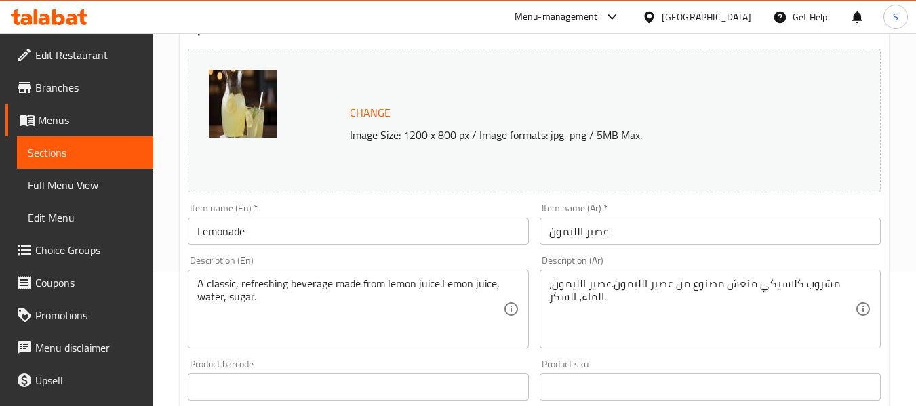
scroll to position [136, 0]
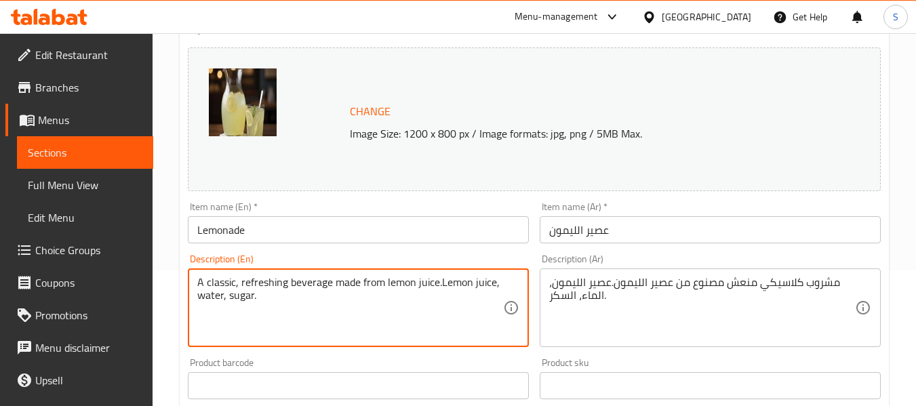
drag, startPoint x: 493, startPoint y: 283, endPoint x: 439, endPoint y: 284, distance: 54.3
type textarea "A classic, refreshing beverage made from lemon juice, water, sugar."
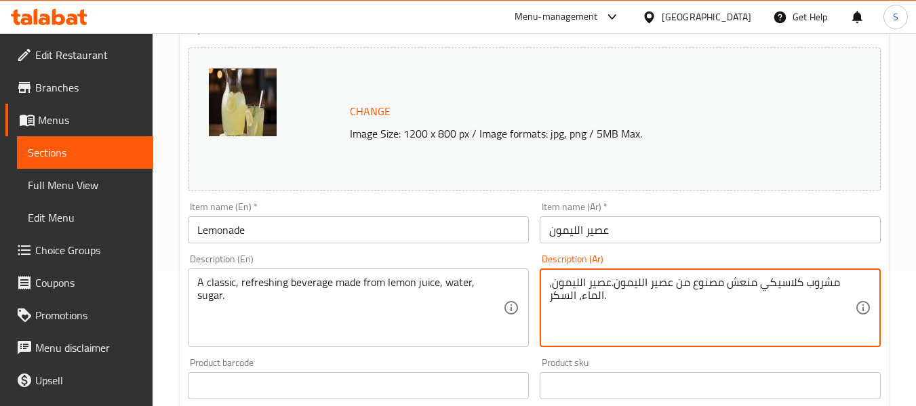
drag, startPoint x: 553, startPoint y: 284, endPoint x: 616, endPoint y: 285, distance: 63.1
type textarea "مشروب كلاسيكي منعش مصنوع من عصير الليمون، الماء، السكر."
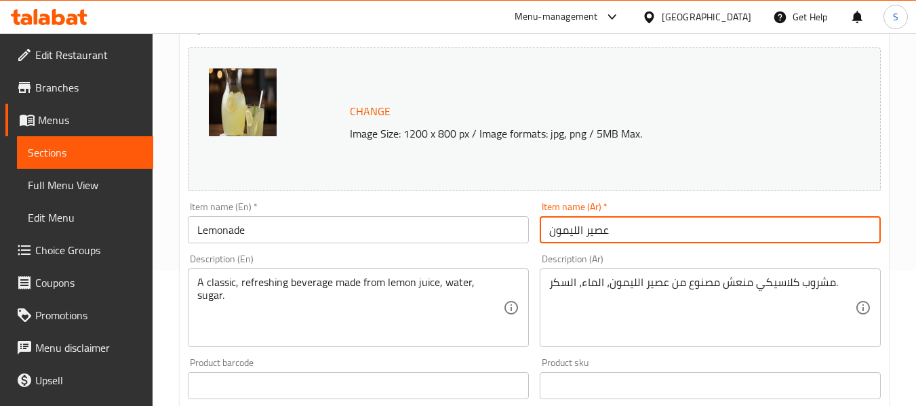
click at [650, 233] on input "عصير الليمون" at bounding box center [710, 229] width 341 height 27
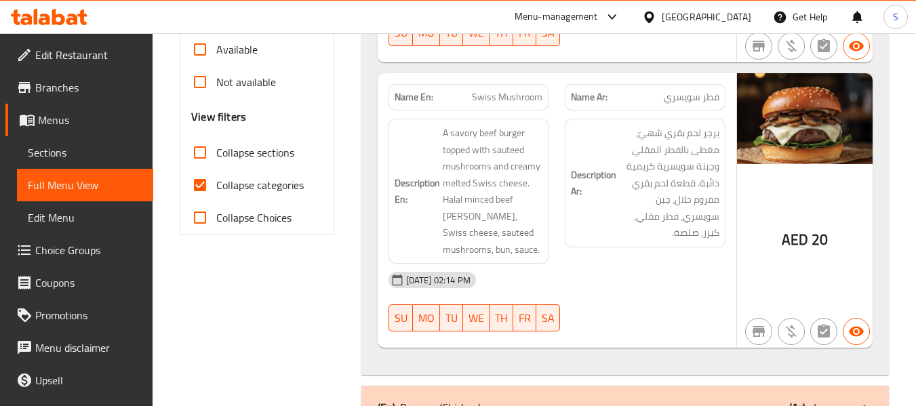
scroll to position [475, 0]
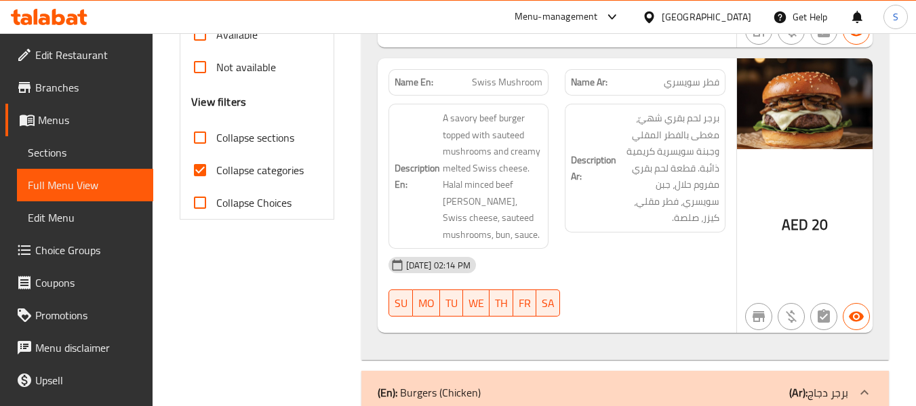
click at [252, 170] on span "Collapse categories" at bounding box center [259, 170] width 87 height 16
click at [216, 170] on input "Collapse categories" at bounding box center [200, 170] width 33 height 33
checkbox input "false"
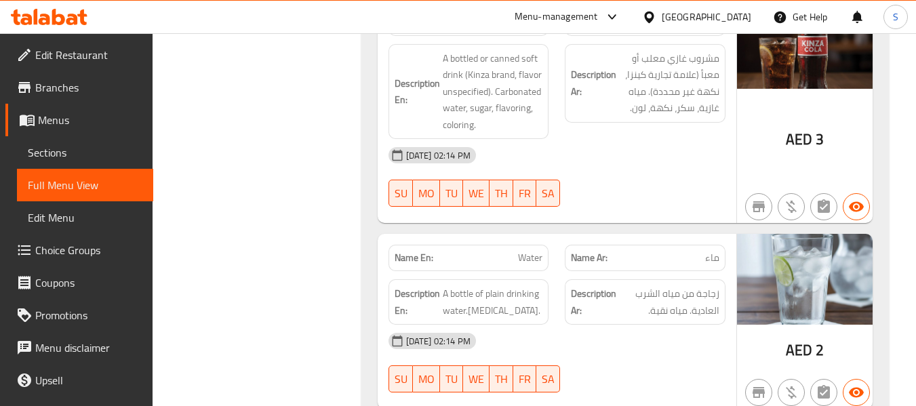
scroll to position [2974, 0]
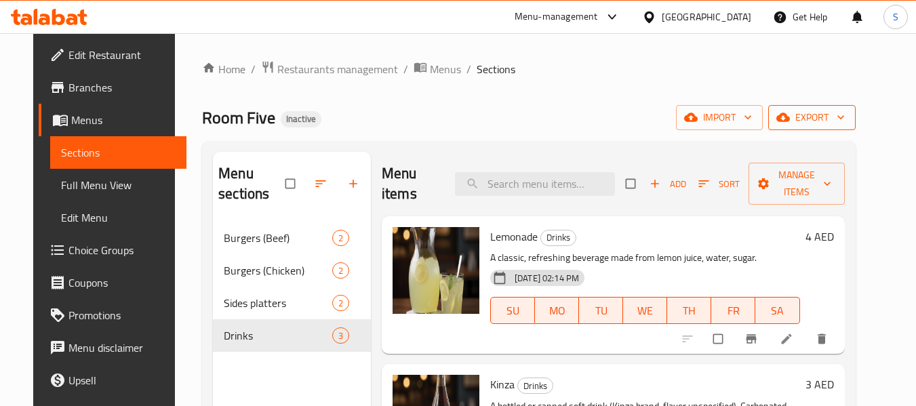
click at [845, 118] on span "export" at bounding box center [812, 117] width 66 height 17
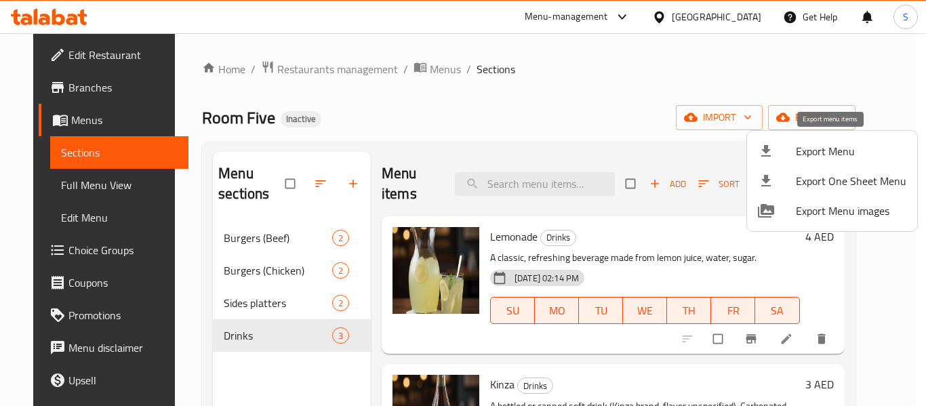
click at [812, 143] on span "Export Menu" at bounding box center [851, 151] width 111 height 16
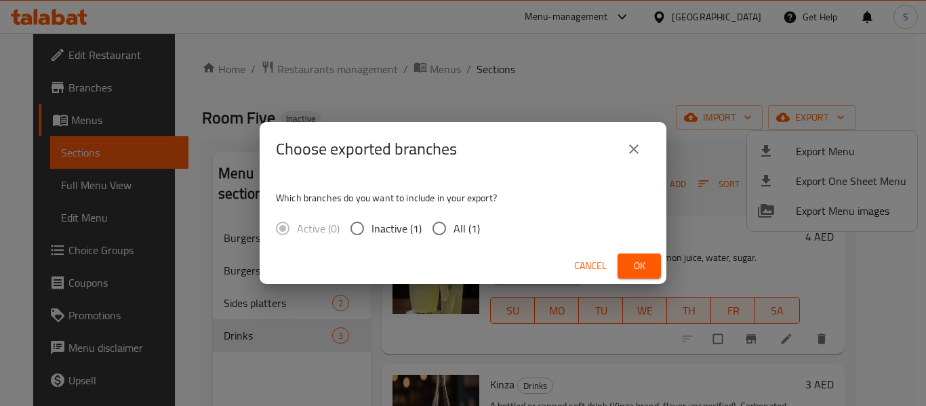
click at [446, 236] on input "All (1)" at bounding box center [439, 228] width 28 height 28
radio input "true"
click at [621, 256] on button "Ok" at bounding box center [639, 266] width 43 height 25
